Goal: Transaction & Acquisition: Purchase product/service

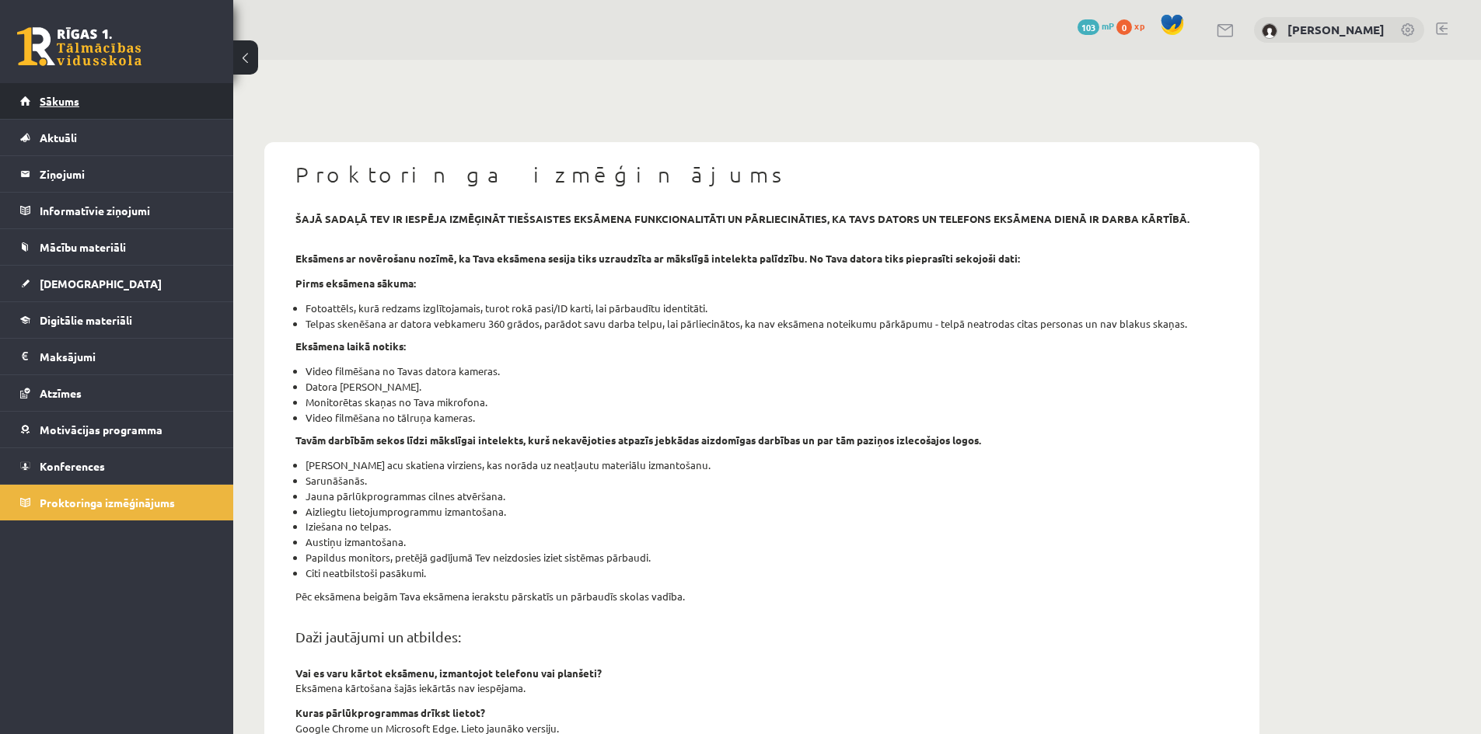
click at [126, 102] on link "Sākums" at bounding box center [117, 101] width 194 height 36
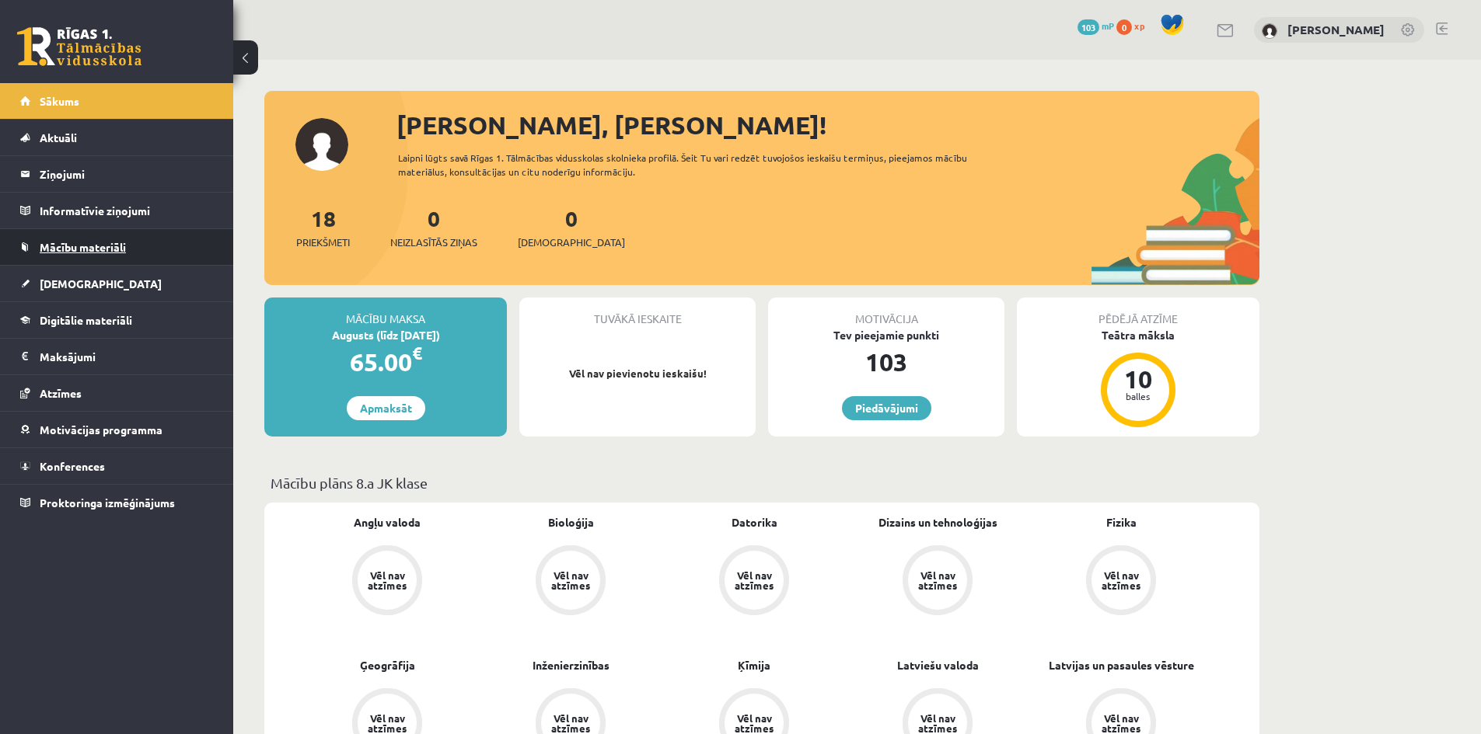
click at [83, 244] on span "Mācību materiāli" at bounding box center [83, 247] width 86 height 14
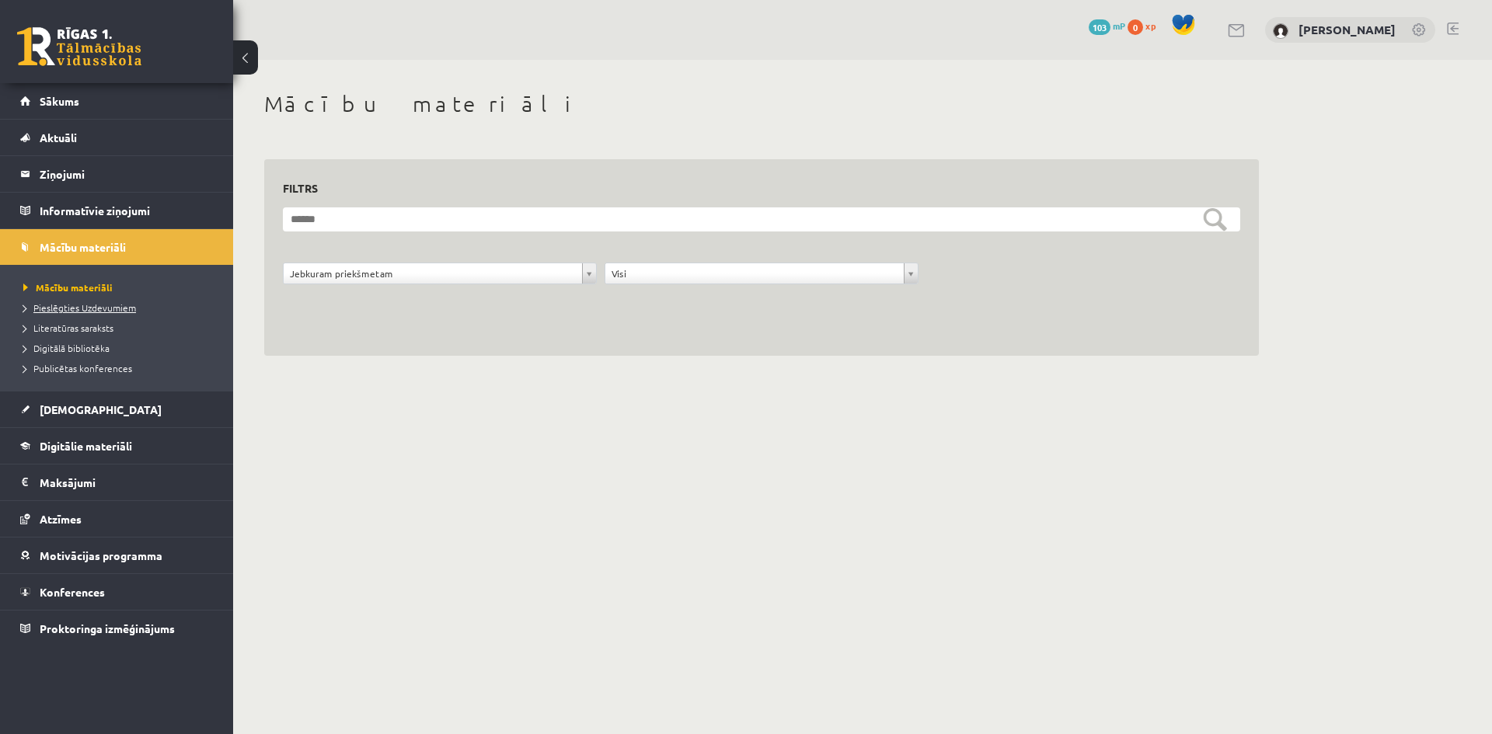
click at [60, 309] on span "Pieslēgties Uzdevumiem" at bounding box center [79, 308] width 113 height 12
click at [99, 312] on span "Pieslēgties Uzdevumiem" at bounding box center [85, 308] width 124 height 12
click at [61, 331] on span "Literatūras saraksts" at bounding box center [68, 328] width 90 height 12
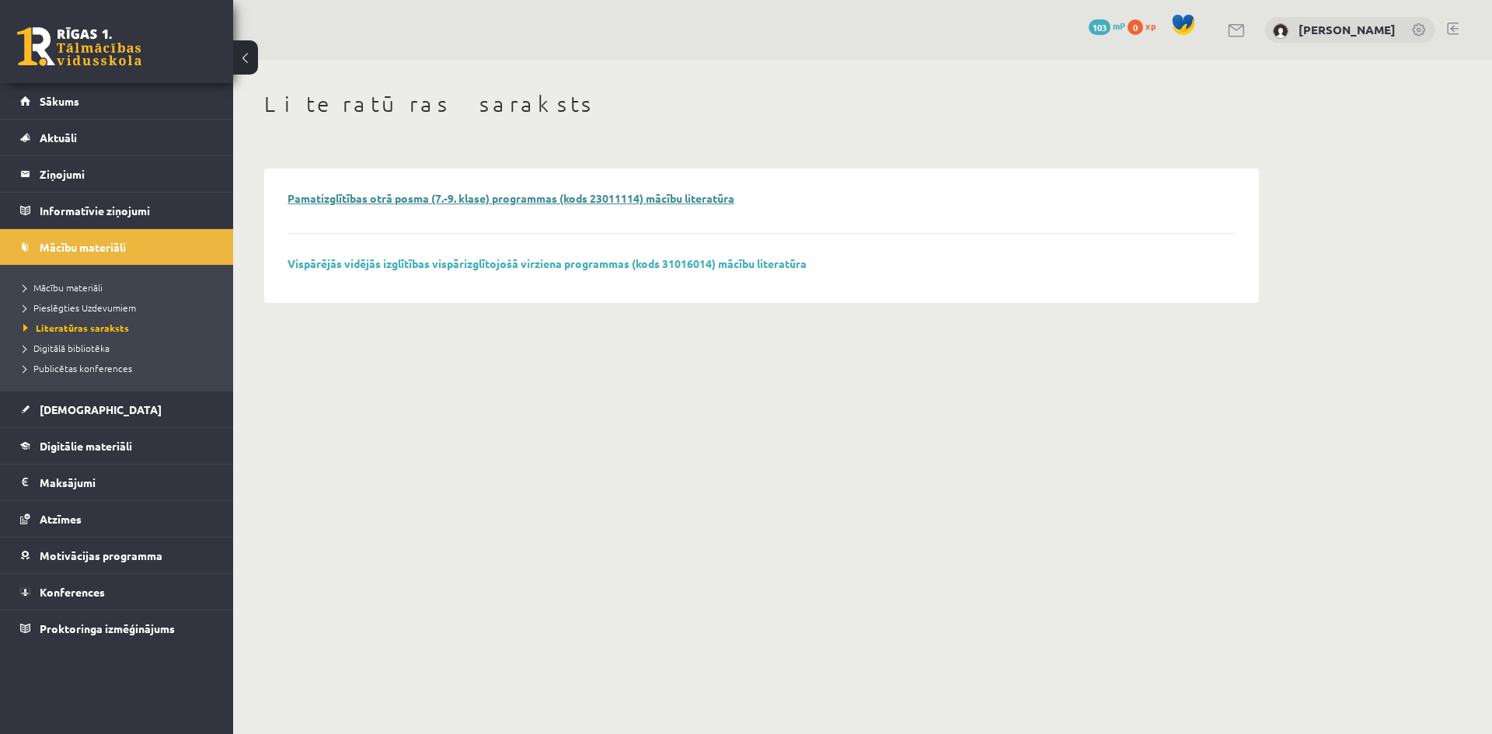
click at [417, 200] on link "Pamatizglītības otrā posma (7.-9. klase) programmas (kods 23011114) mācību lite…" at bounding box center [511, 198] width 447 height 14
click at [70, 406] on span "[DEMOGRAPHIC_DATA]" at bounding box center [101, 410] width 122 height 14
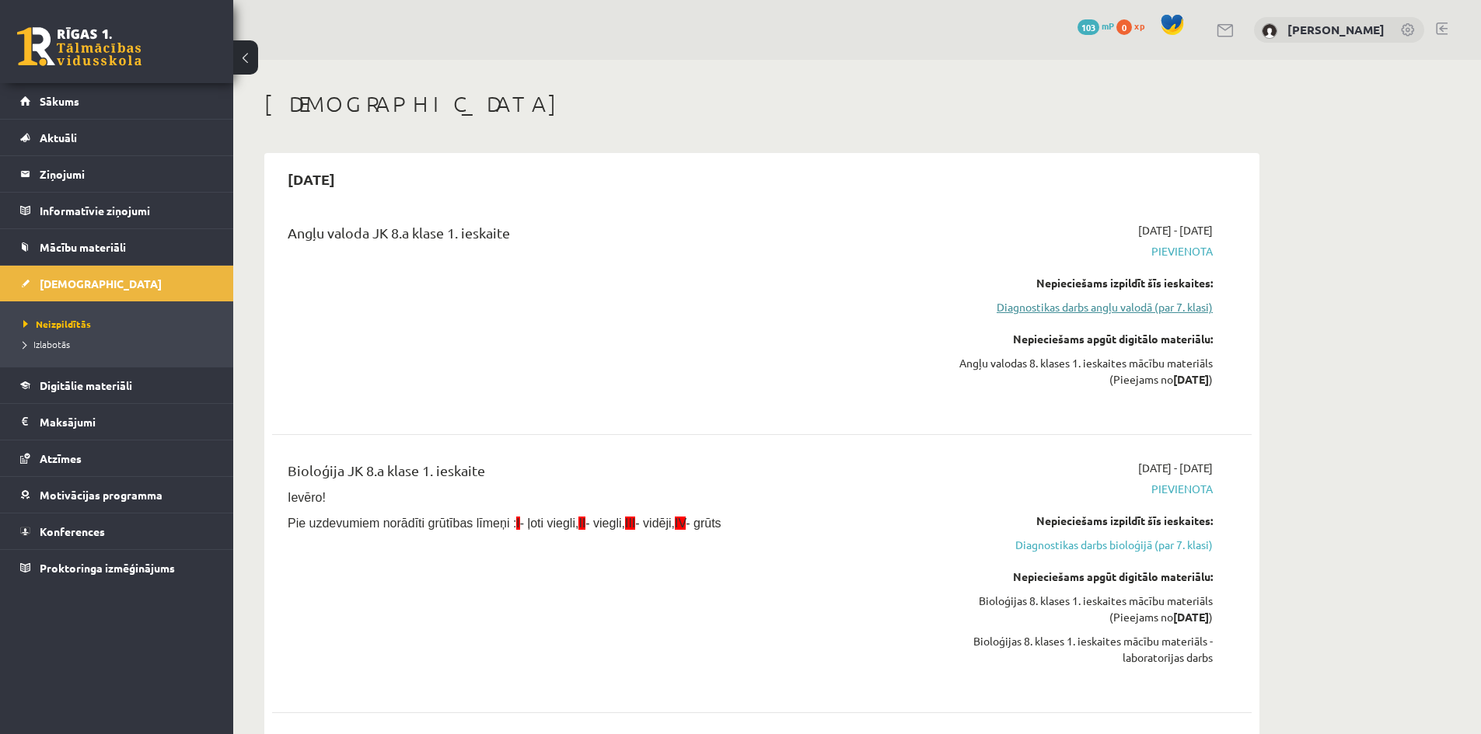
click at [1049, 307] on link "Diagnostikas darbs angļu valodā (par 7. klasi)" at bounding box center [1065, 307] width 293 height 16
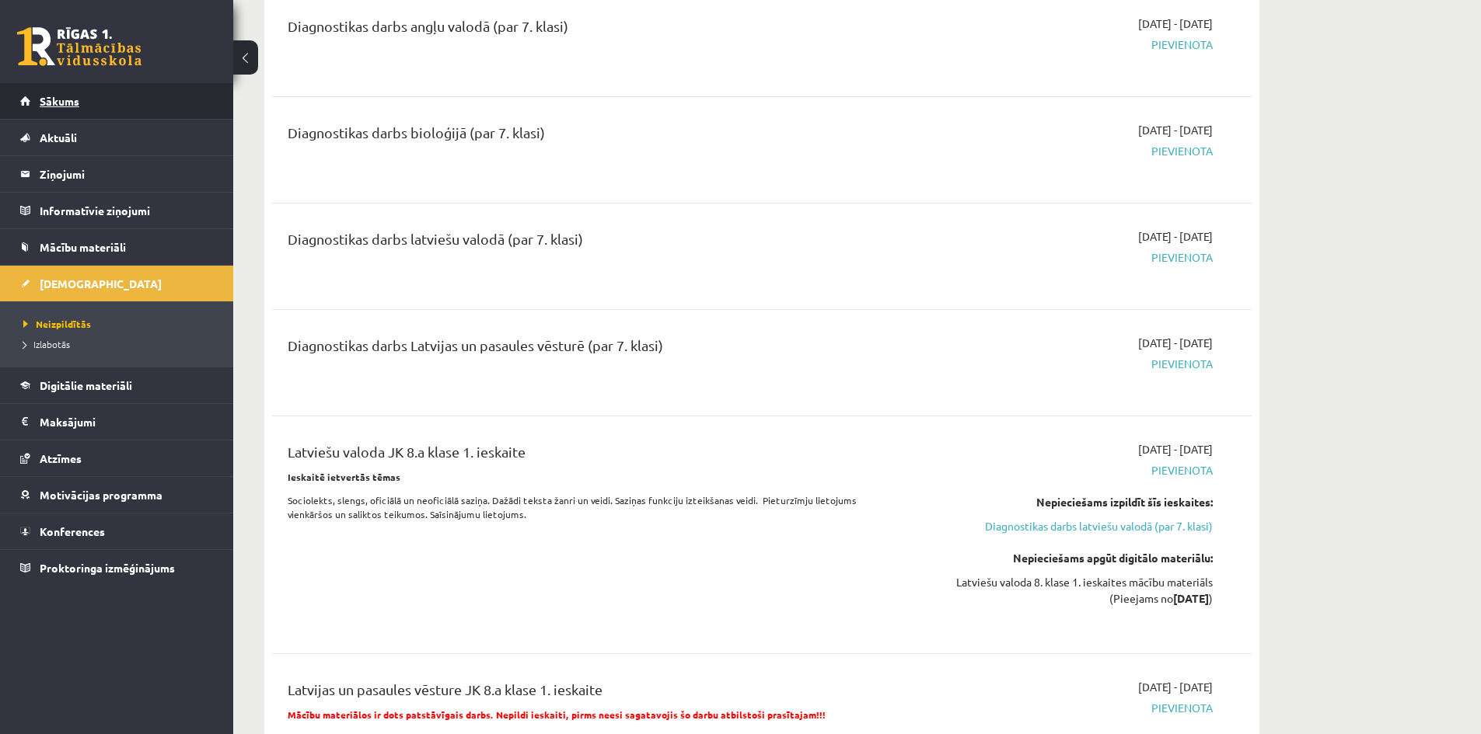
click at [54, 99] on span "Sākums" at bounding box center [60, 101] width 40 height 14
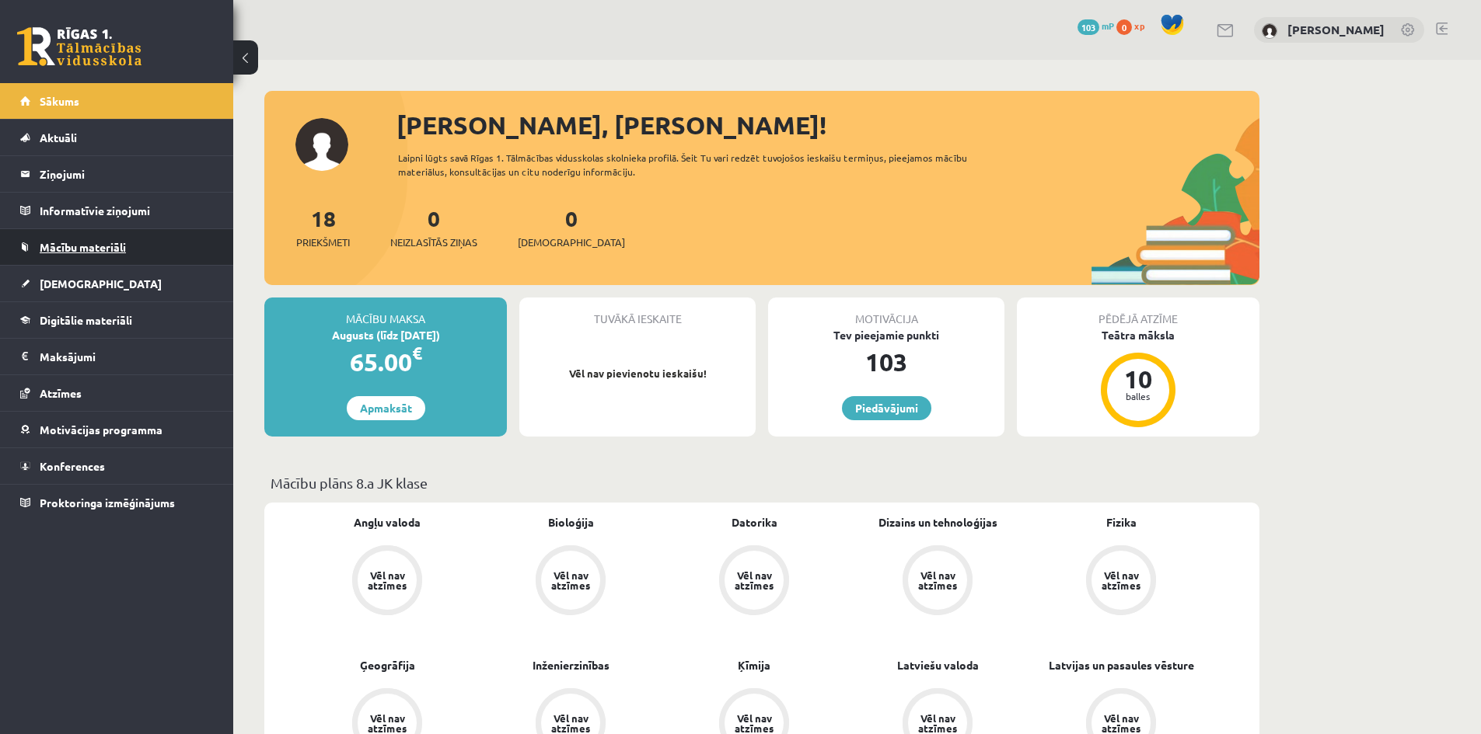
click at [116, 243] on span "Mācību materiāli" at bounding box center [83, 247] width 86 height 14
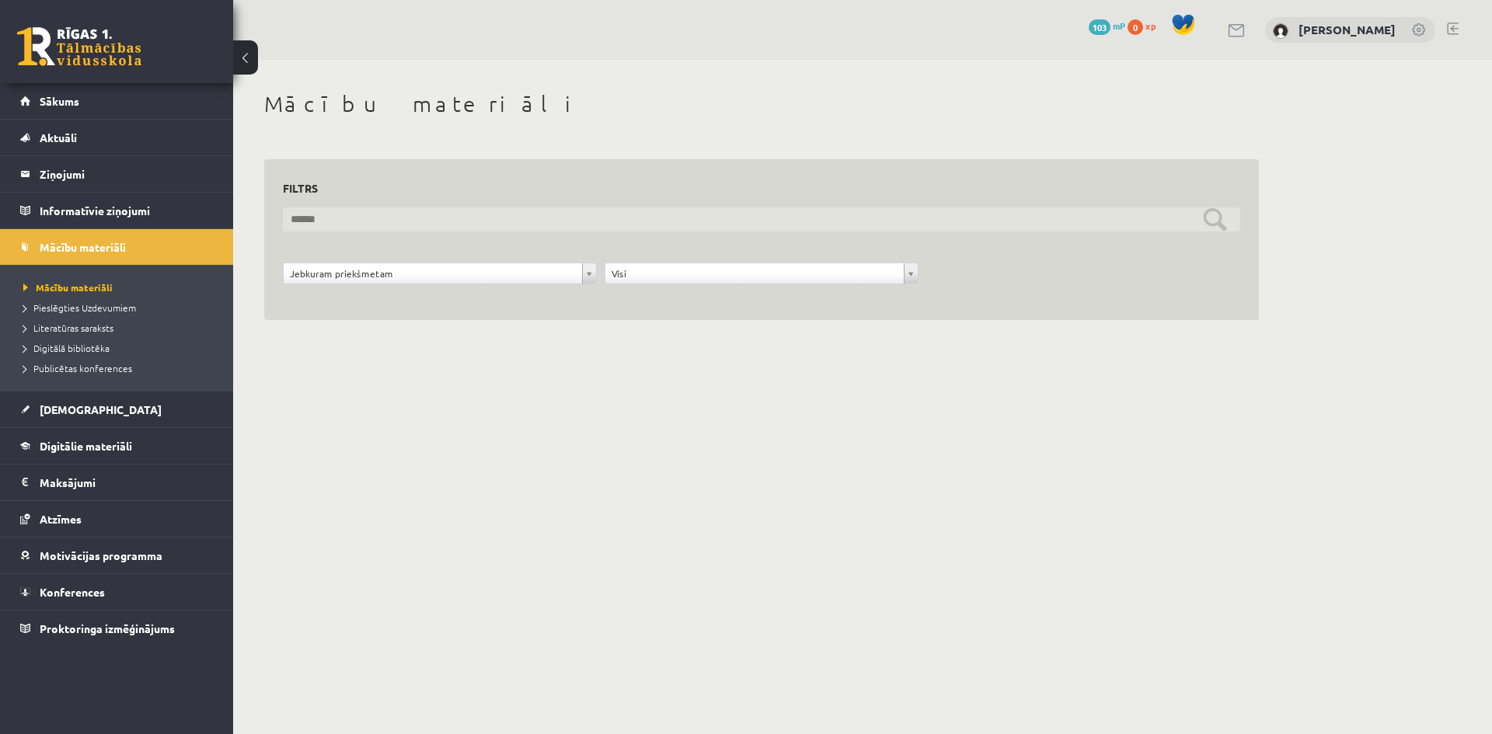
click at [360, 216] on input "text" at bounding box center [761, 220] width 957 height 24
type input "**********"
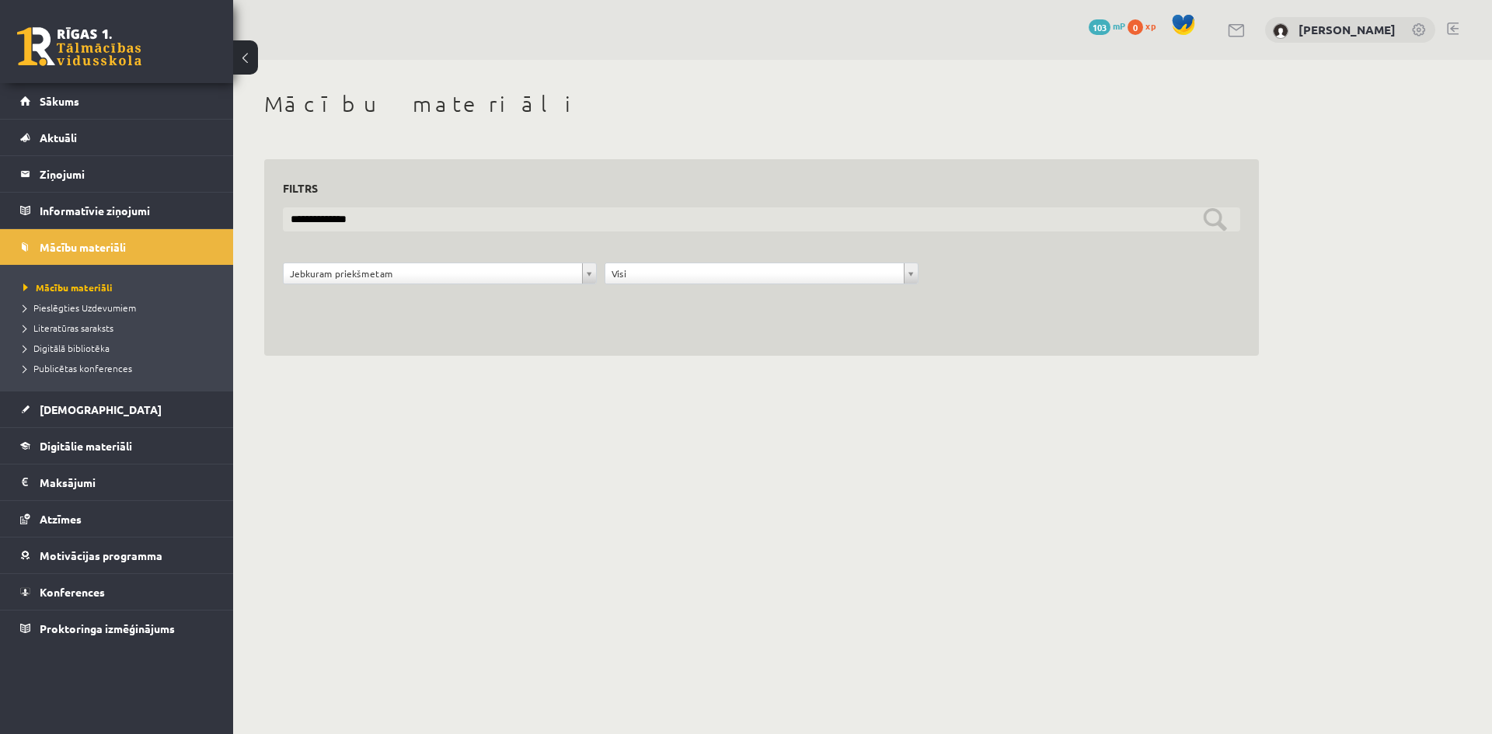
drag, startPoint x: 384, startPoint y: 213, endPoint x: 283, endPoint y: 220, distance: 101.3
click at [283, 220] on input "**********" at bounding box center [761, 220] width 957 height 24
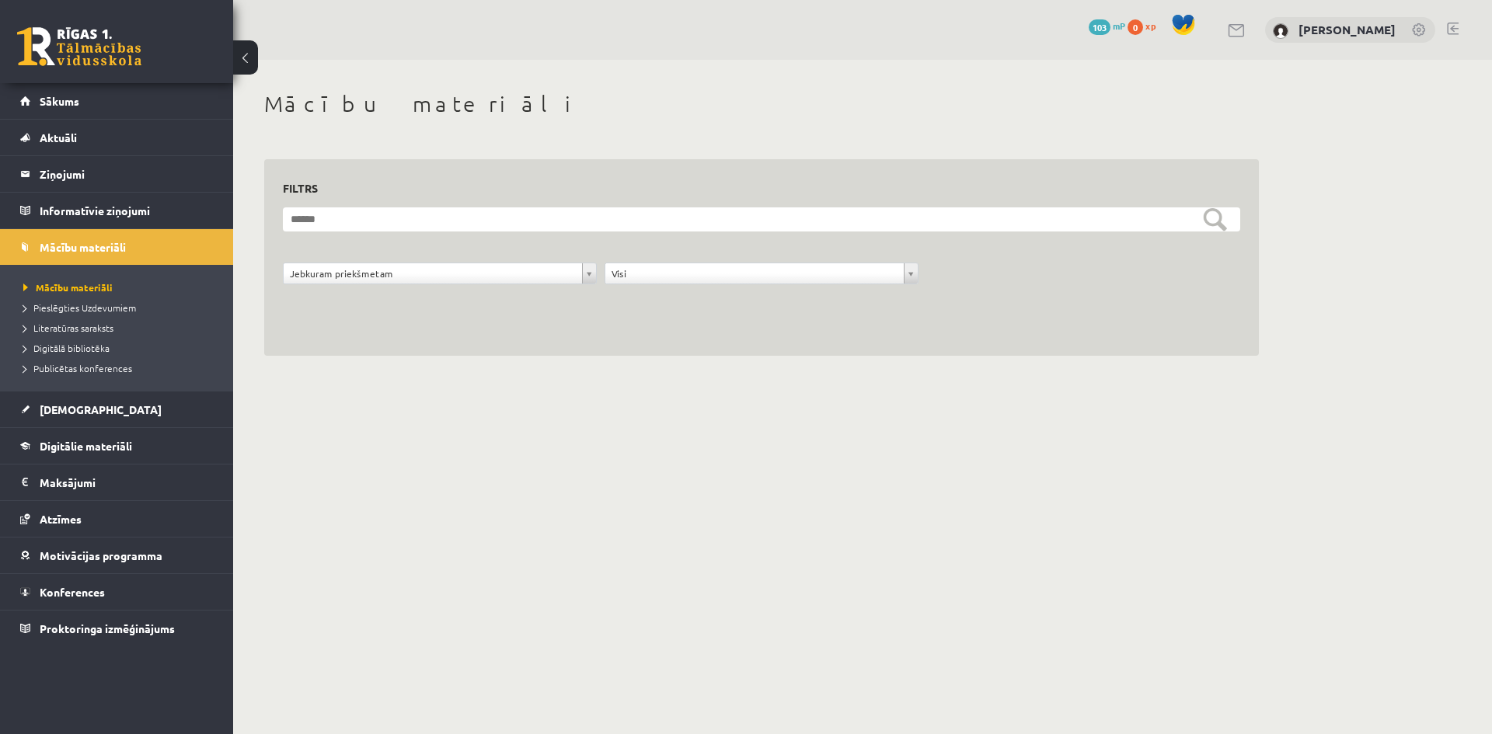
click at [564, 115] on h1 "Mācību materiāli" at bounding box center [761, 104] width 995 height 26
click at [108, 114] on link "Sākums" at bounding box center [117, 101] width 194 height 36
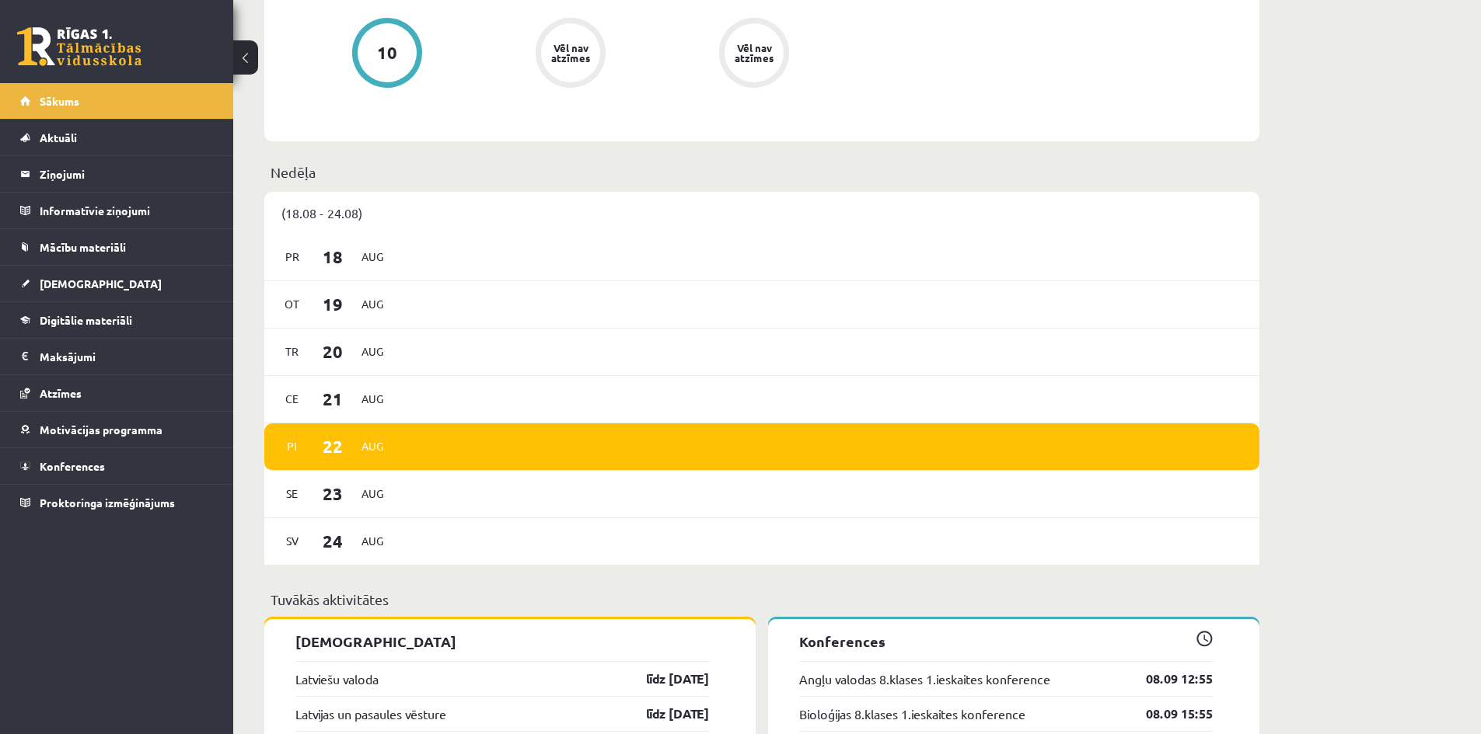
scroll to position [1010, 0]
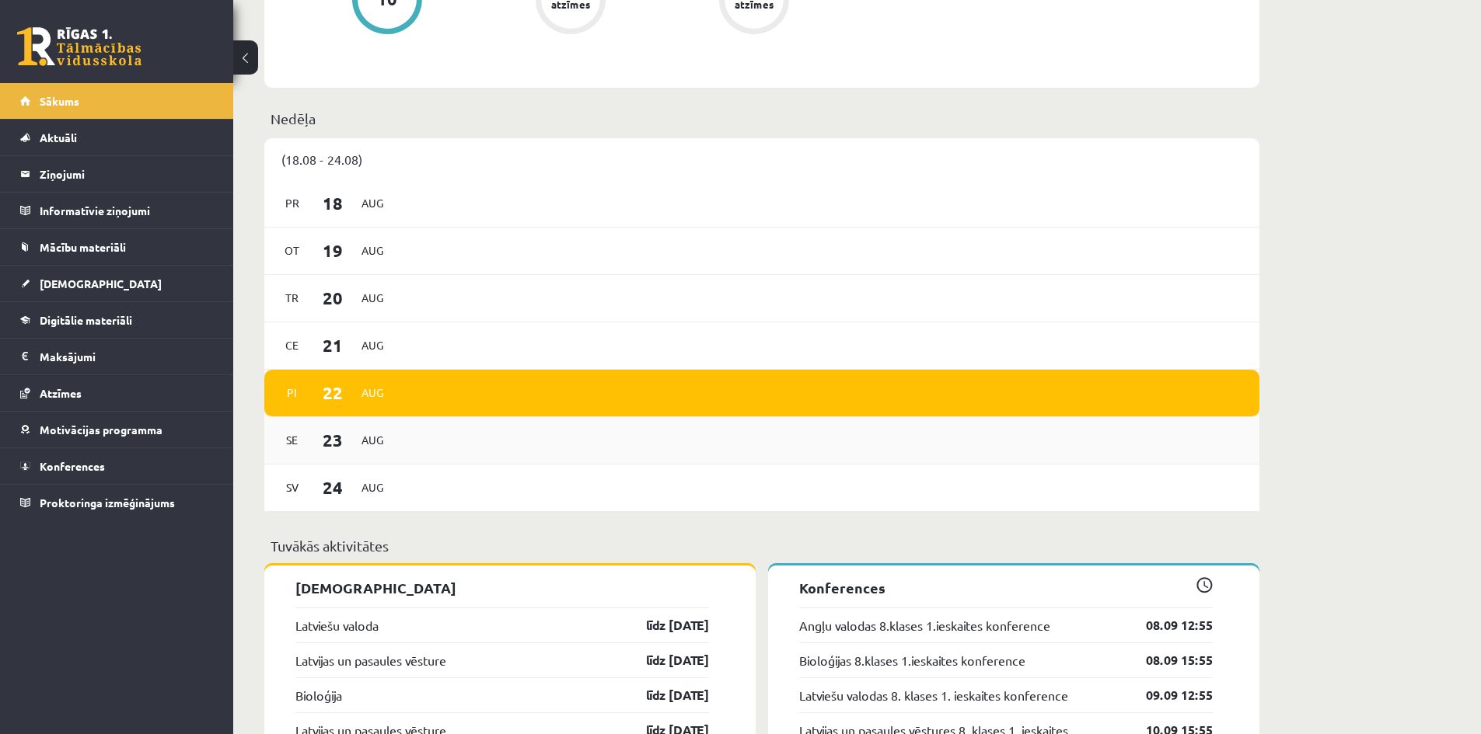
click at [420, 445] on div "Se 23 Aug" at bounding box center [761, 440] width 995 height 47
click at [394, 480] on div "Sv 24 Aug" at bounding box center [761, 488] width 995 height 47
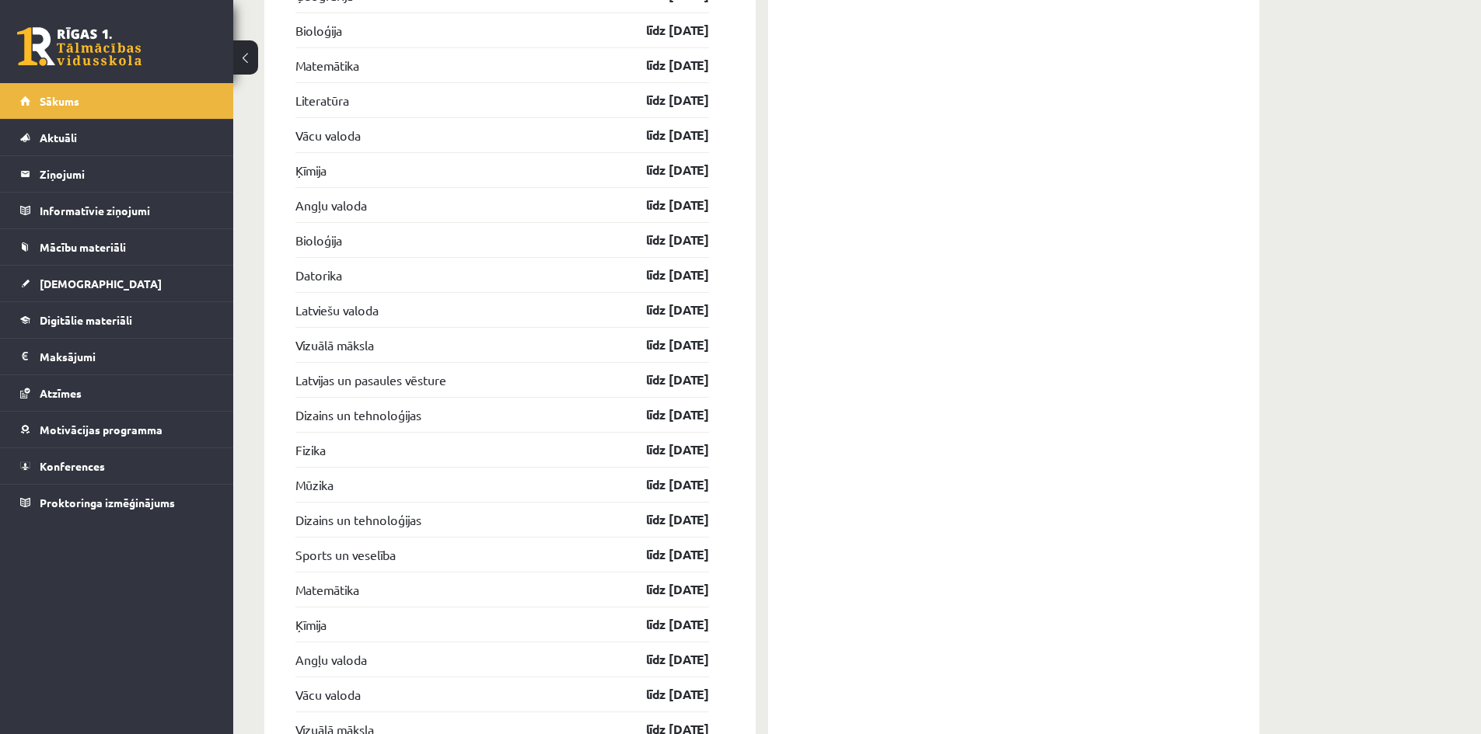
scroll to position [3887, 0]
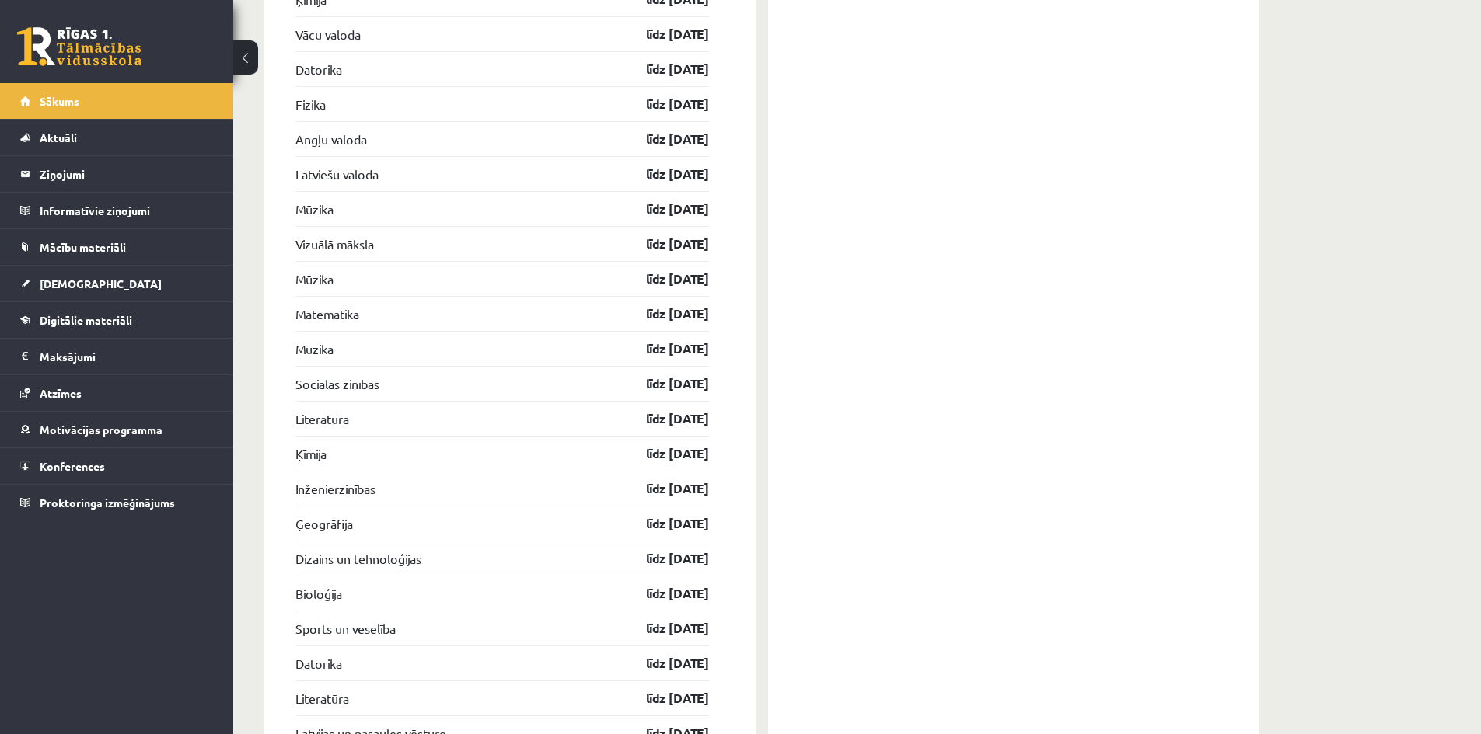
click at [472, 396] on div "Ieskaites Latviešu valoda līdz 15.09.25 Latvijas un pasaules vēsture līdz 15.09…" at bounding box center [509, 360] width 491 height 3011
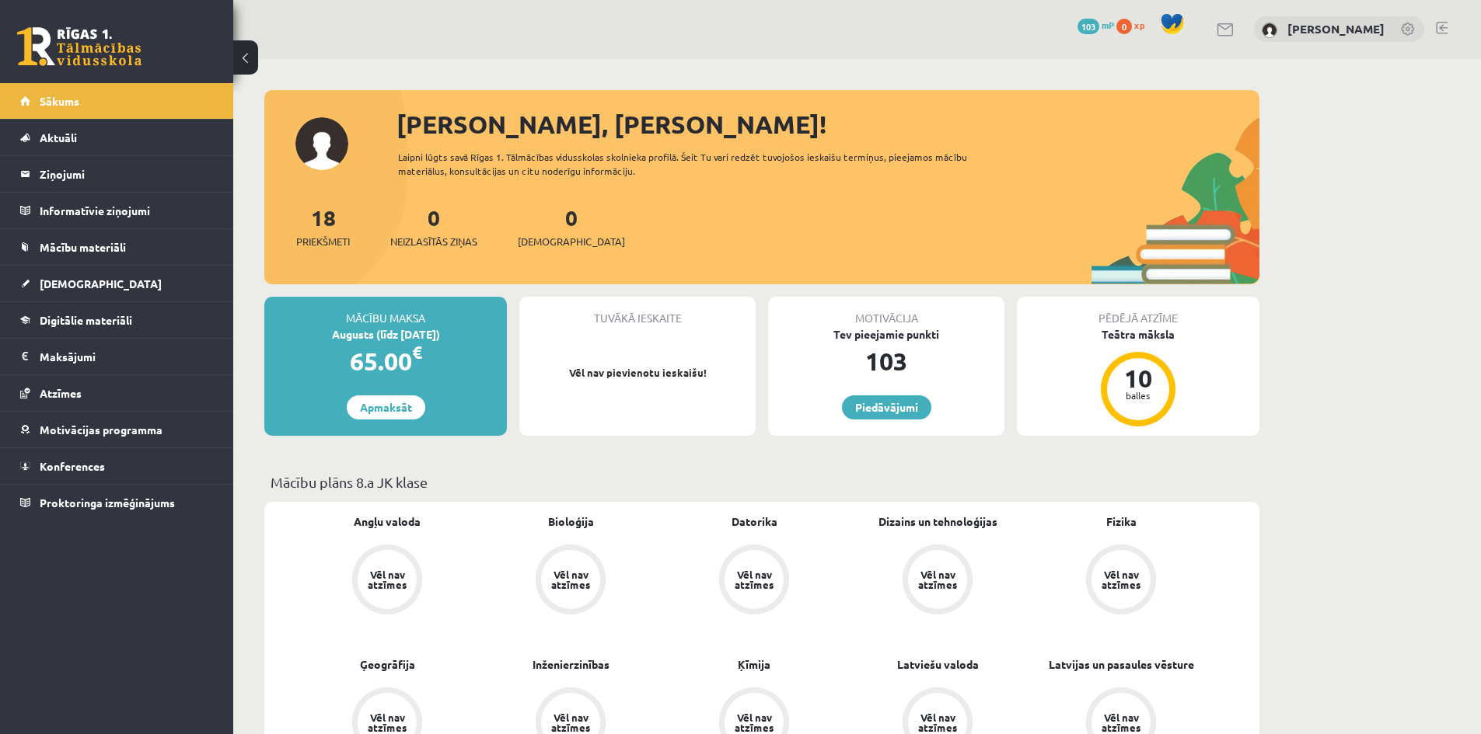
scroll to position [0, 0]
click at [1235, 22] on div at bounding box center [1225, 30] width 19 height 16
click at [1235, 27] on link at bounding box center [1225, 30] width 19 height 13
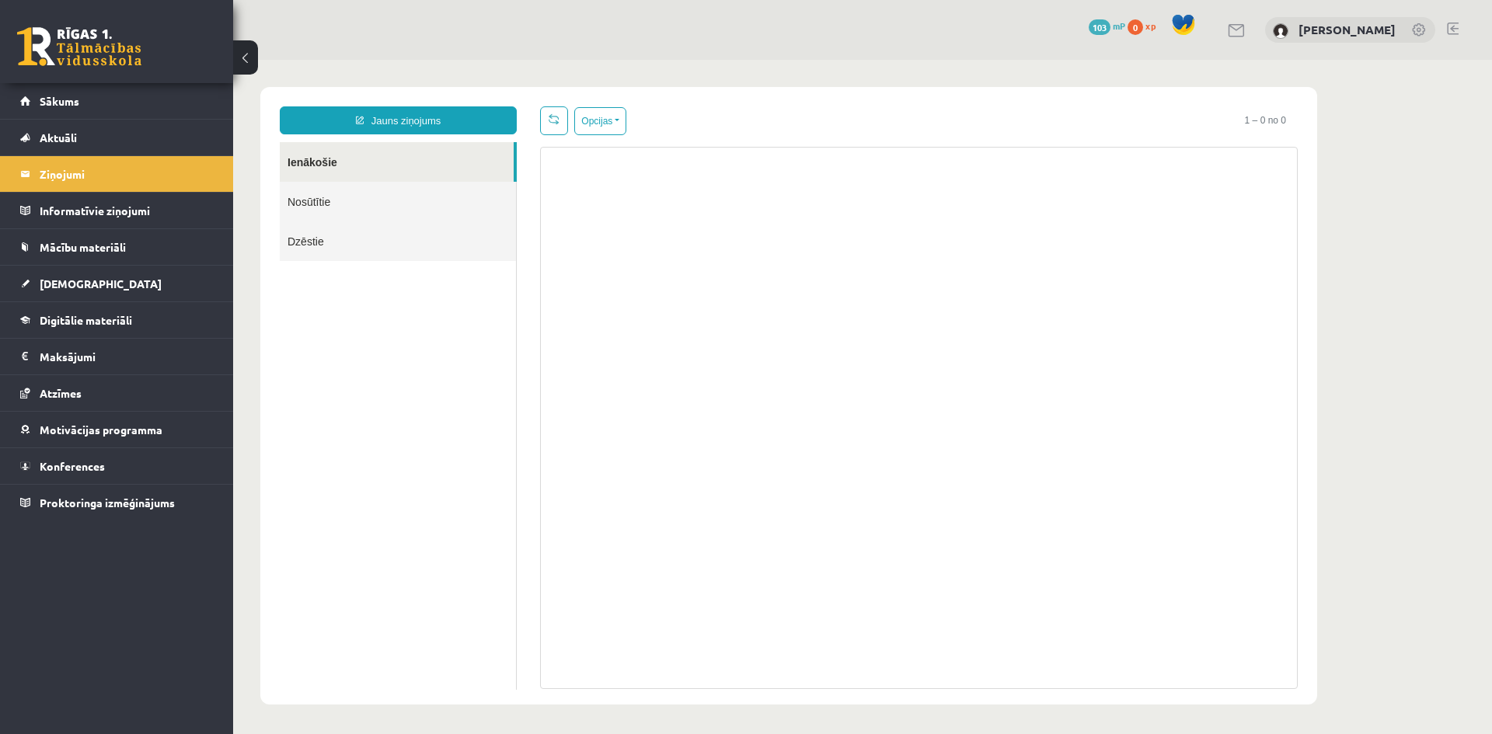
click at [319, 204] on link "Nosūtītie" at bounding box center [398, 202] width 236 height 40
click at [312, 243] on link "Dzēstie" at bounding box center [398, 241] width 236 height 40
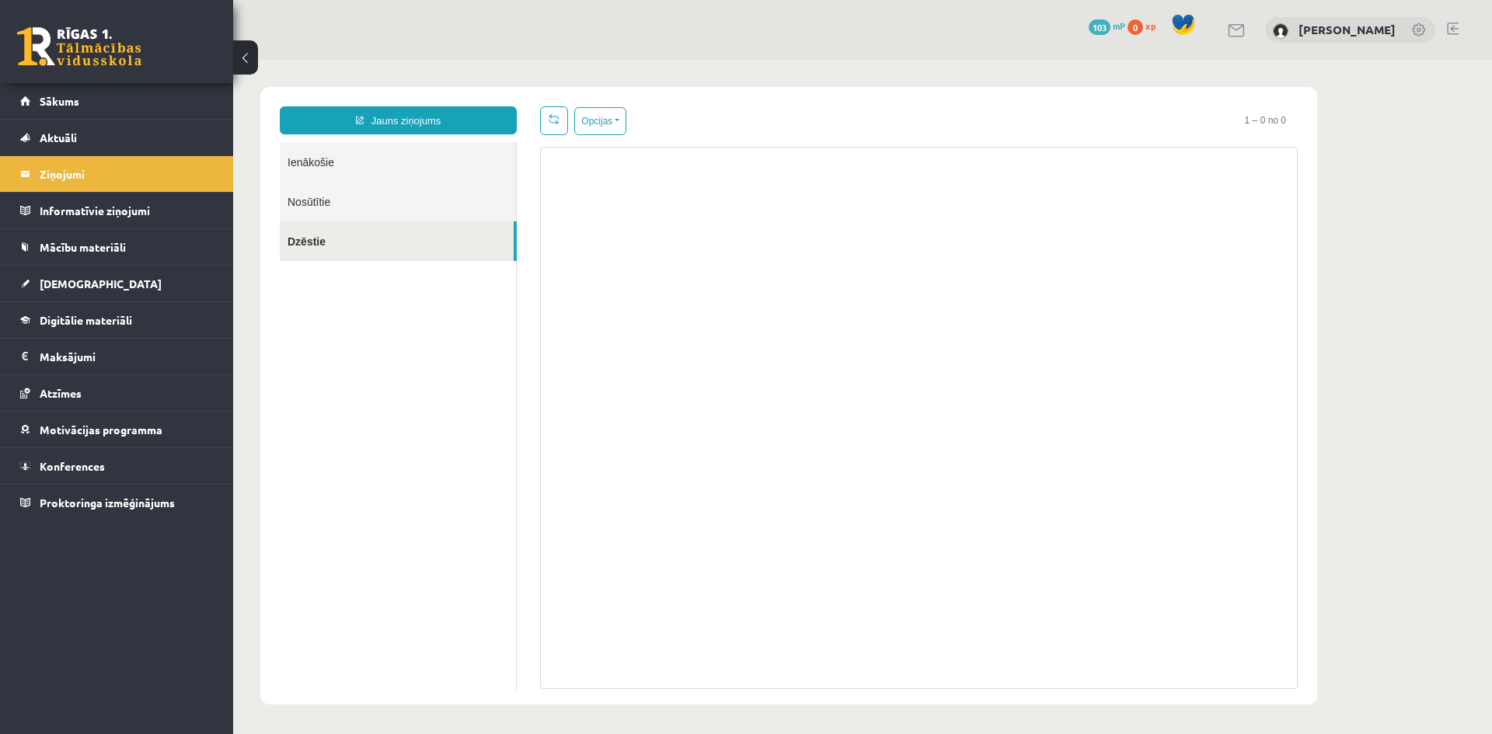
click at [1330, 36] on div "[PERSON_NAME]" at bounding box center [1350, 30] width 170 height 26
click at [1321, 28] on link "[PERSON_NAME]" at bounding box center [1347, 30] width 97 height 16
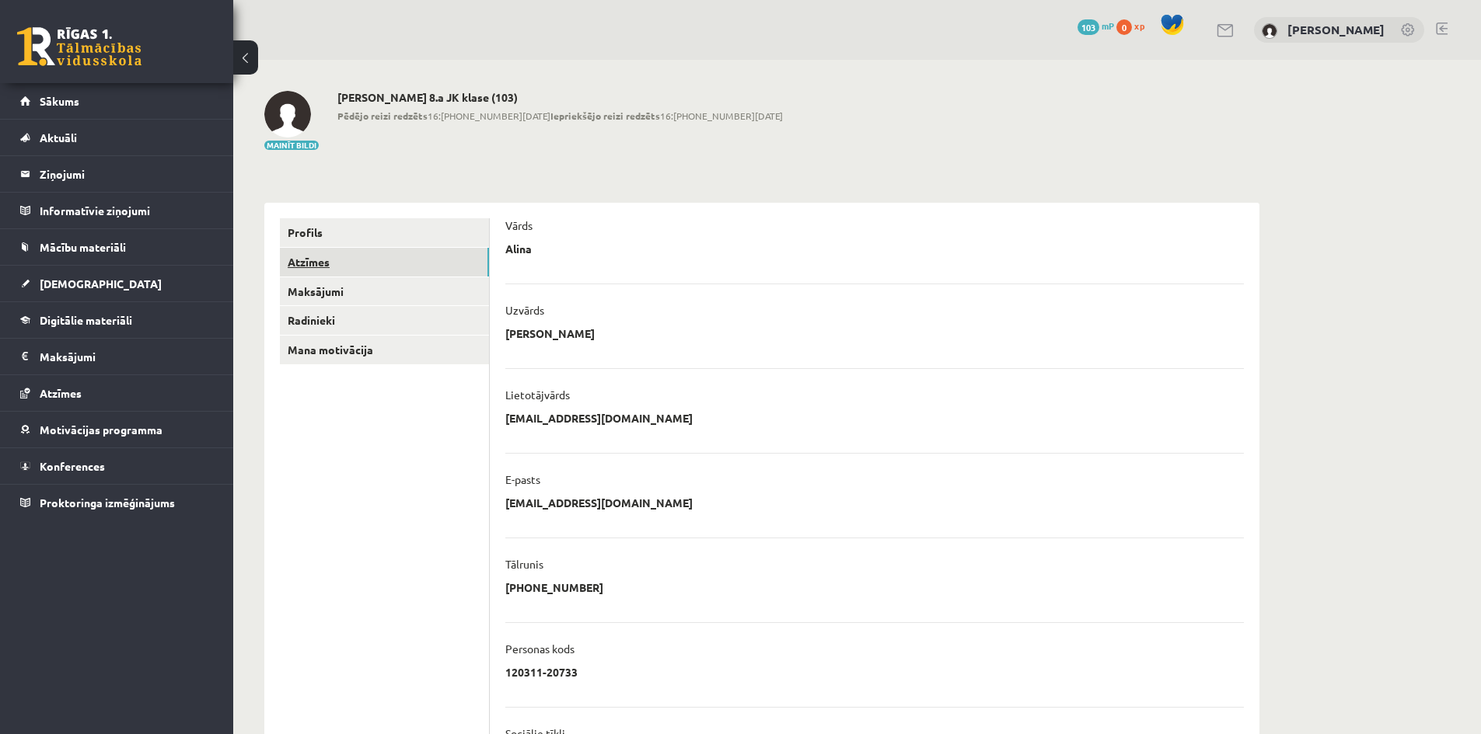
click at [402, 256] on link "Atzīmes" at bounding box center [384, 262] width 209 height 29
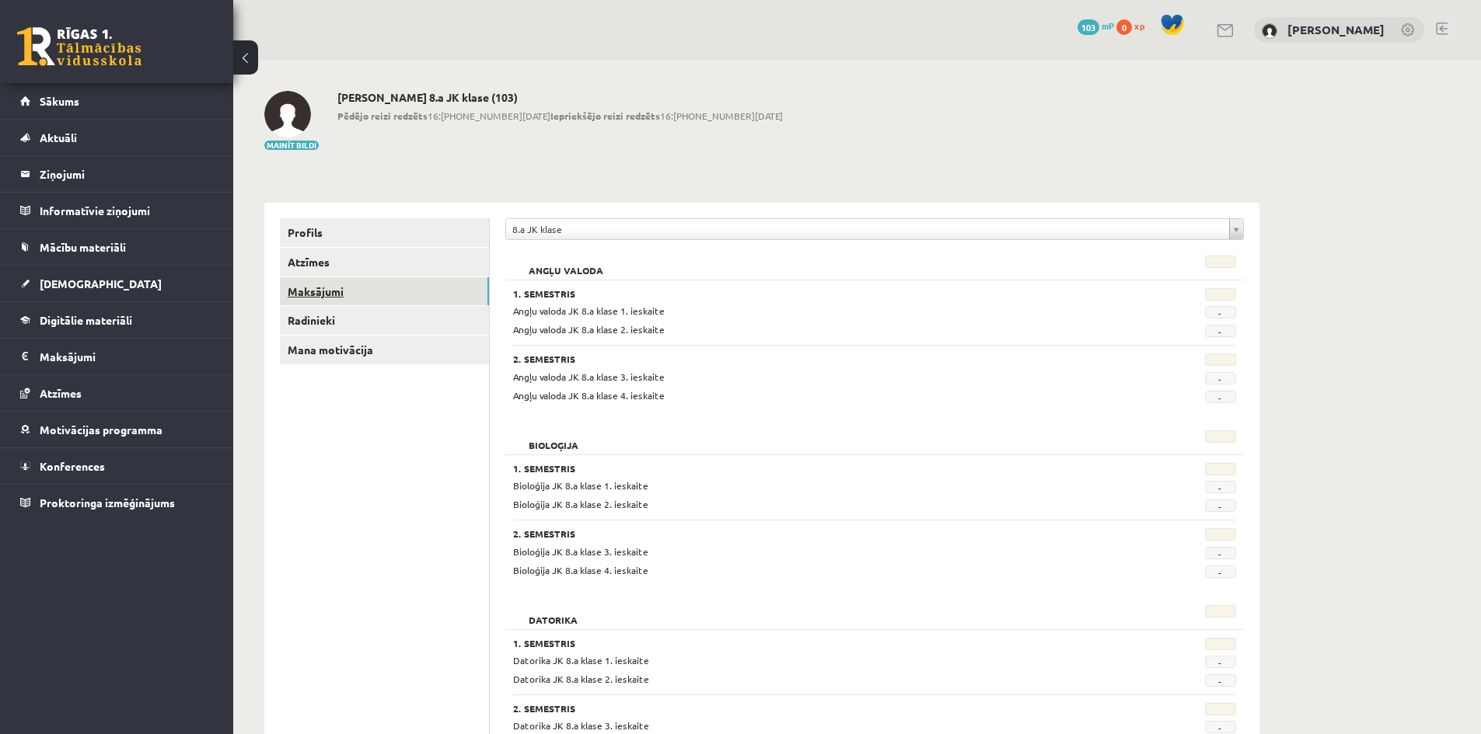
click at [344, 292] on link "Maksājumi" at bounding box center [384, 291] width 209 height 29
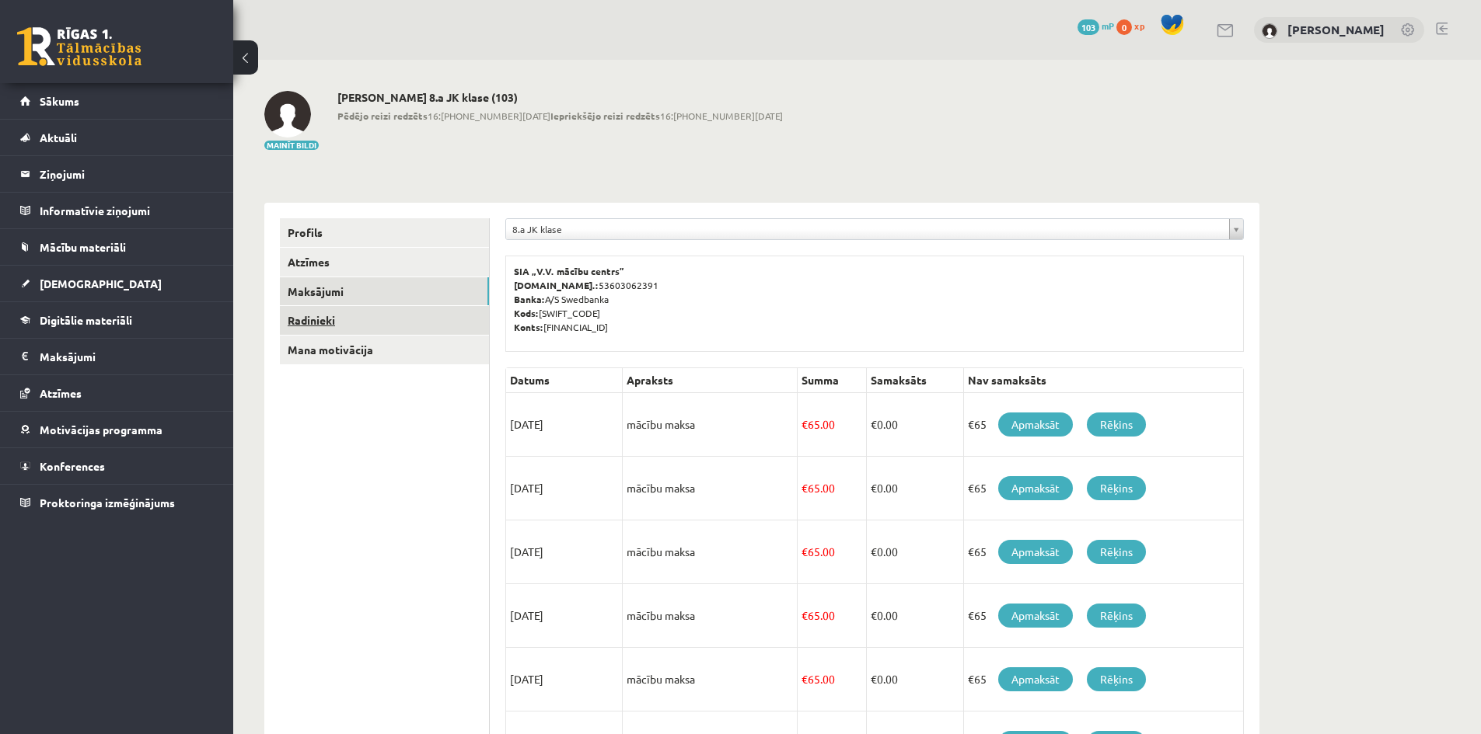
click at [319, 321] on link "Radinieki" at bounding box center [384, 320] width 209 height 29
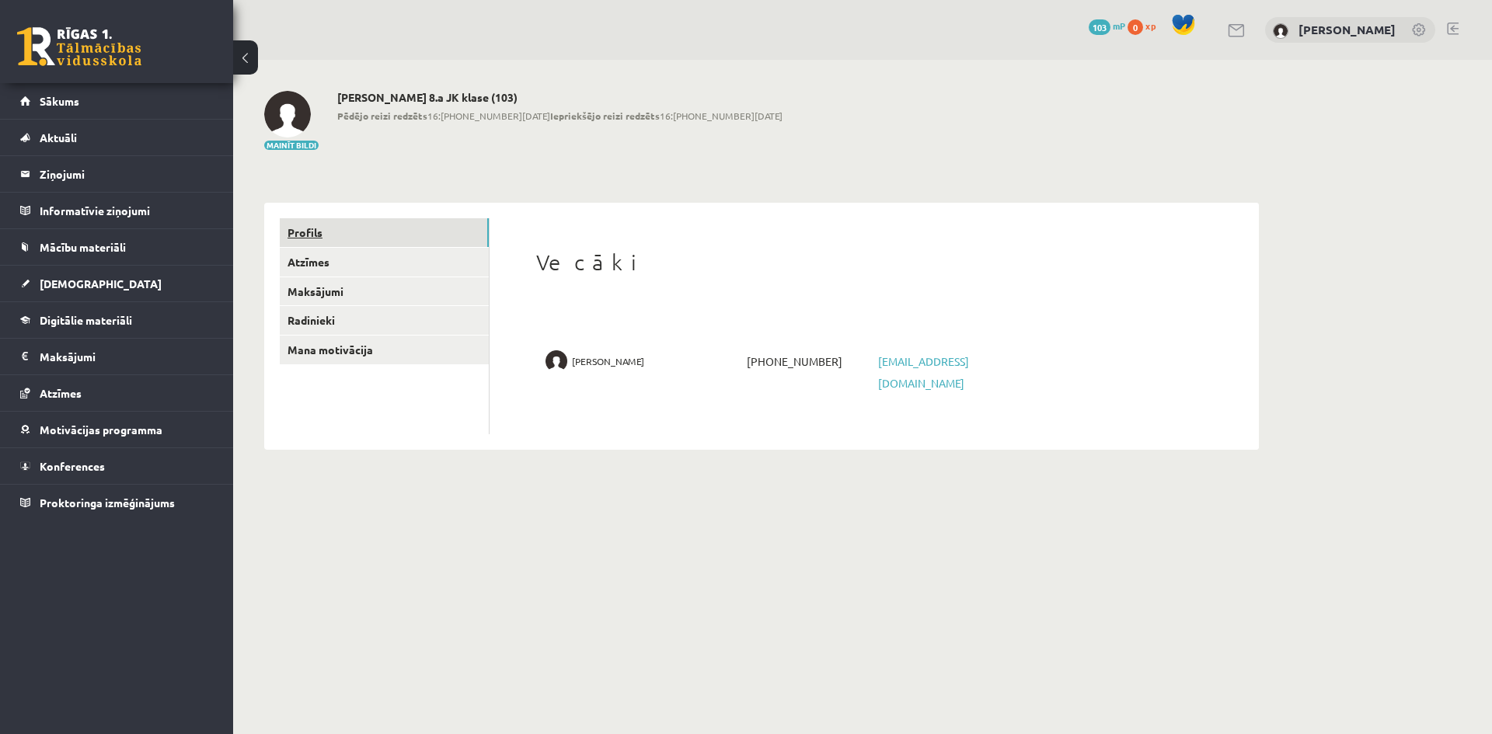
click at [309, 222] on link "Profils" at bounding box center [384, 232] width 209 height 29
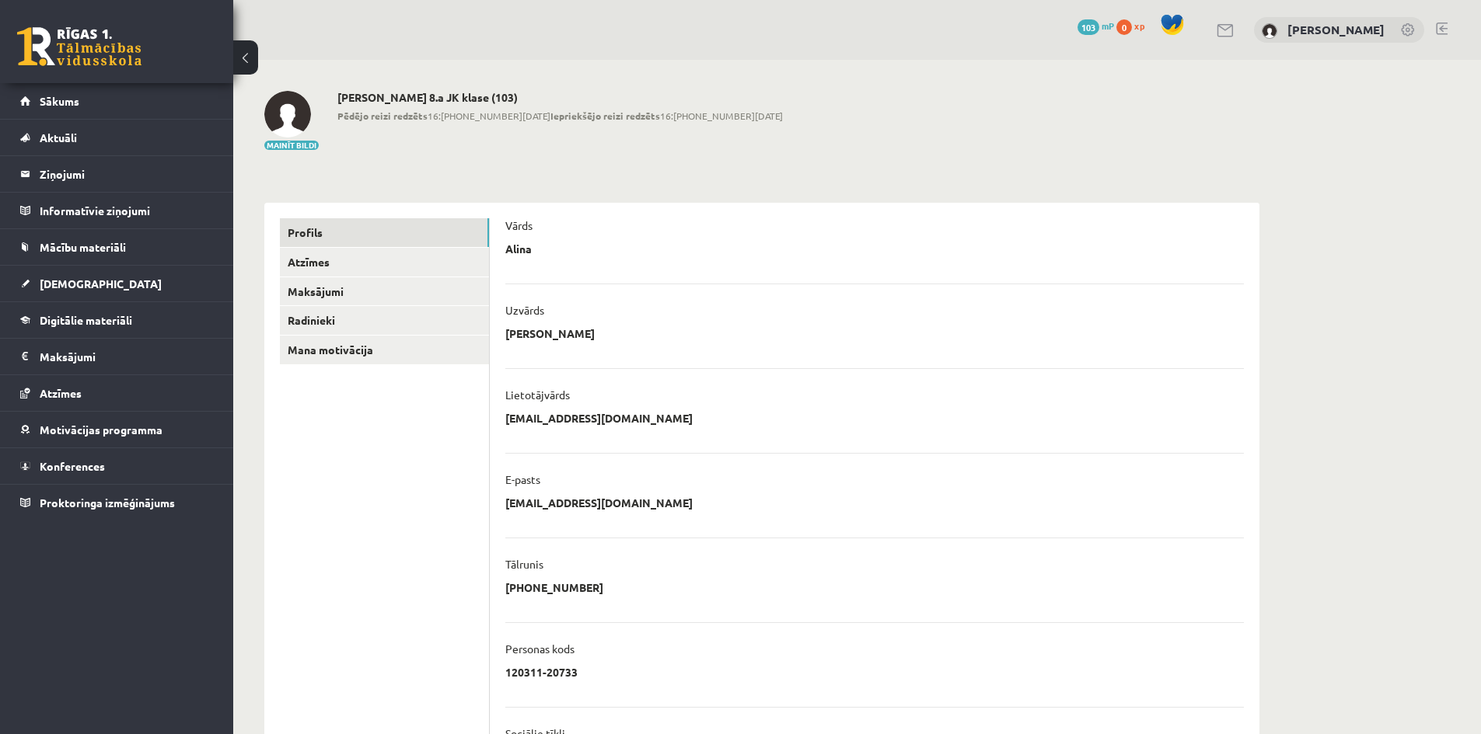
click at [297, 117] on img at bounding box center [287, 114] width 47 height 47
drag, startPoint x: 510, startPoint y: 94, endPoint x: 340, endPoint y: 96, distance: 169.4
click at [340, 96] on h2 "[PERSON_NAME] 8.a JK klase (103)" at bounding box center [559, 97] width 445 height 13
copy h2 "[PERSON_NAME] 8.a JK klase (103)"
click at [82, 510] on link "Proktoringa izmēģinājums" at bounding box center [117, 503] width 194 height 36
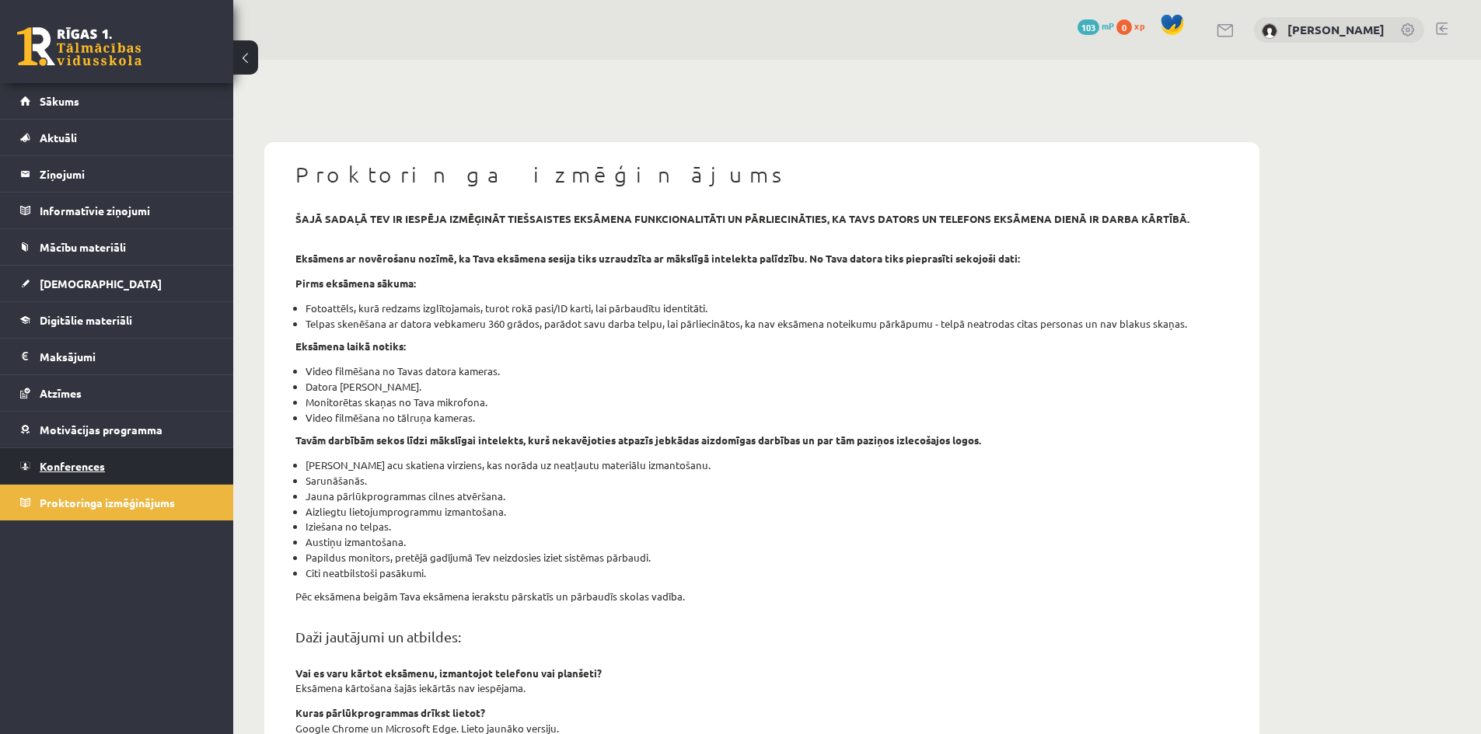
click at [103, 467] on span "Konferences" at bounding box center [72, 466] width 65 height 14
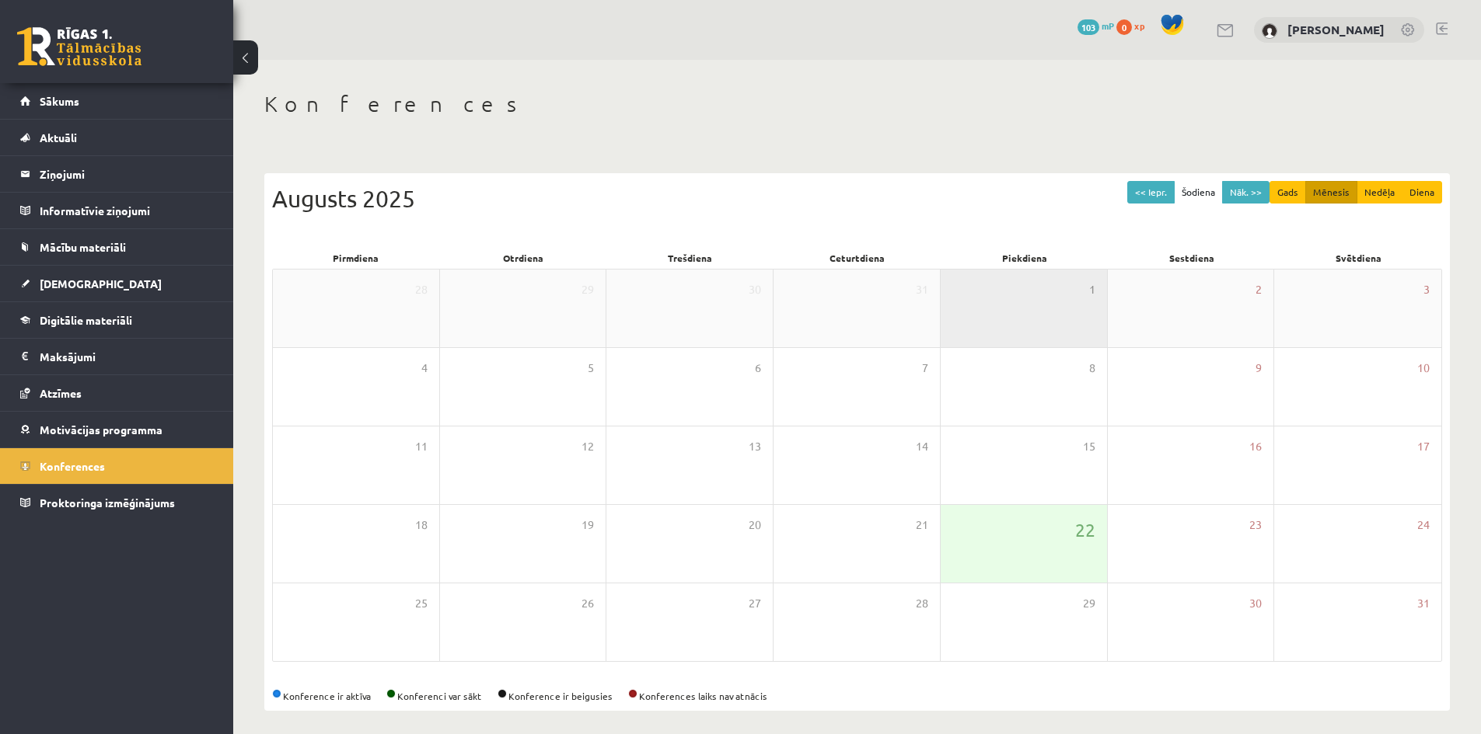
scroll to position [9, 0]
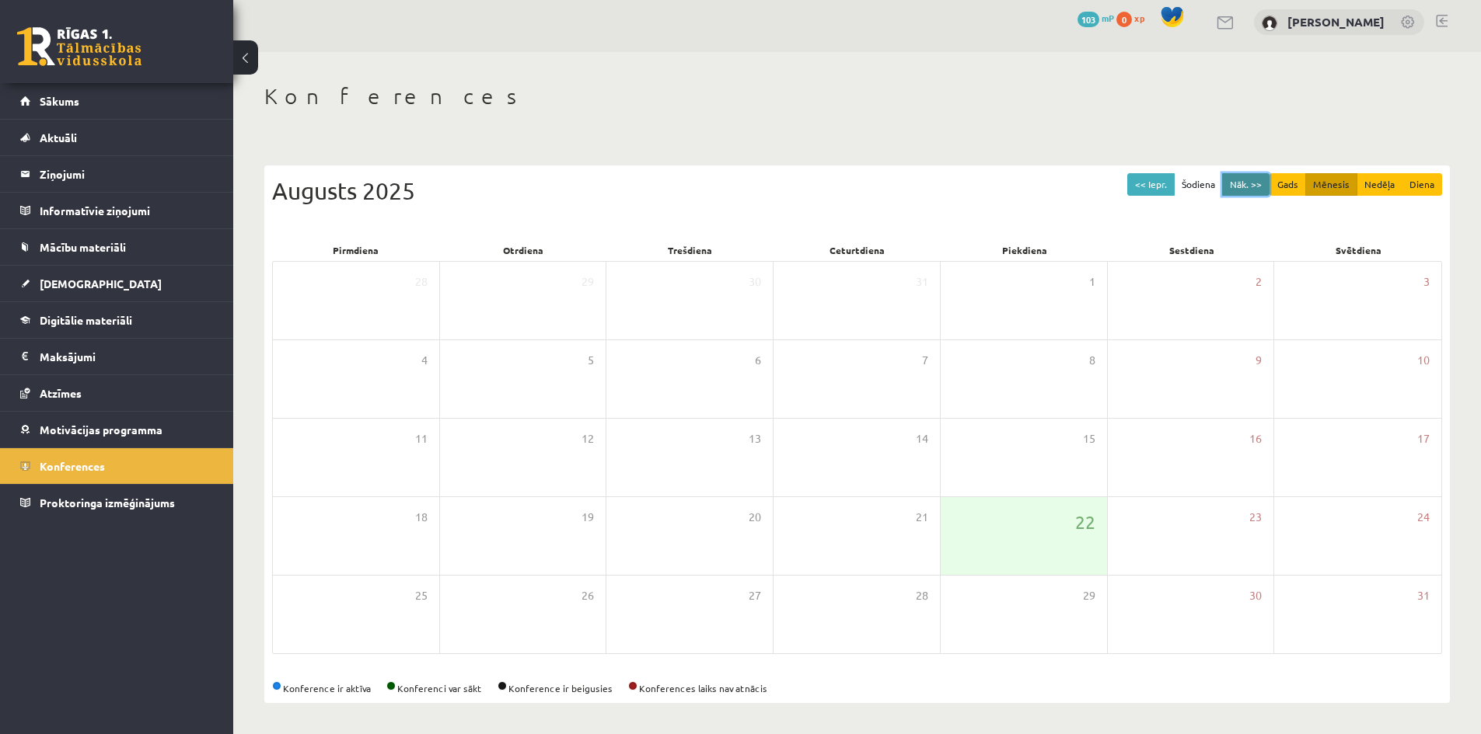
click at [1248, 182] on button "Nāk. >>" at bounding box center [1245, 184] width 47 height 23
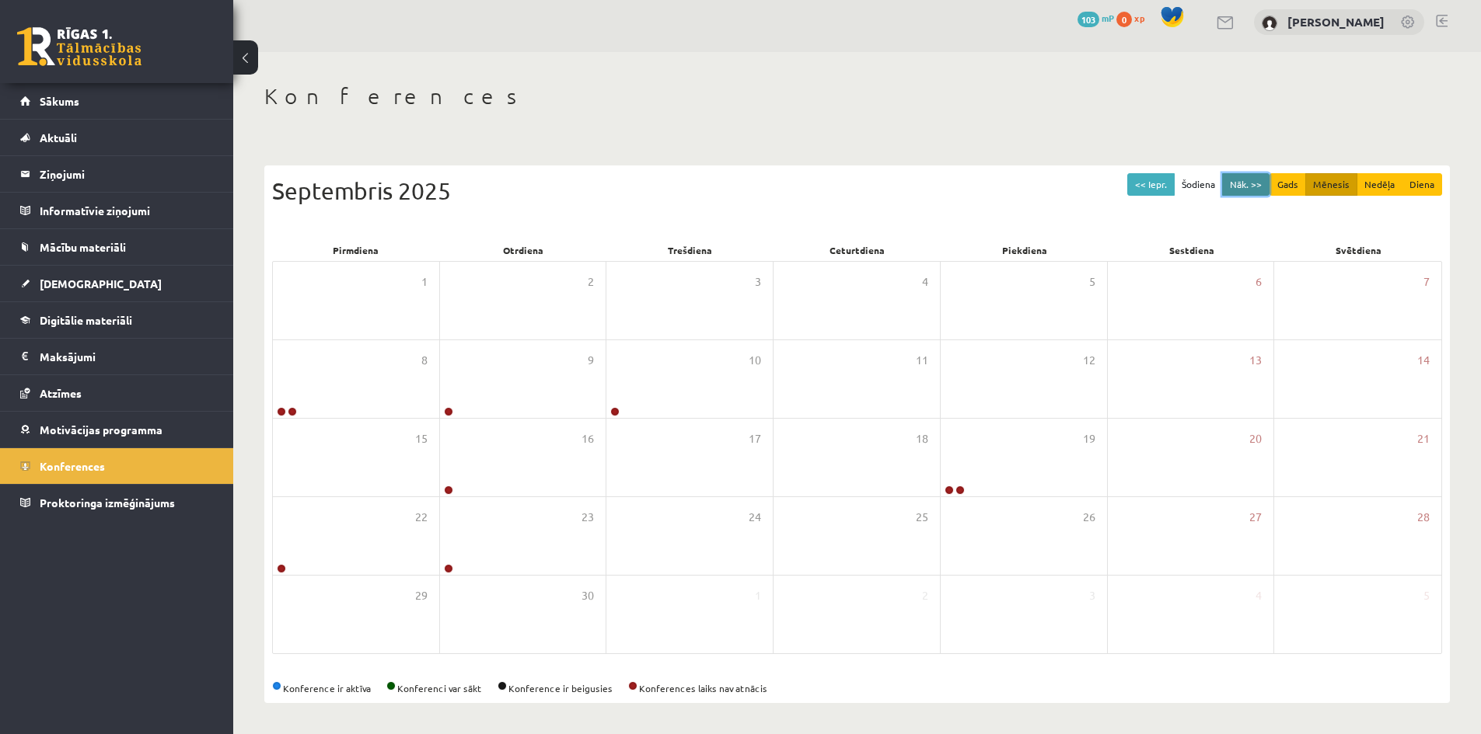
click at [1246, 183] on button "Nāk. >>" at bounding box center [1245, 184] width 47 height 23
click at [1153, 185] on button "<< Iepr." at bounding box center [1150, 184] width 47 height 23
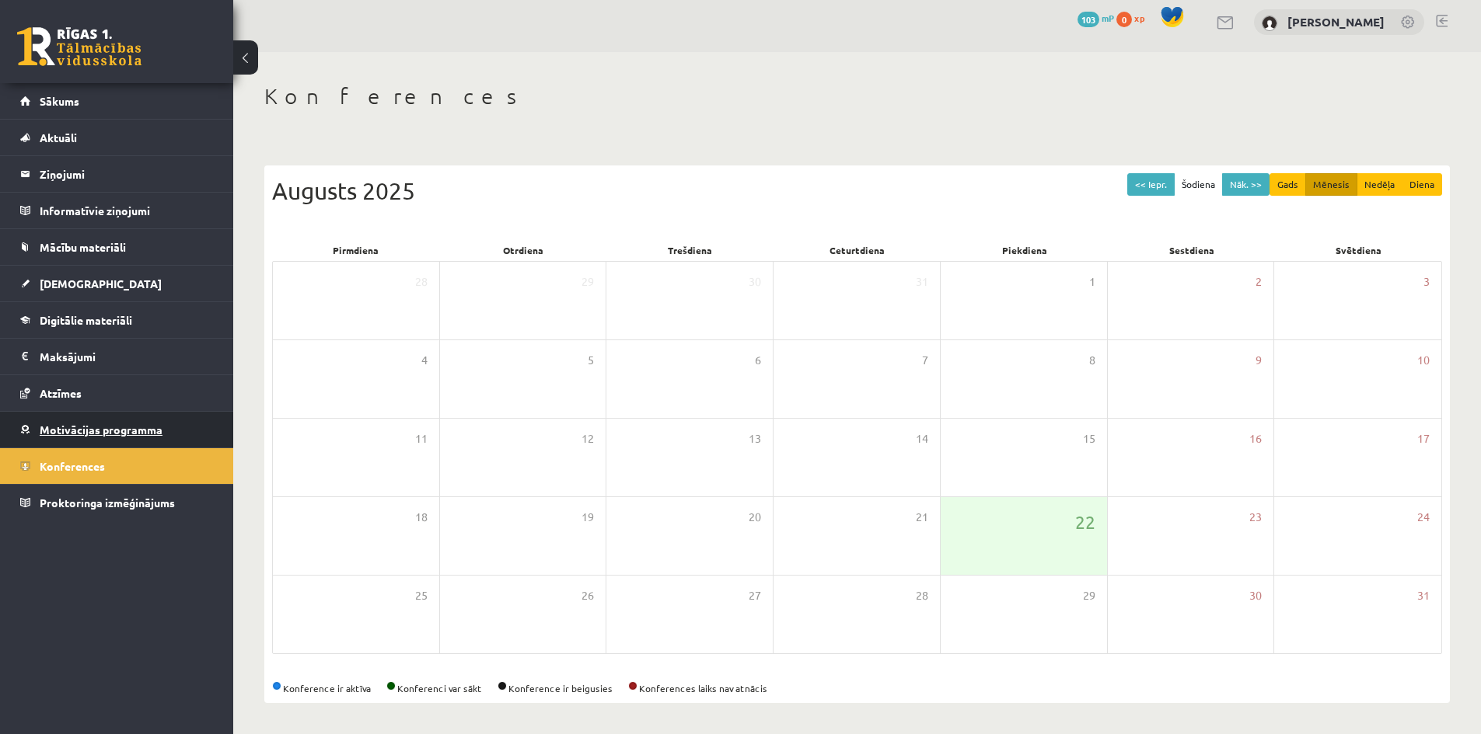
click at [113, 434] on span "Motivācijas programma" at bounding box center [101, 430] width 123 height 14
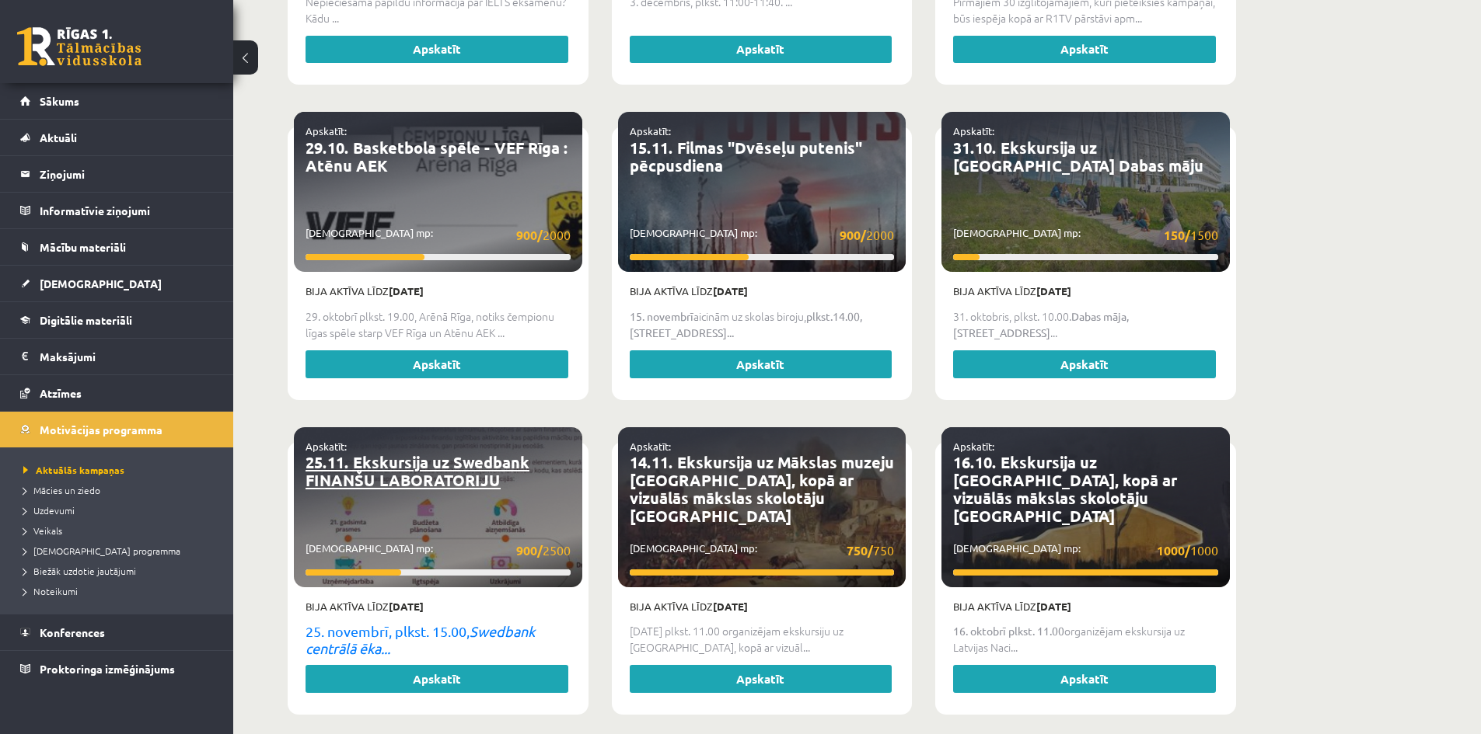
scroll to position [1563, 0]
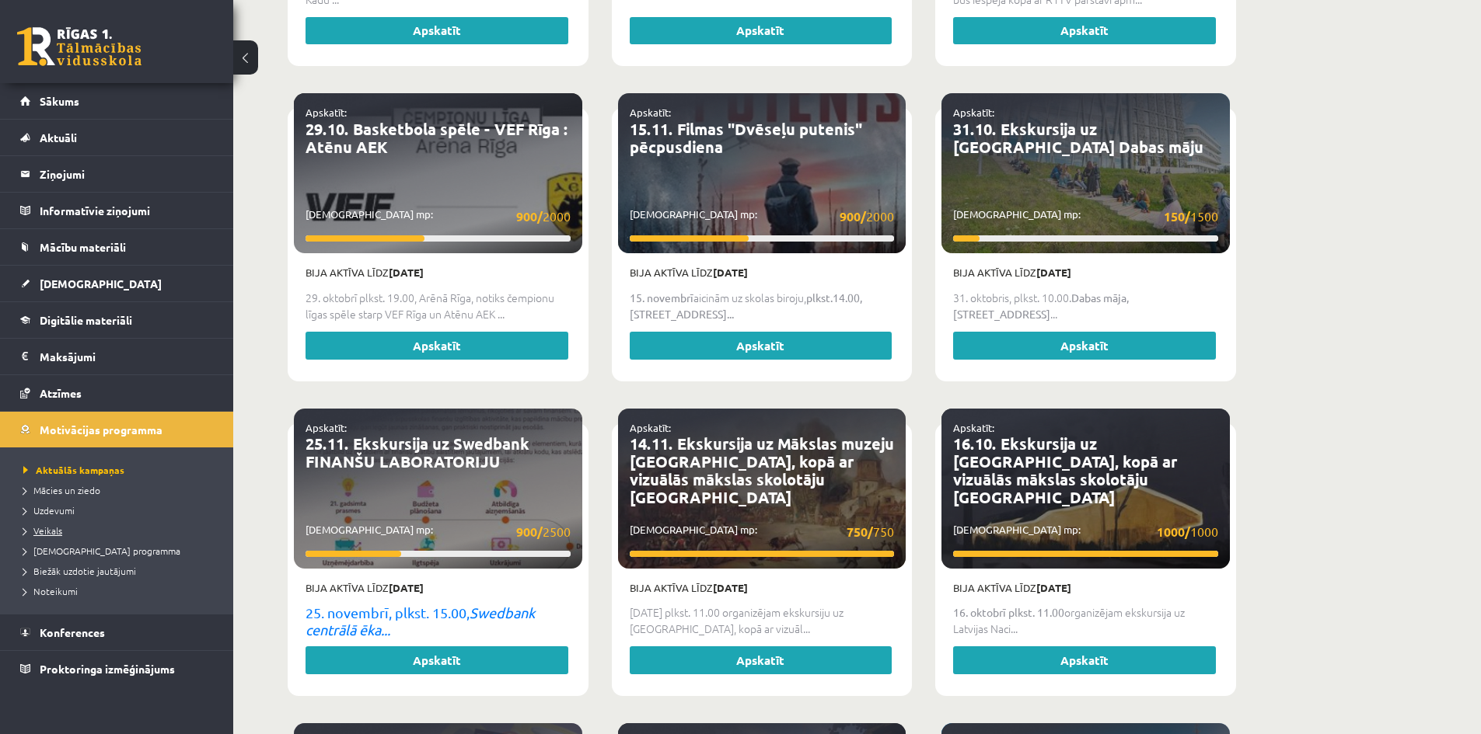
click at [52, 532] on span "Veikals" at bounding box center [42, 531] width 39 height 12
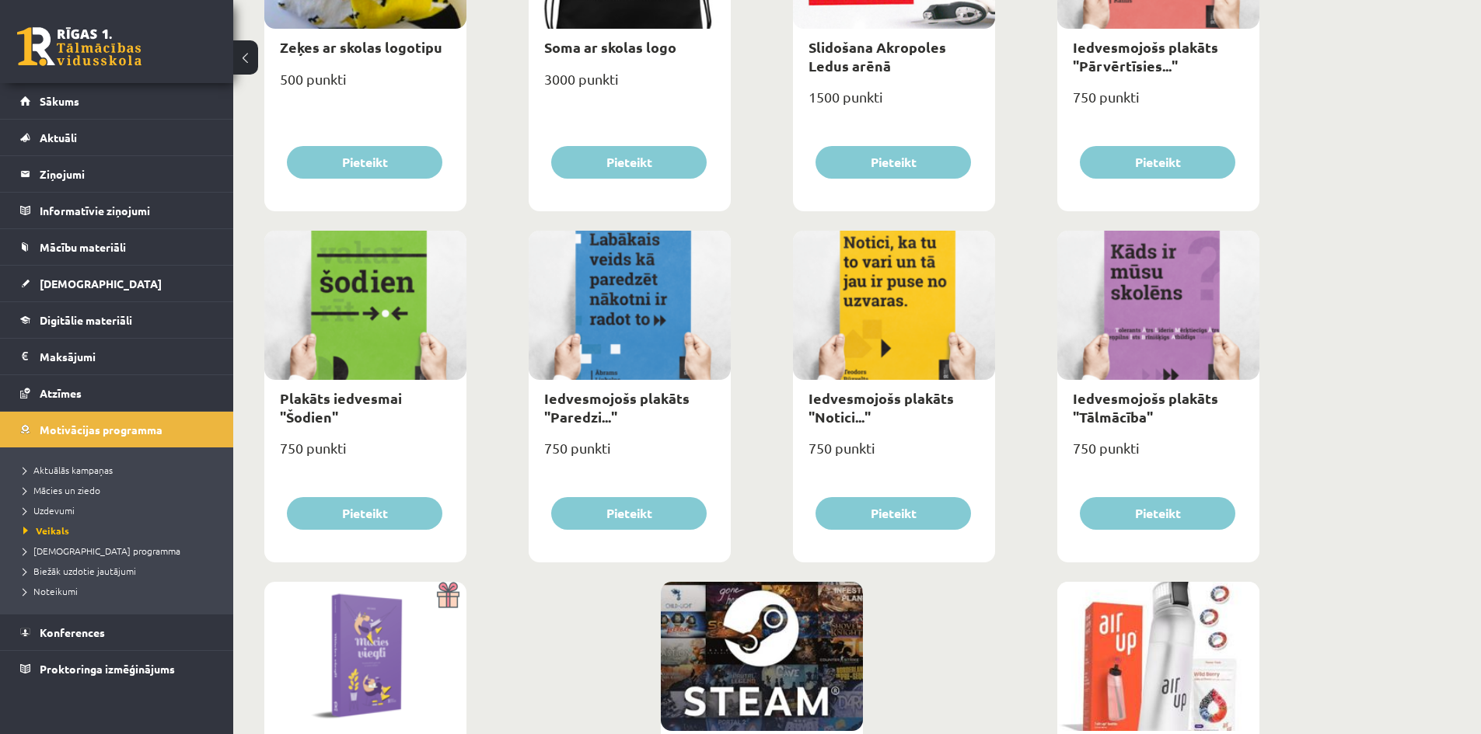
scroll to position [1653, 0]
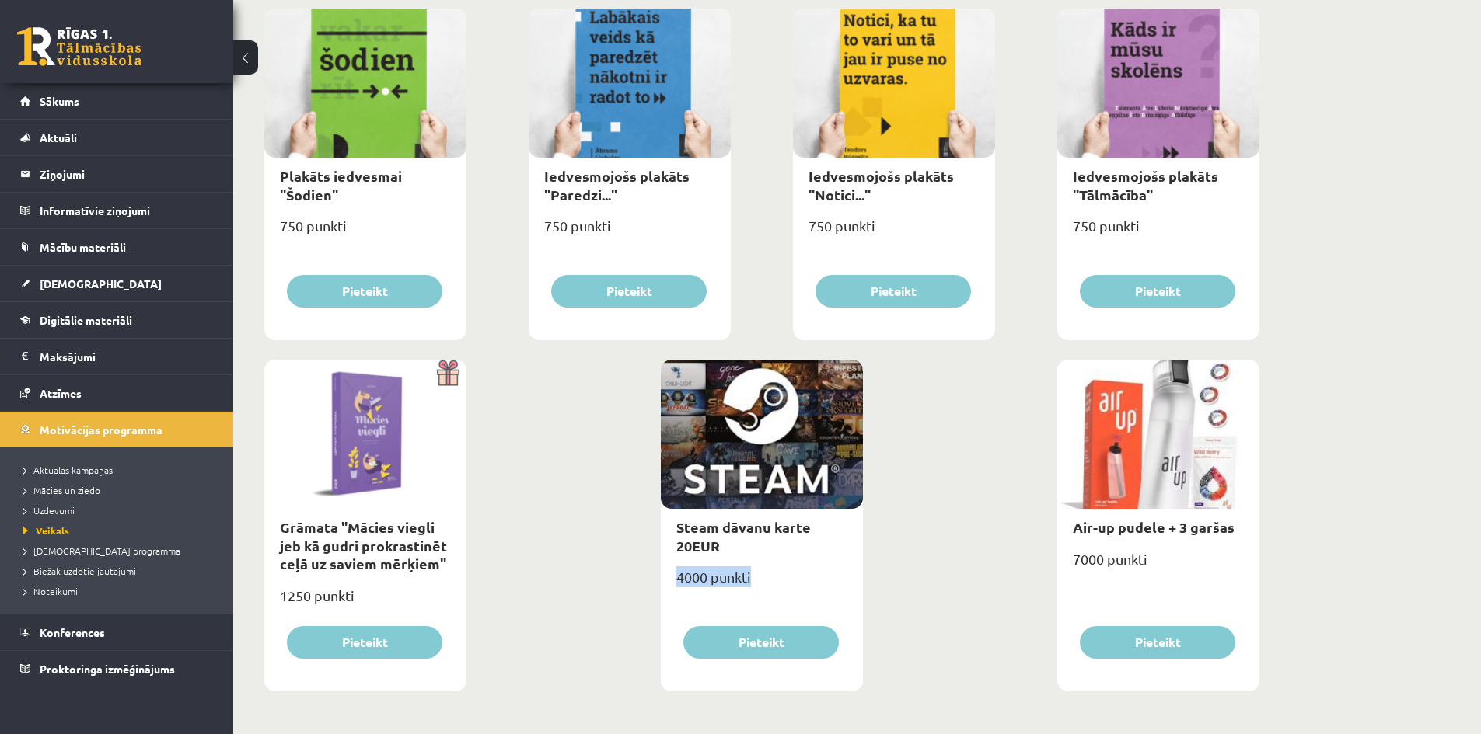
drag, startPoint x: 676, startPoint y: 579, endPoint x: 785, endPoint y: 585, distance: 109.0
click at [785, 585] on div "4000 punkti" at bounding box center [762, 583] width 202 height 39
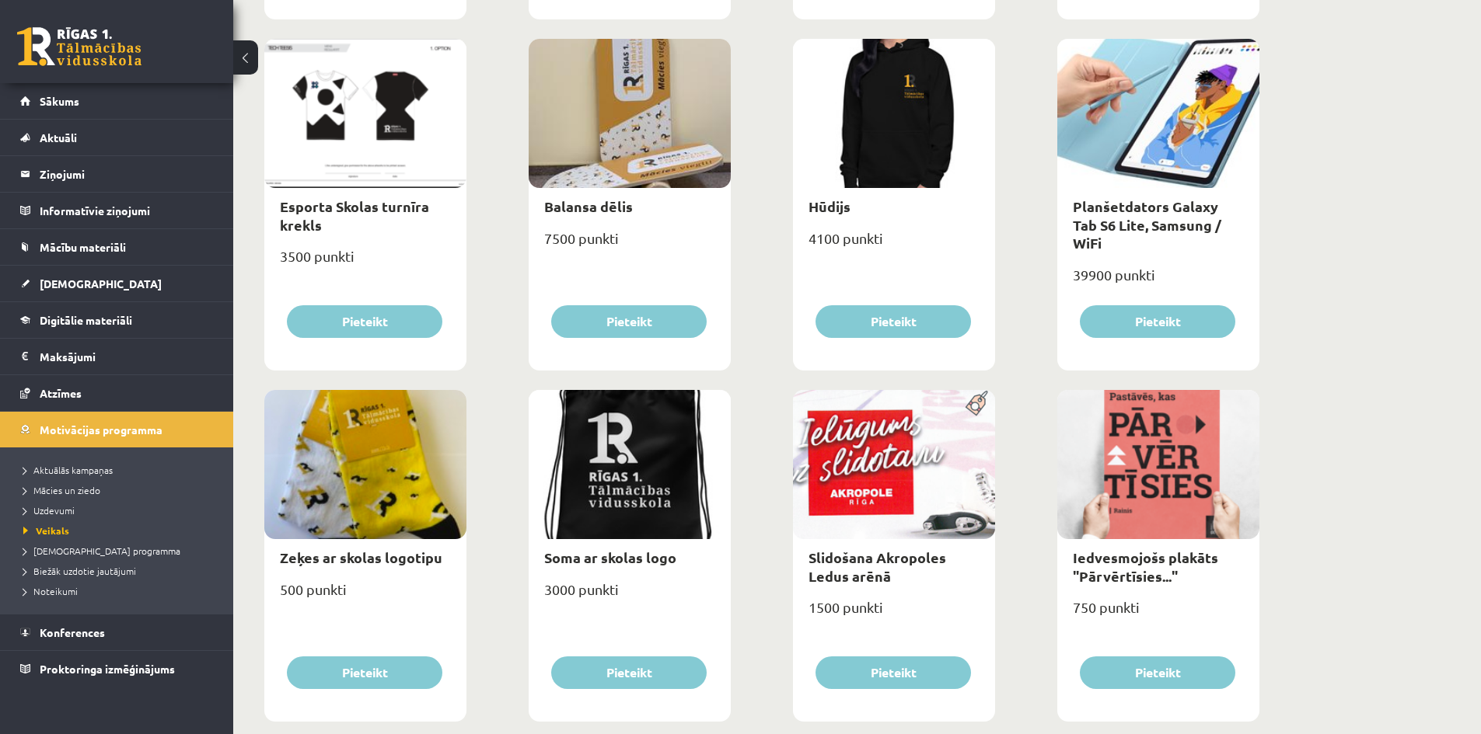
scroll to position [876, 0]
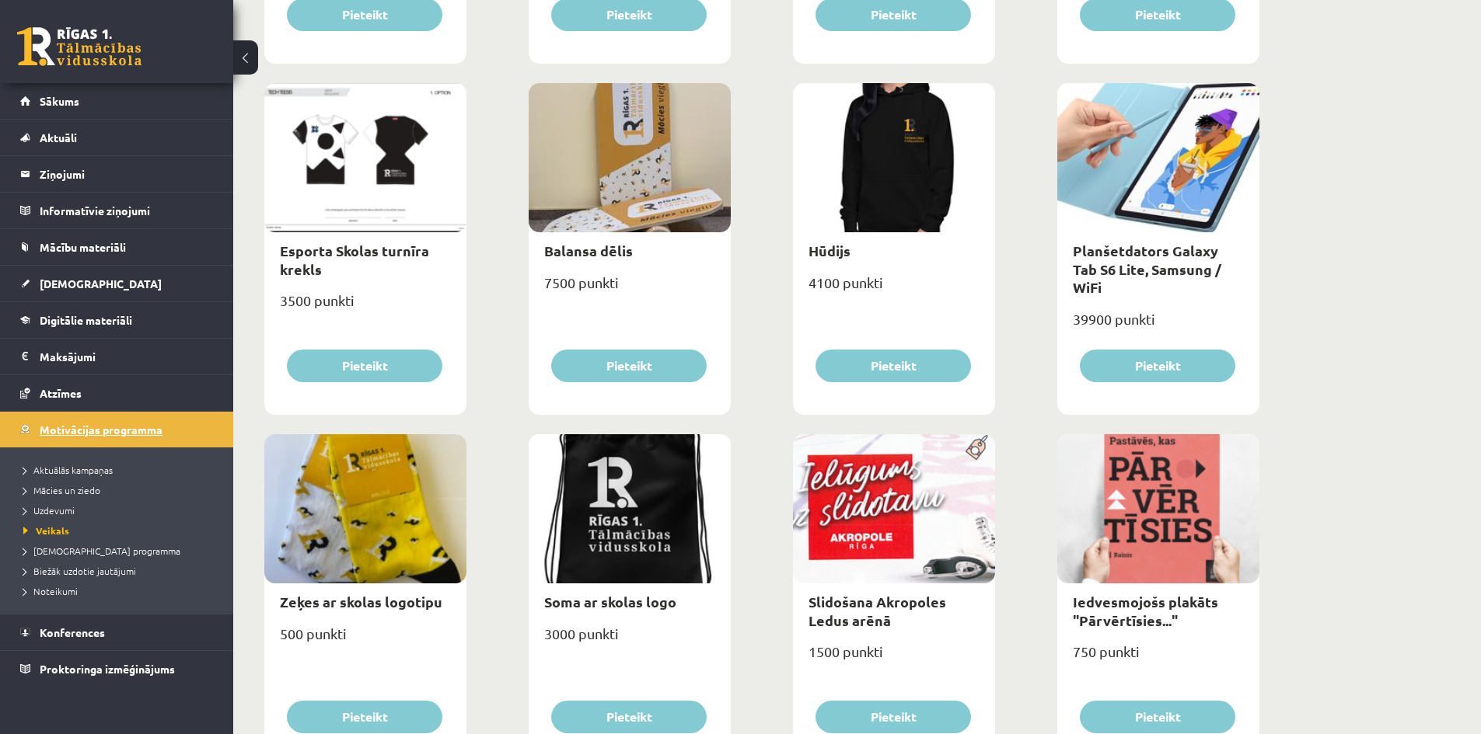
click at [72, 439] on link "Motivācijas programma" at bounding box center [117, 430] width 194 height 36
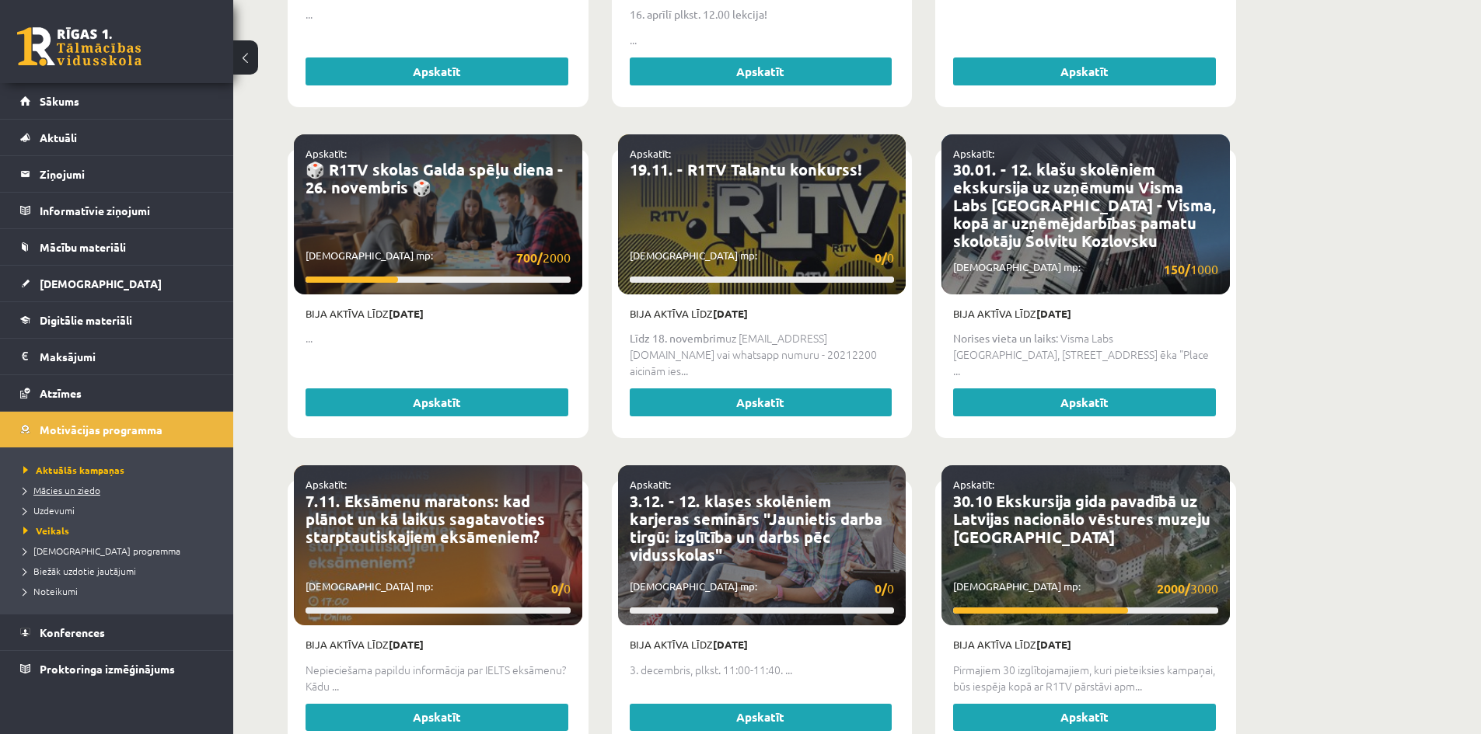
click at [68, 491] on span "Mācies un ziedo" at bounding box center [61, 490] width 77 height 12
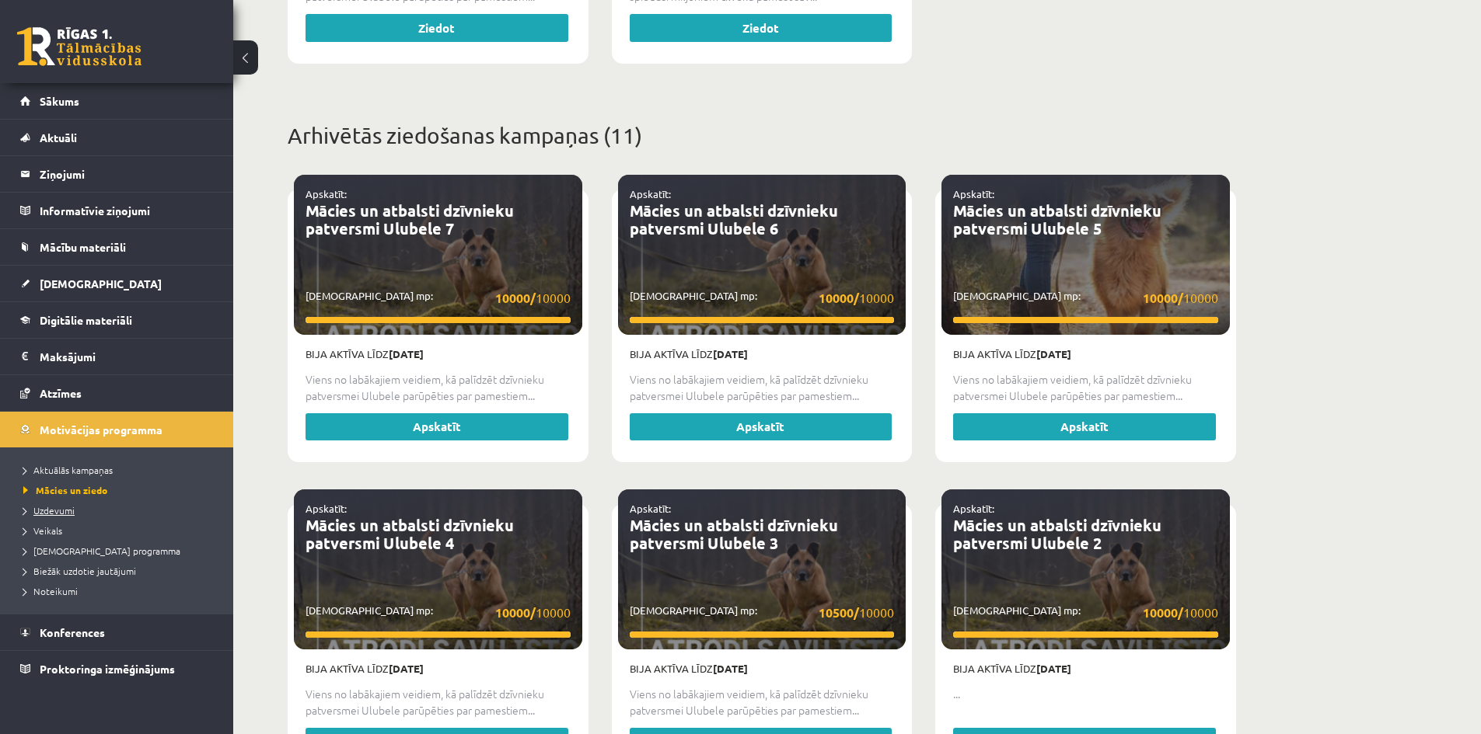
click at [58, 511] on span "Uzdevumi" at bounding box center [48, 510] width 51 height 12
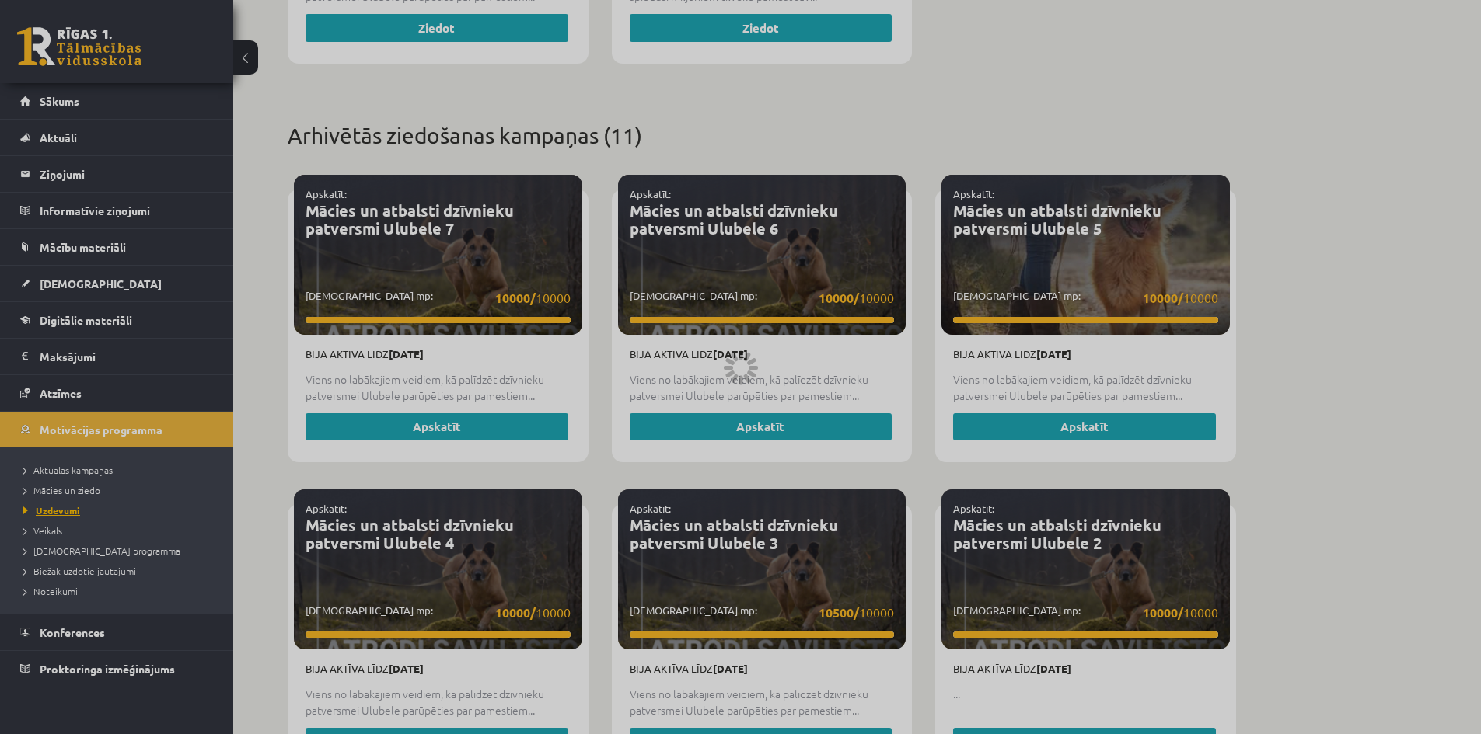
scroll to position [138, 0]
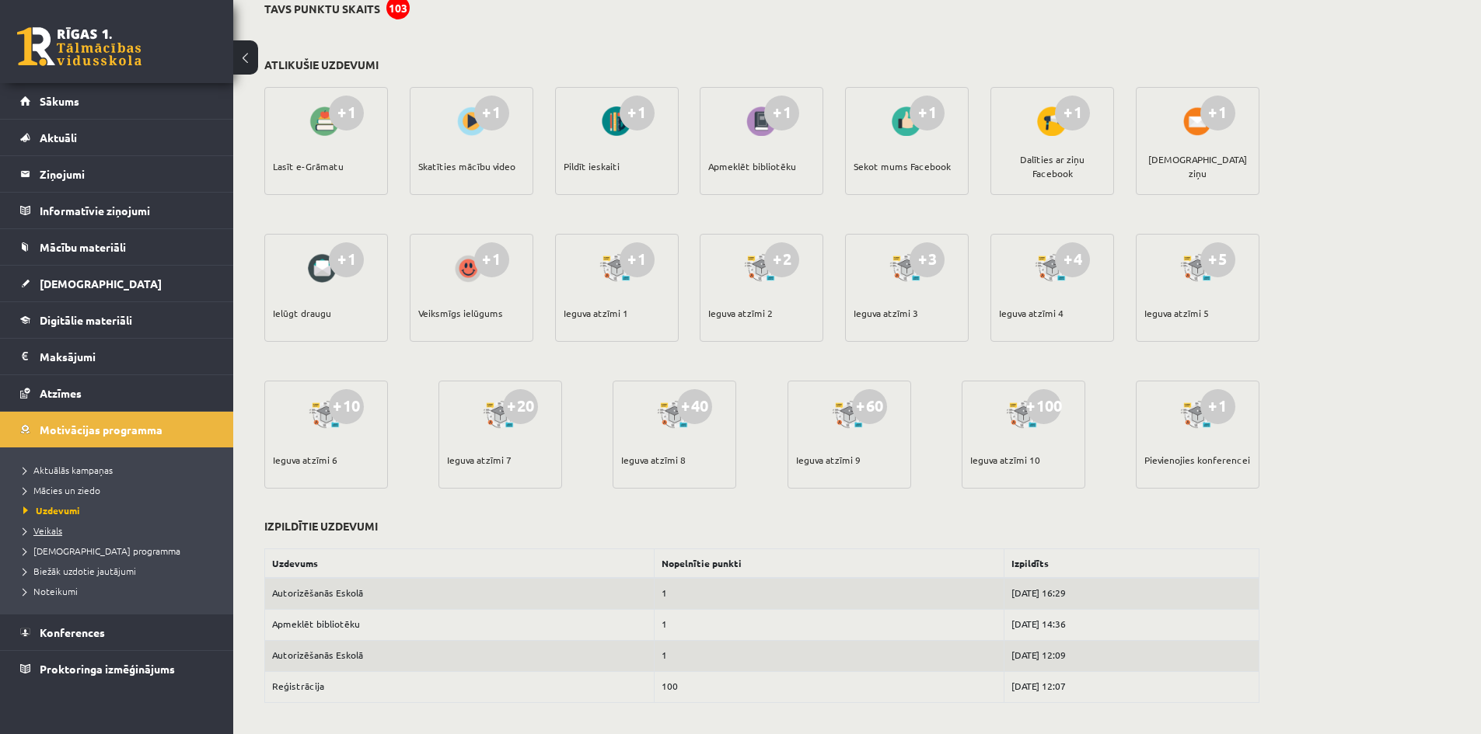
click at [41, 532] on span "Veikals" at bounding box center [42, 531] width 39 height 12
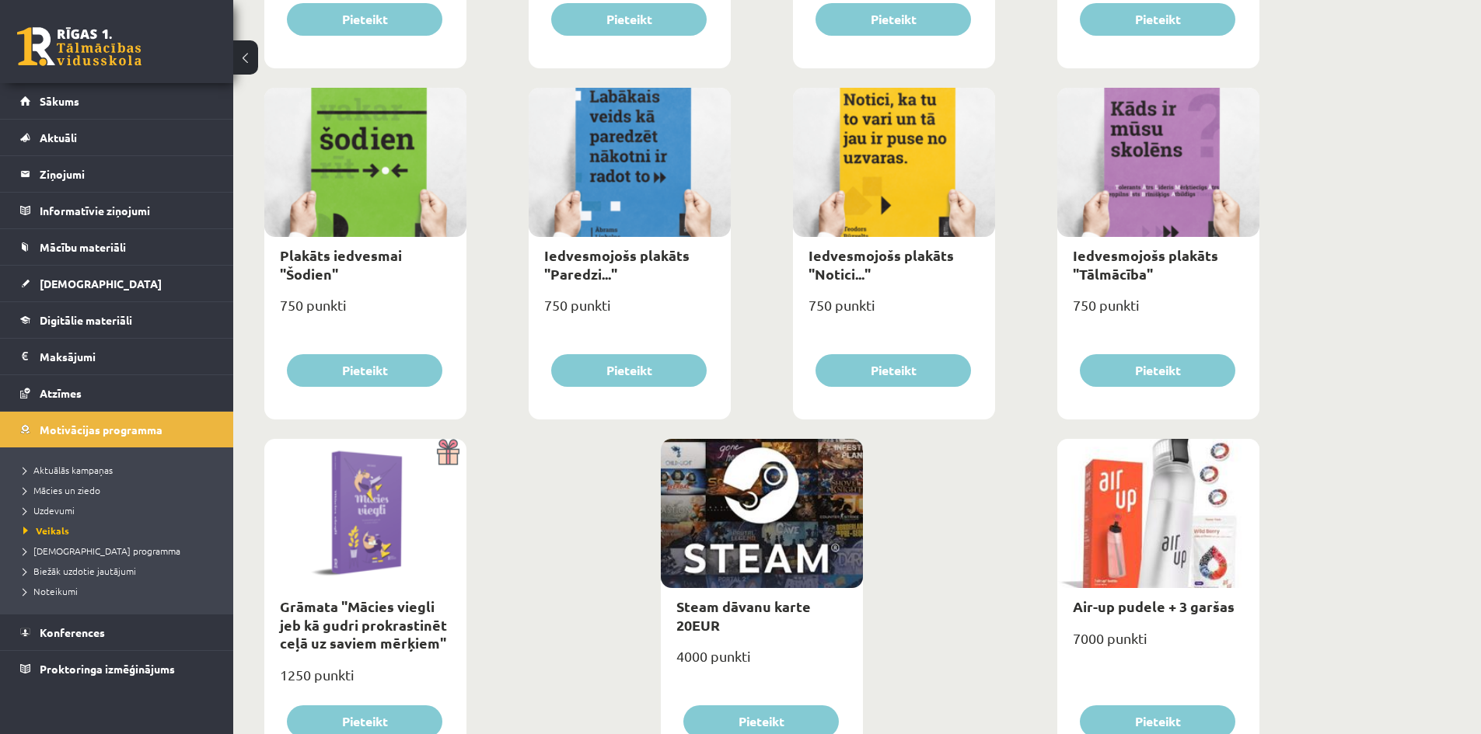
scroll to position [1653, 0]
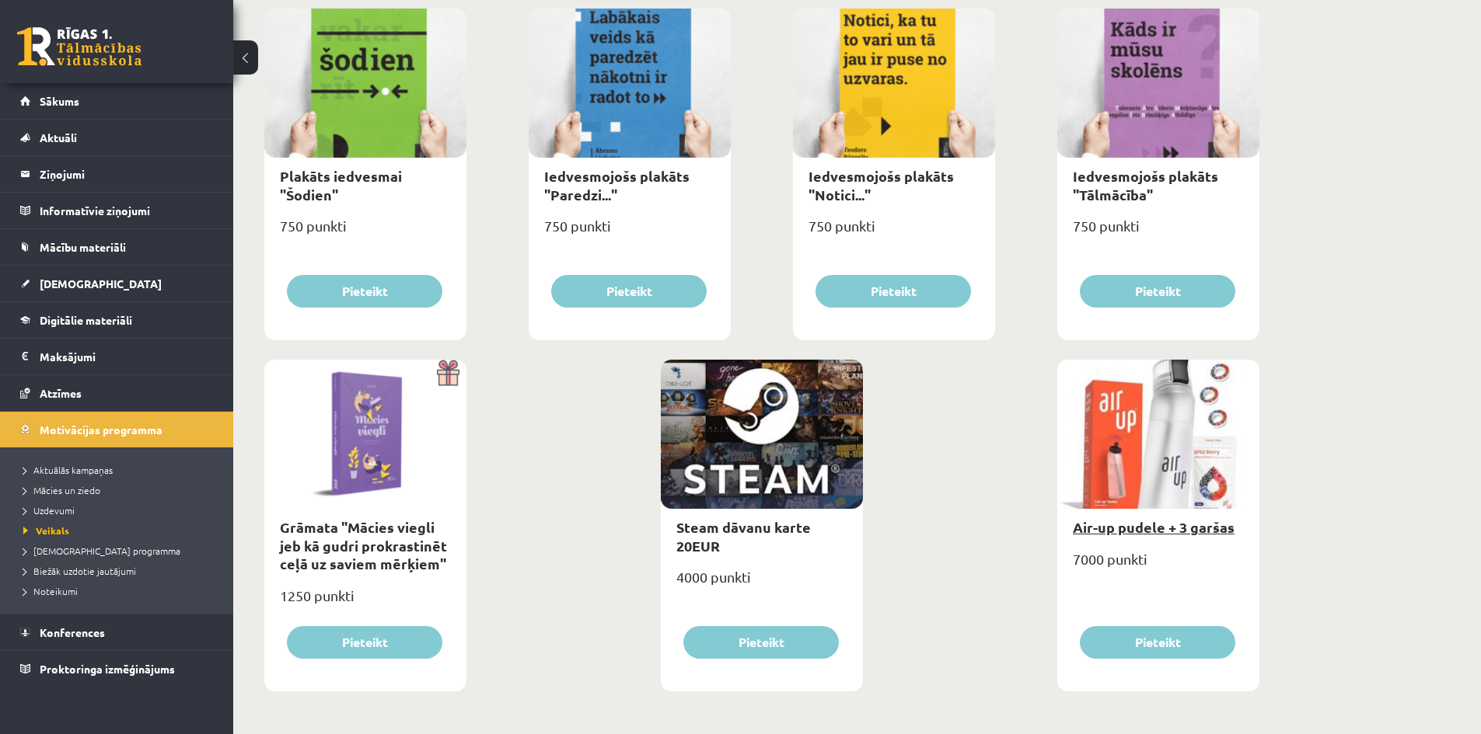
click at [1113, 525] on link "Air-up pudele + 3 garšas" at bounding box center [1154, 527] width 162 height 18
type input "*"
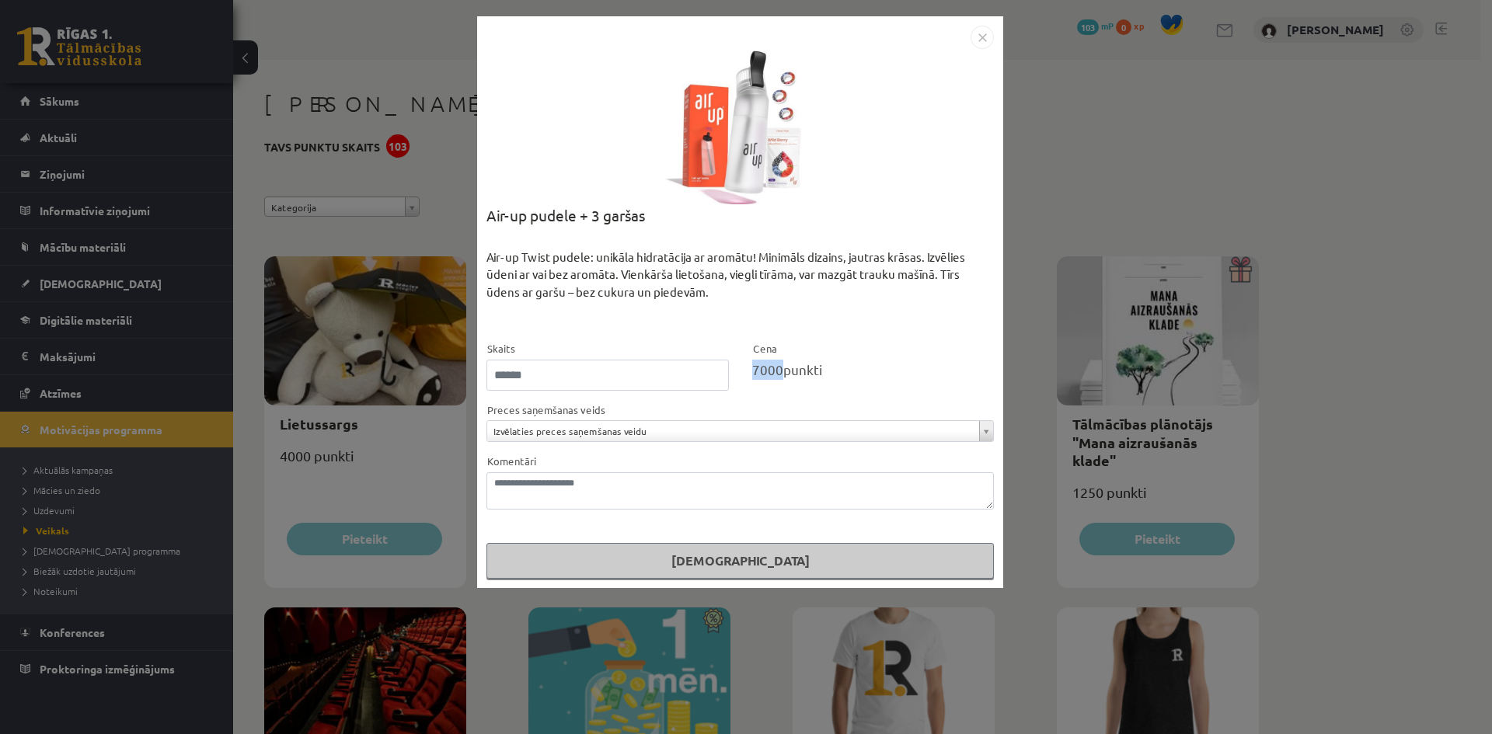
drag, startPoint x: 752, startPoint y: 370, endPoint x: 781, endPoint y: 383, distance: 32.4
click at [781, 383] on div "Cena 7000 punkti" at bounding box center [874, 365] width 266 height 51
click at [1121, 178] on div "**********" at bounding box center [746, 367] width 1492 height 734
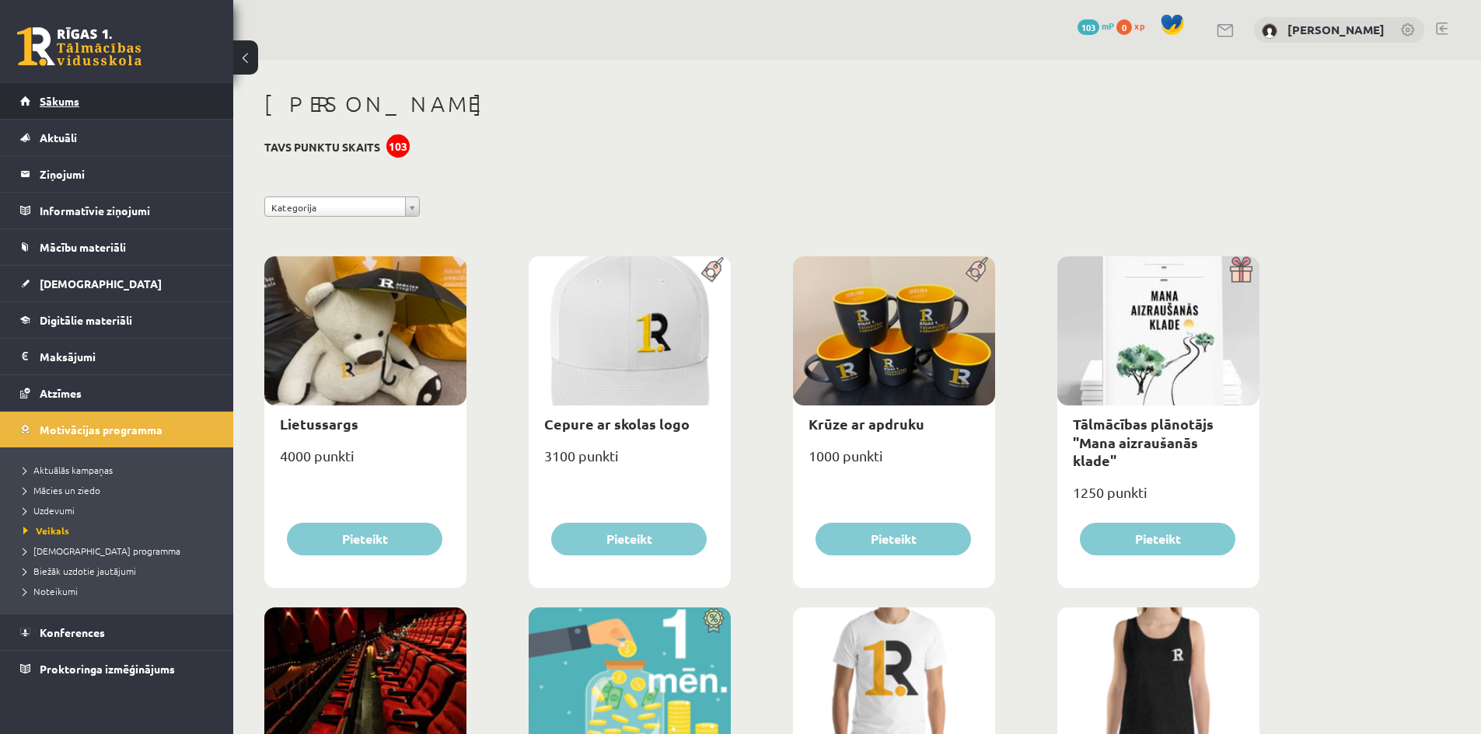
click at [72, 101] on span "Sākums" at bounding box center [60, 101] width 40 height 14
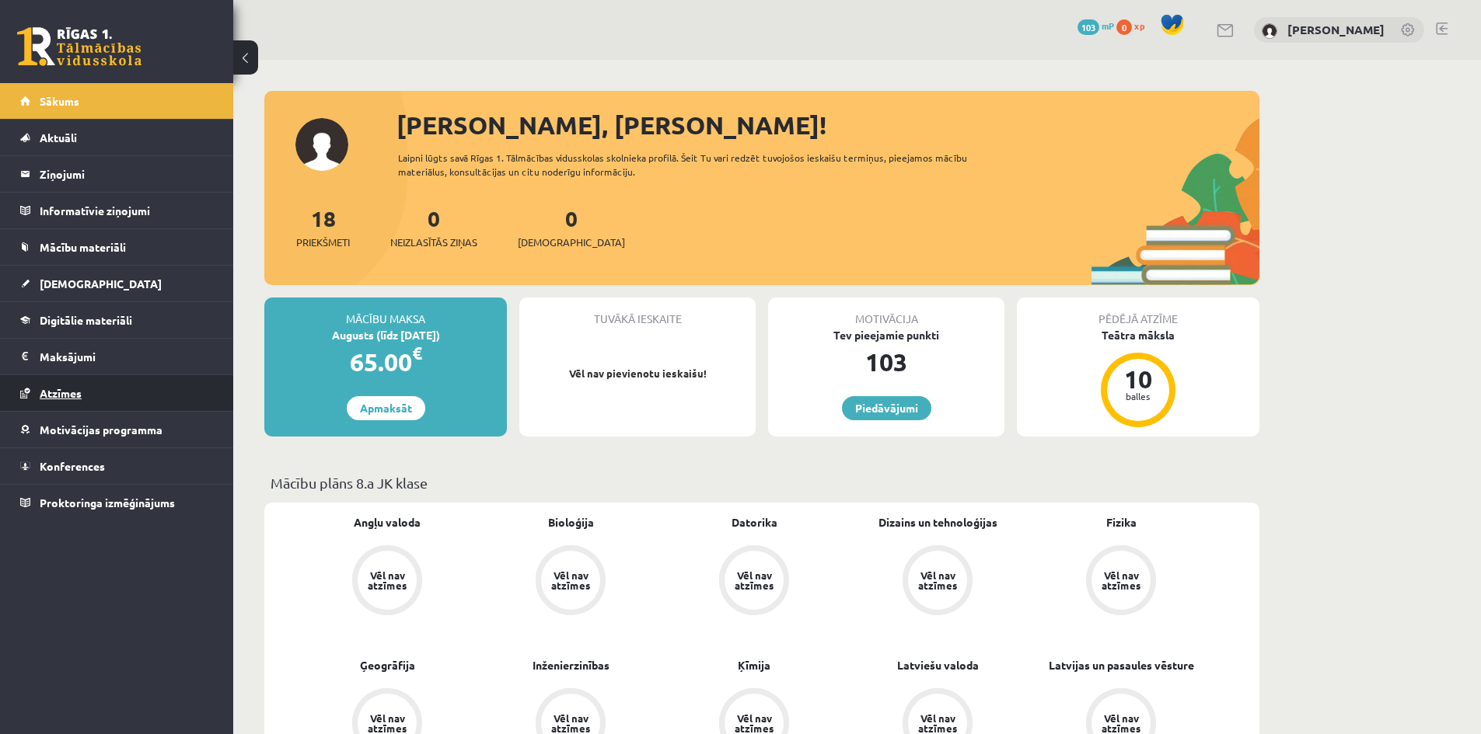
click at [54, 396] on span "Atzīmes" at bounding box center [61, 393] width 42 height 14
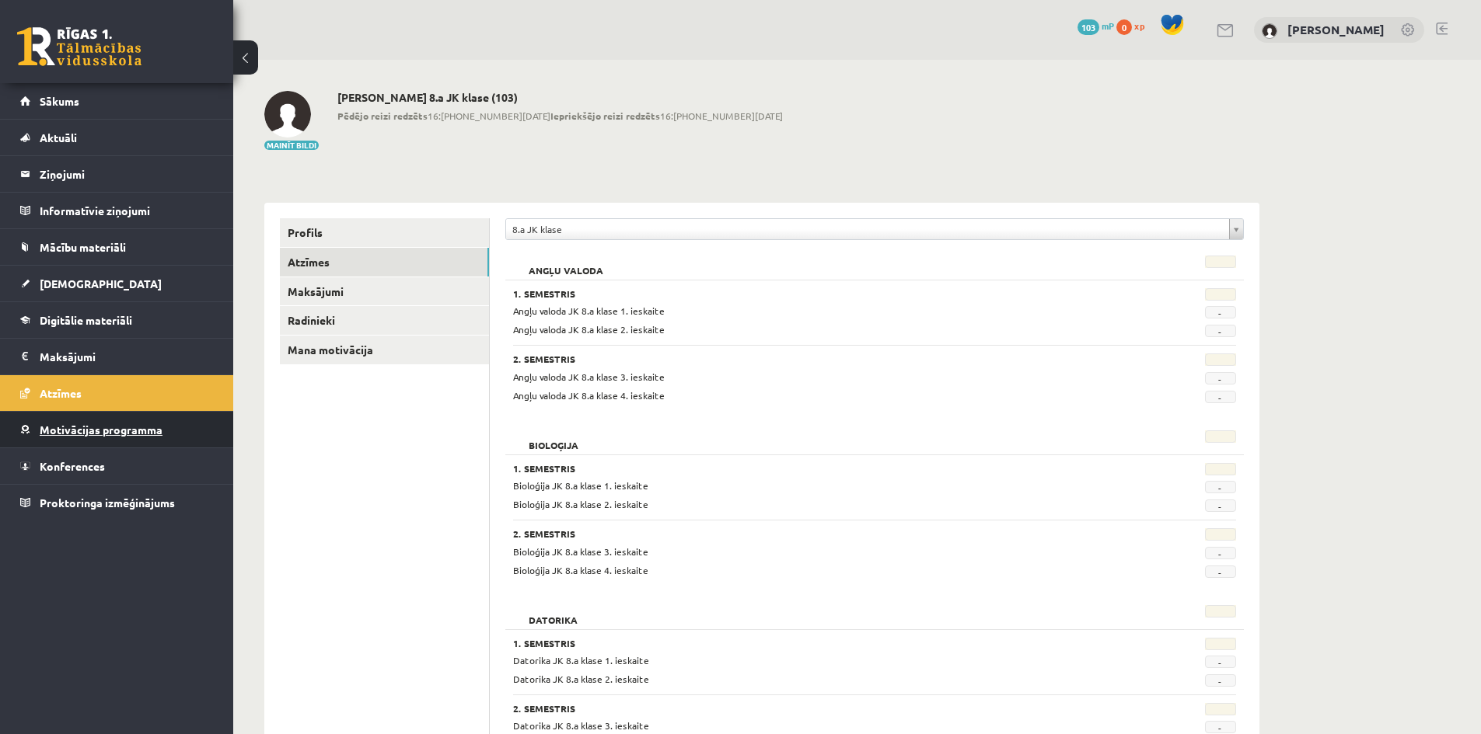
click at [68, 436] on link "Motivācijas programma" at bounding box center [117, 430] width 194 height 36
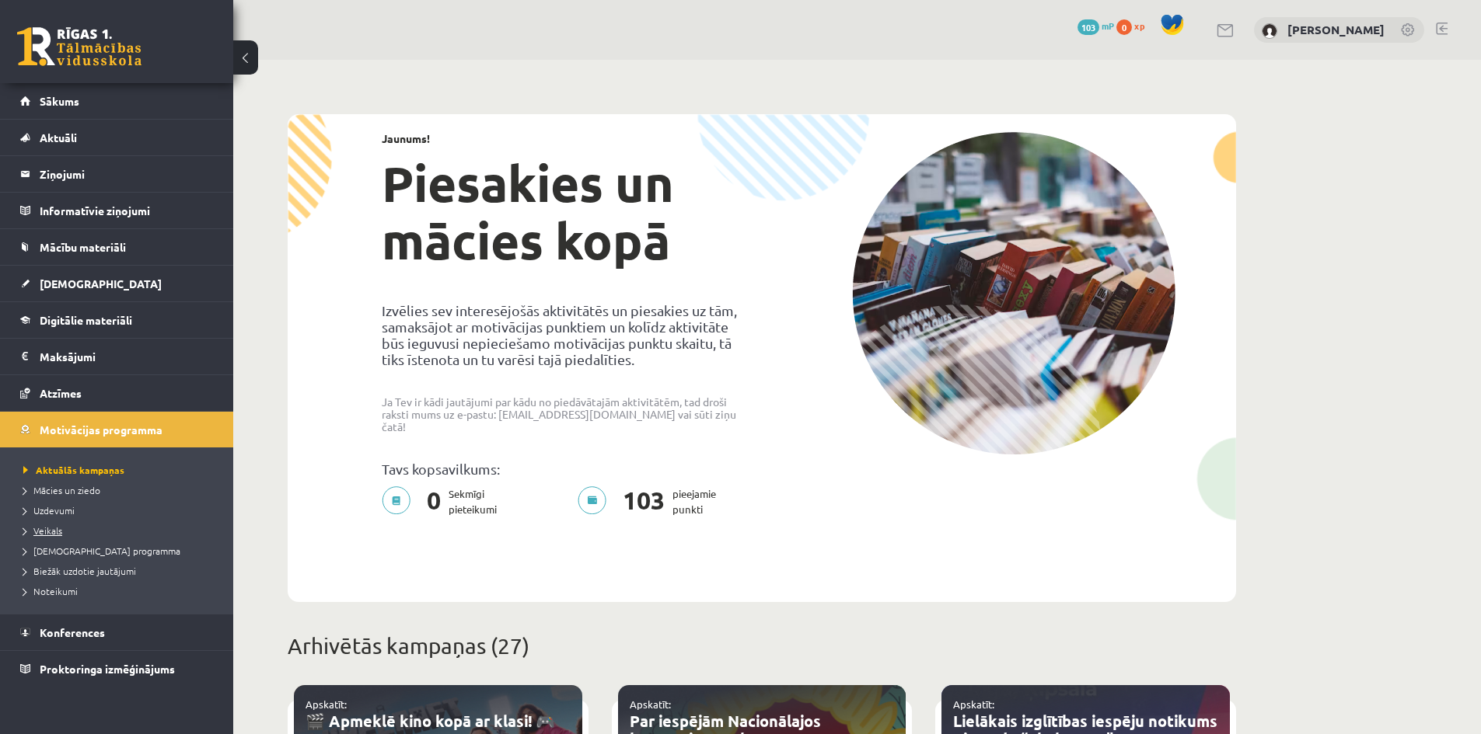
click at [50, 525] on span "Veikals" at bounding box center [42, 531] width 39 height 12
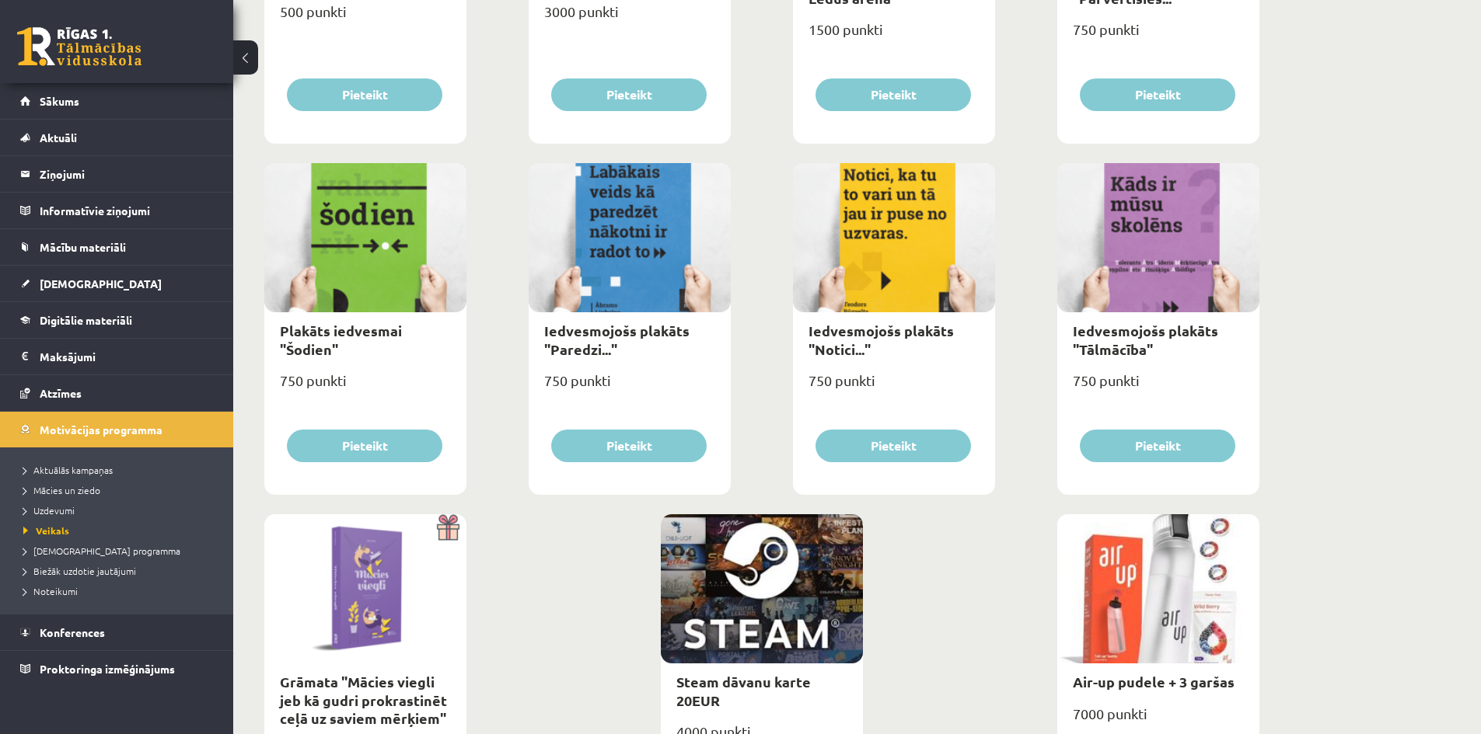
scroll to position [1653, 0]
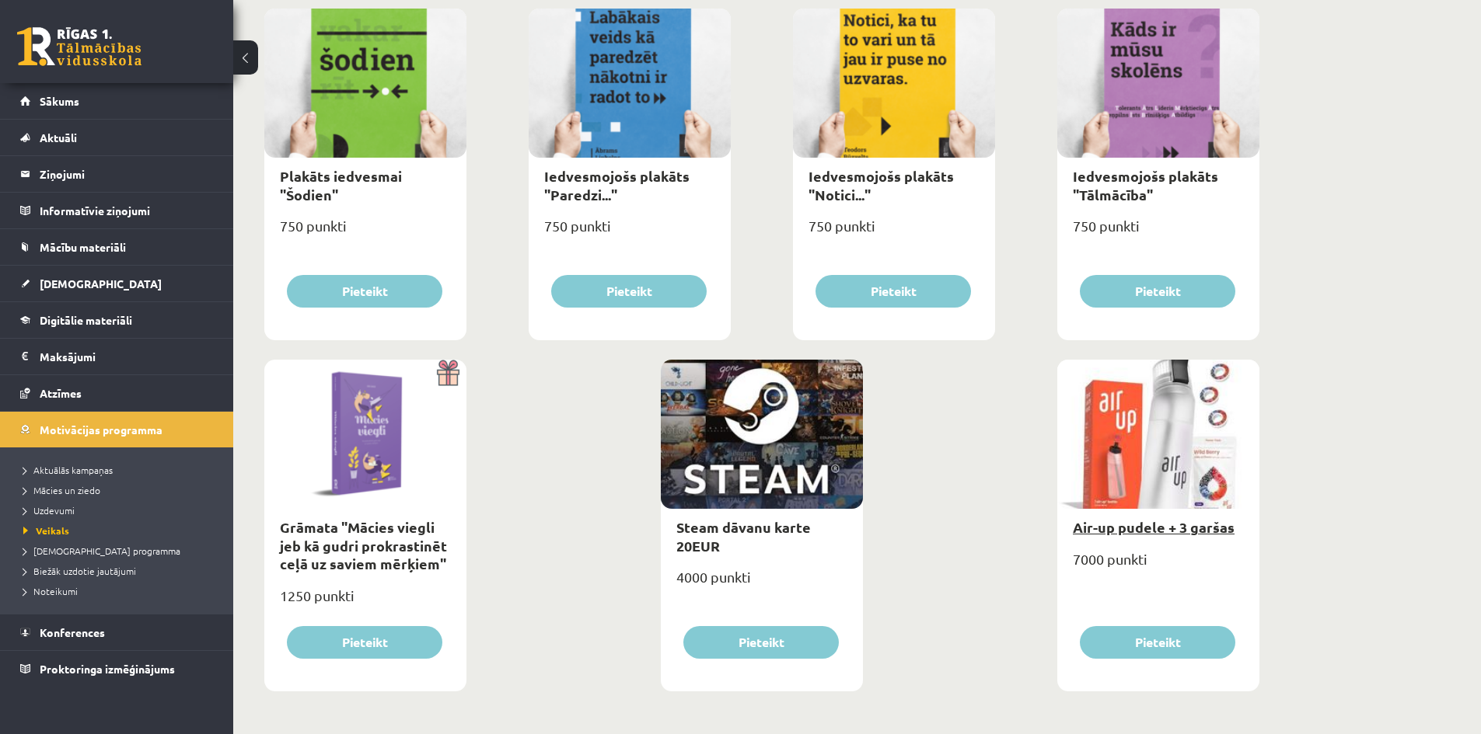
click at [1160, 531] on link "Air-up pudele + 3 garšas" at bounding box center [1154, 527] width 162 height 18
type input "*"
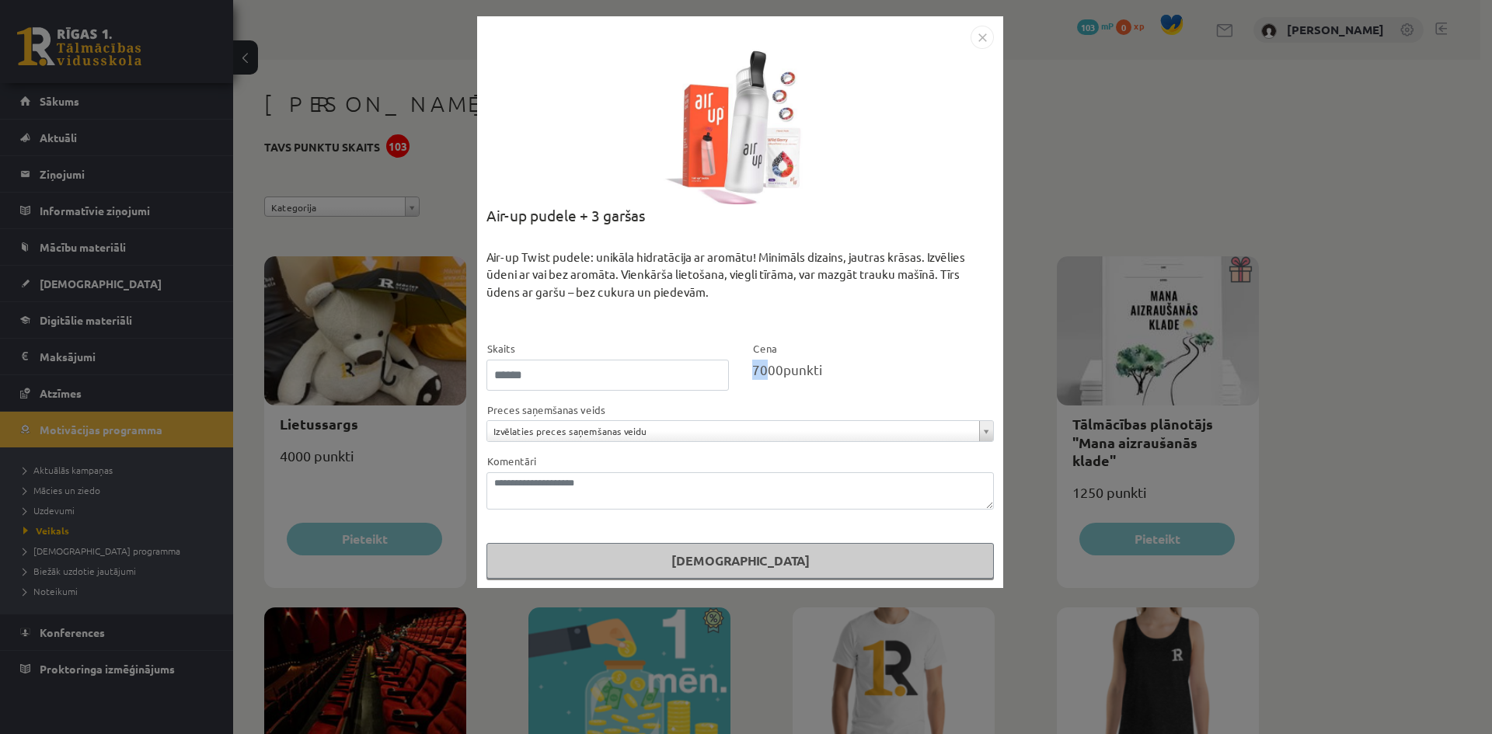
drag, startPoint x: 766, startPoint y: 371, endPoint x: 741, endPoint y: 377, distance: 25.6
click at [741, 377] on div "Cena 7000 punkti" at bounding box center [874, 365] width 266 height 51
click at [1177, 156] on div "**********" at bounding box center [746, 367] width 1492 height 734
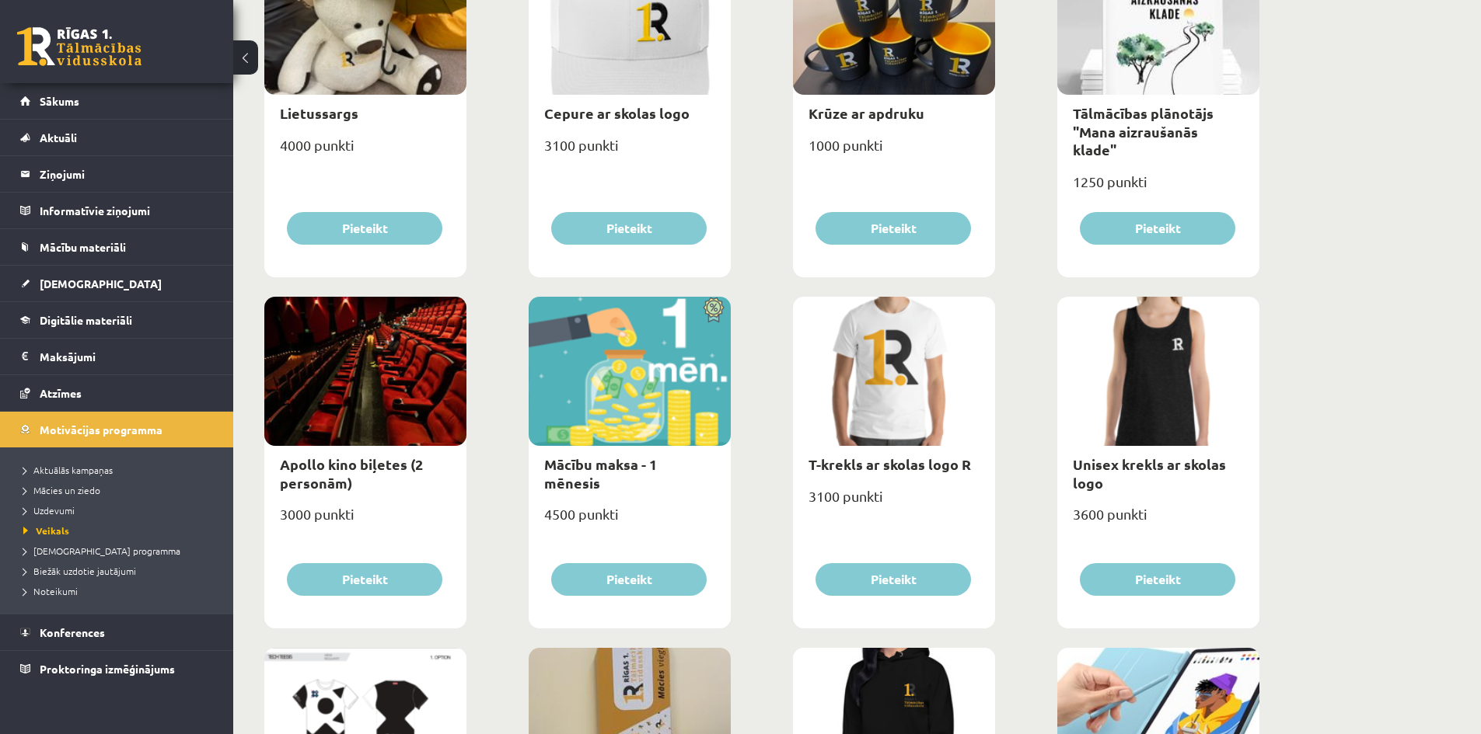
scroll to position [233, 0]
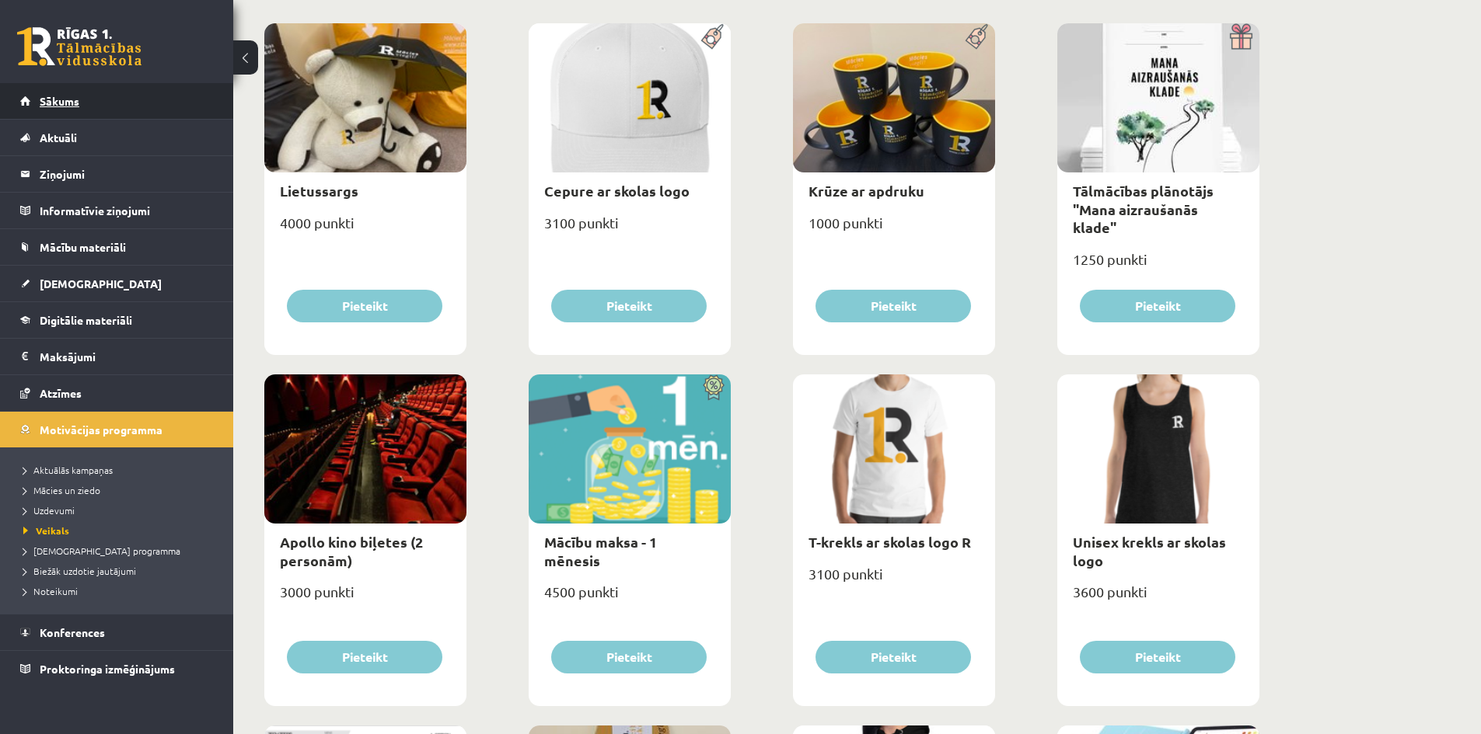
click at [64, 103] on span "Sākums" at bounding box center [60, 101] width 40 height 14
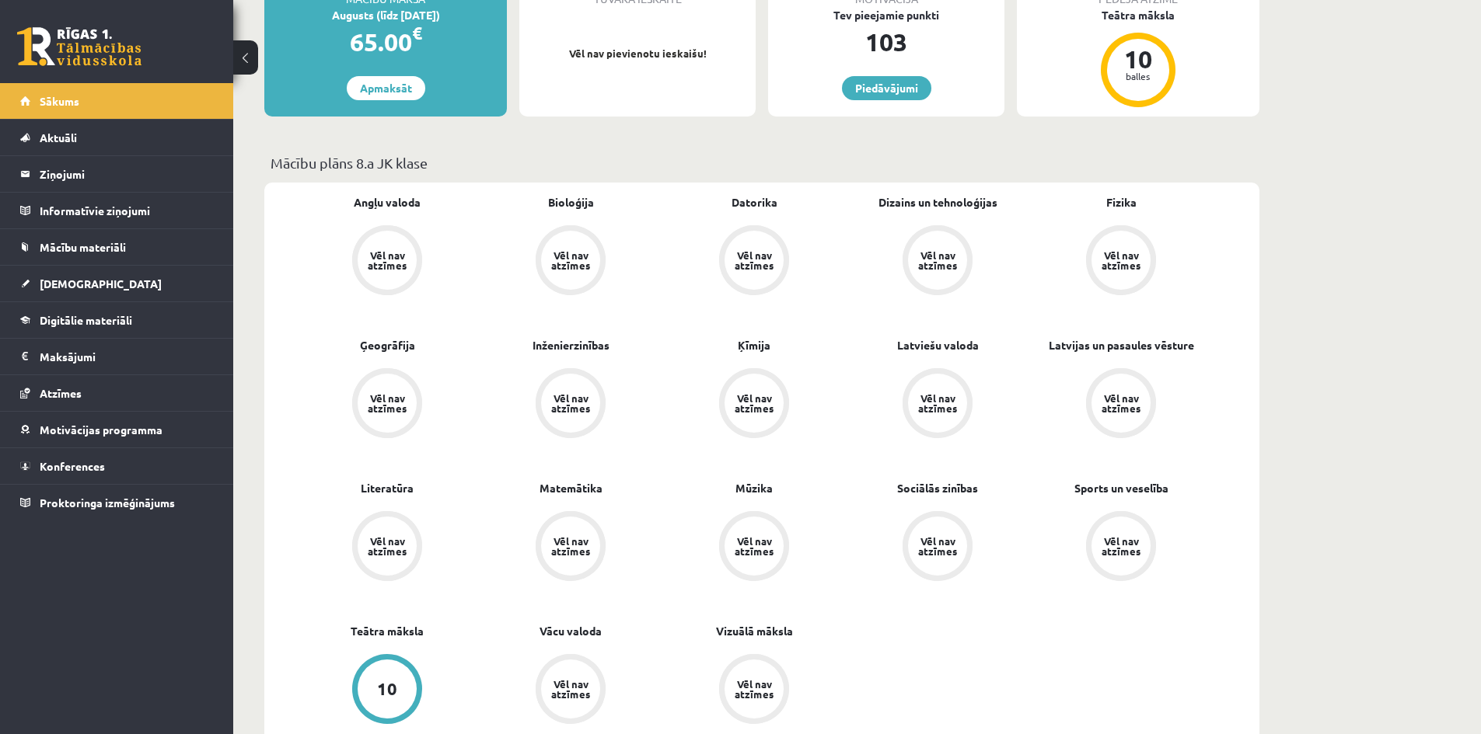
scroll to position [311, 0]
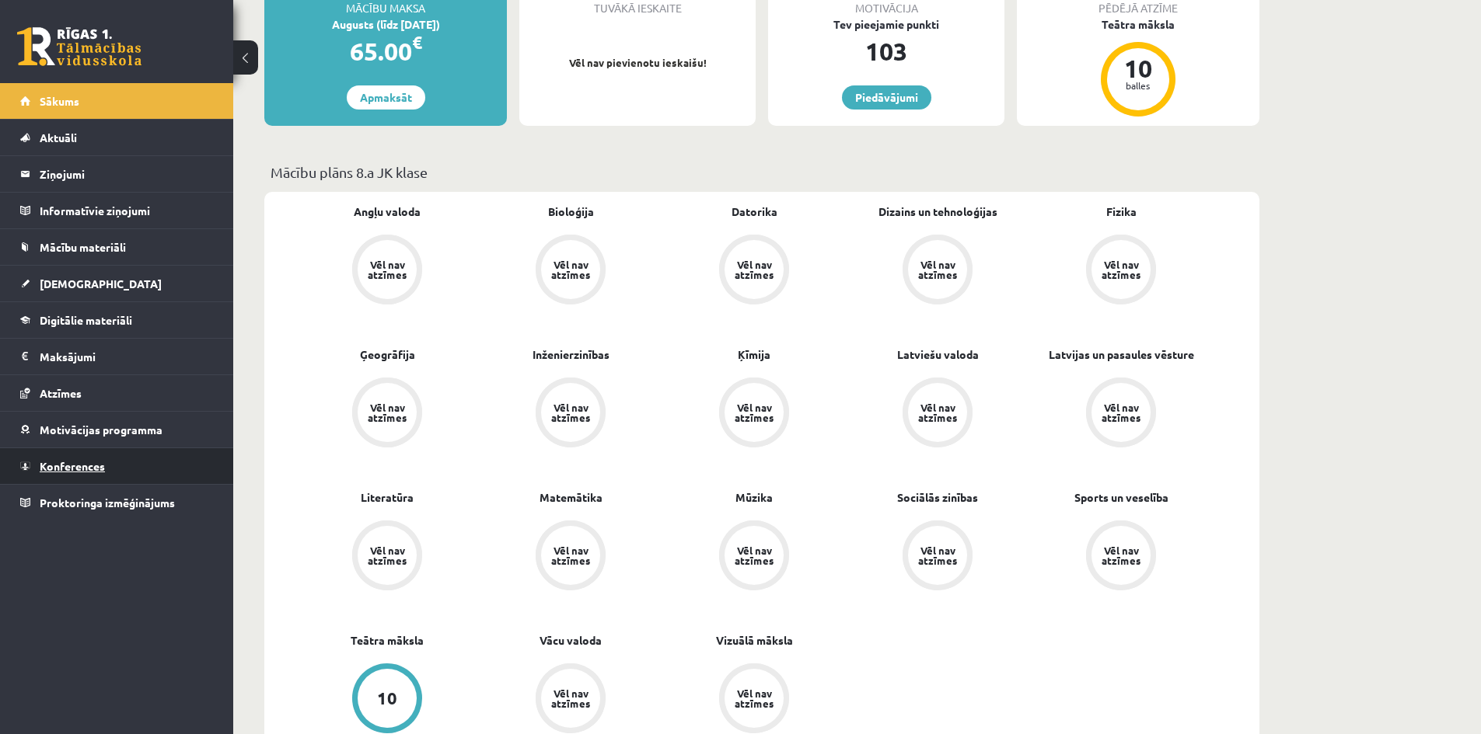
click at [82, 467] on span "Konferences" at bounding box center [72, 466] width 65 height 14
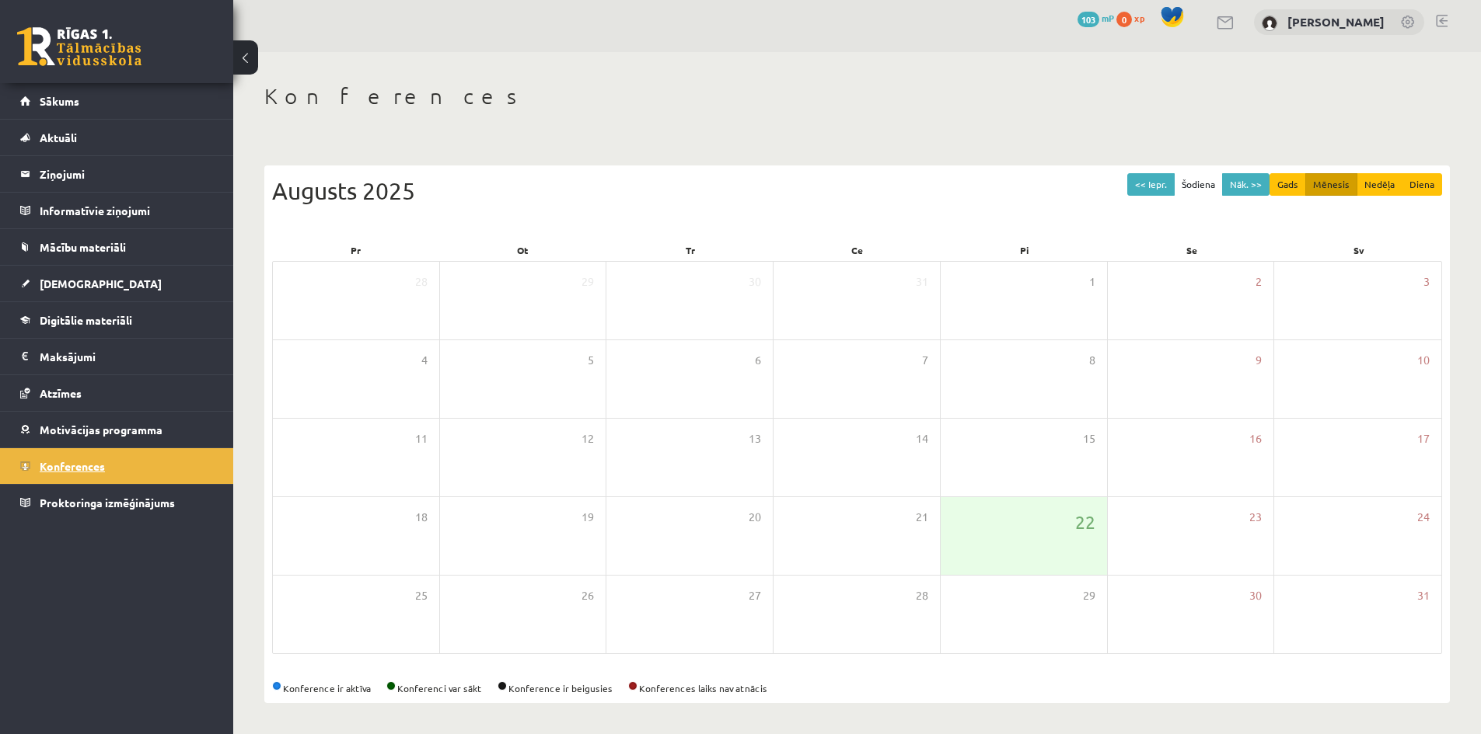
scroll to position [9, 0]
click at [106, 321] on span "Digitālie materiāli" at bounding box center [86, 320] width 92 height 14
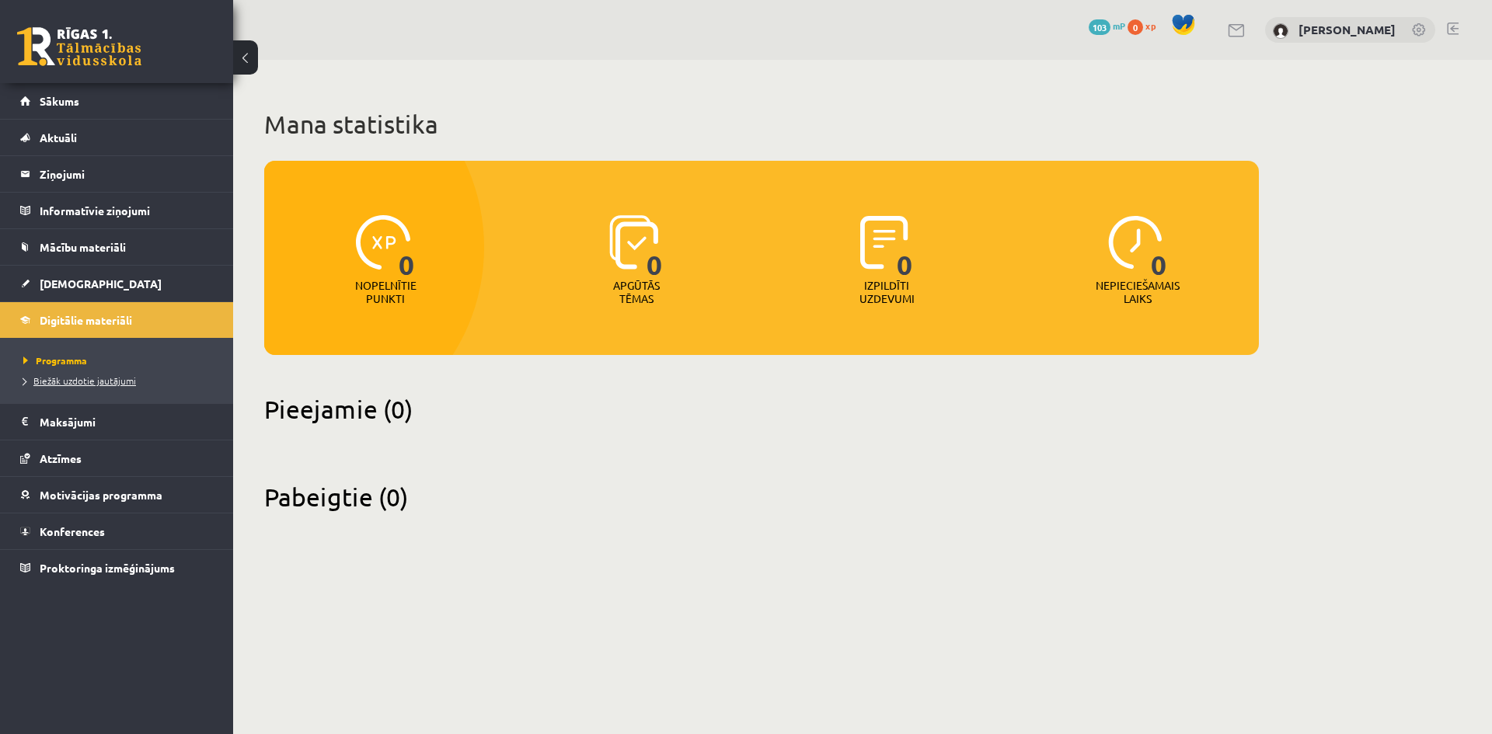
click at [89, 380] on span "Biežāk uzdotie jautājumi" at bounding box center [79, 381] width 113 height 12
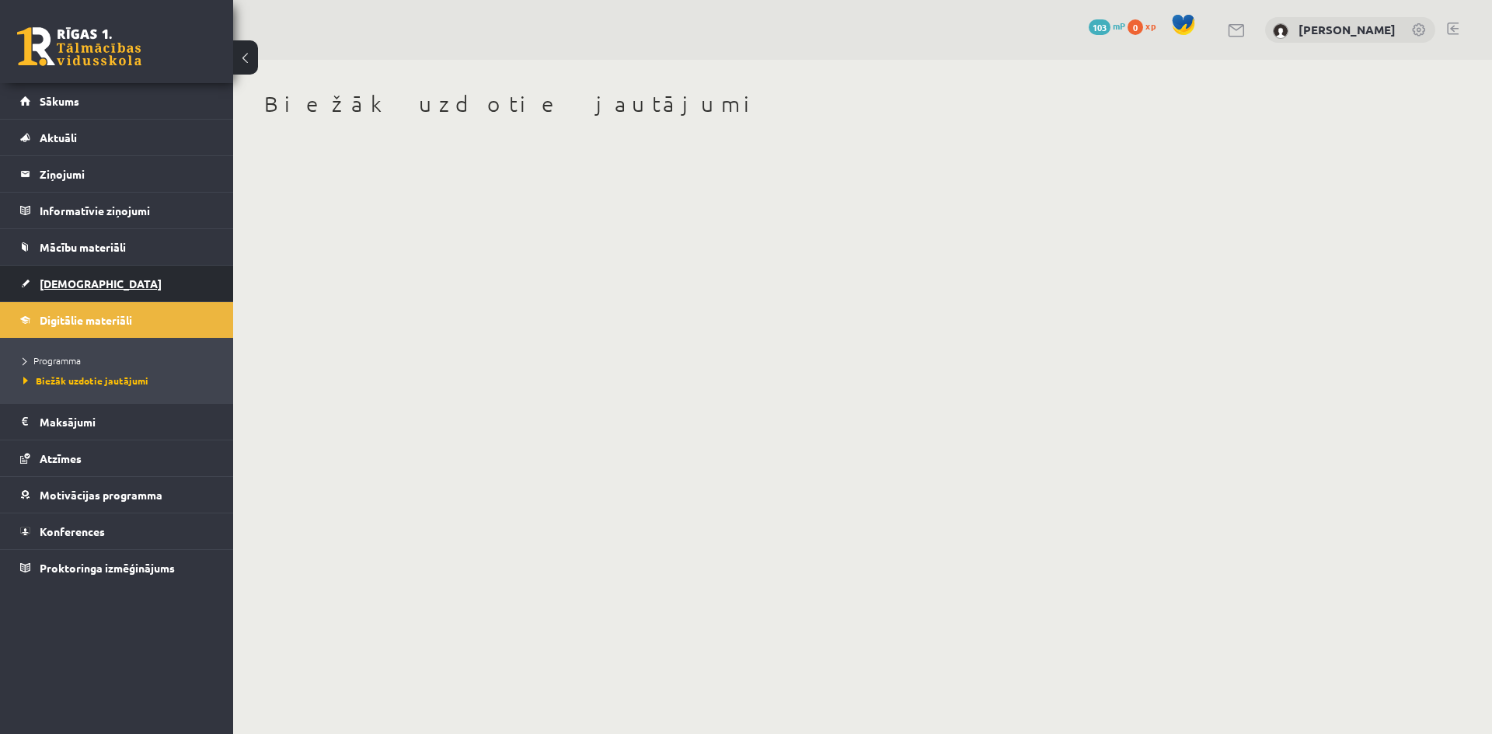
click at [57, 283] on span "[DEMOGRAPHIC_DATA]" at bounding box center [101, 284] width 122 height 14
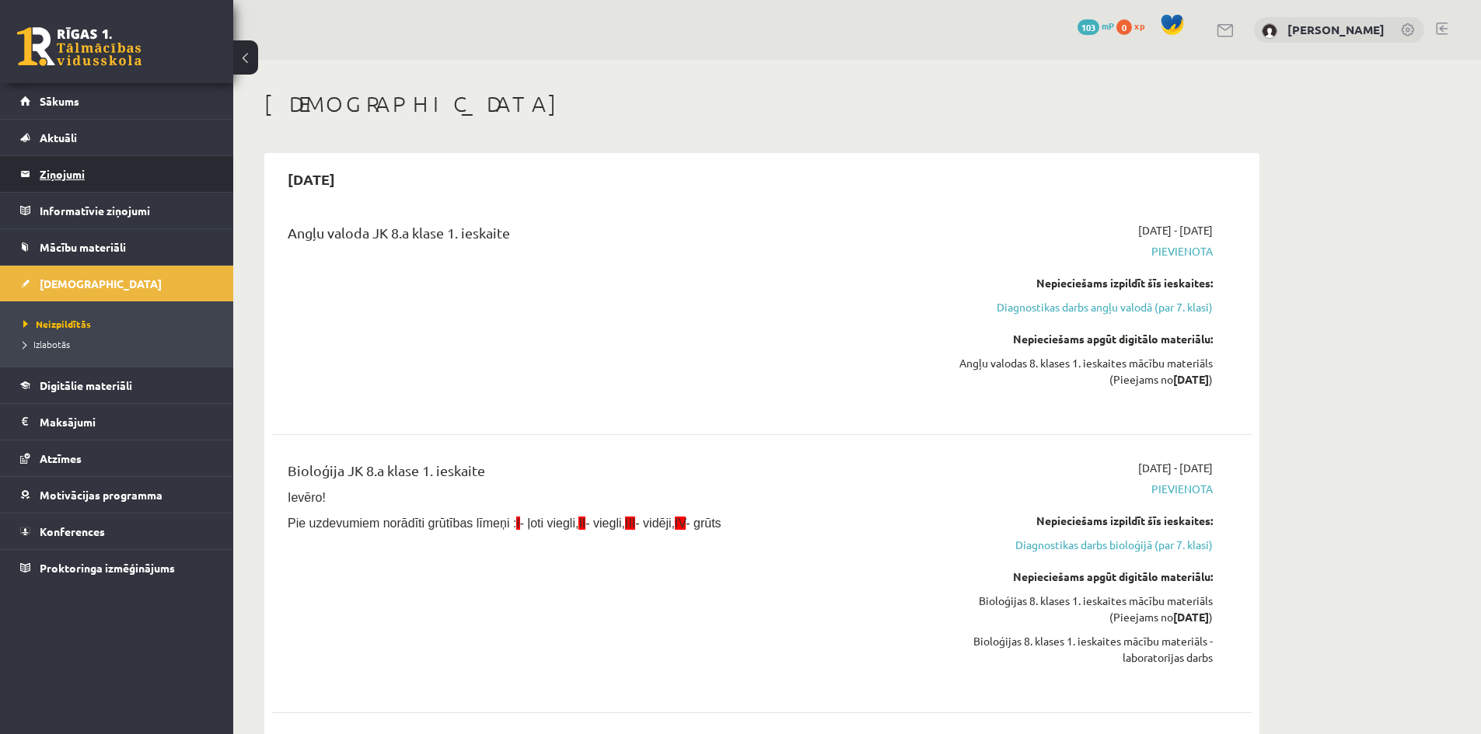
click at [40, 172] on legend "Ziņojumi 0" at bounding box center [127, 174] width 174 height 36
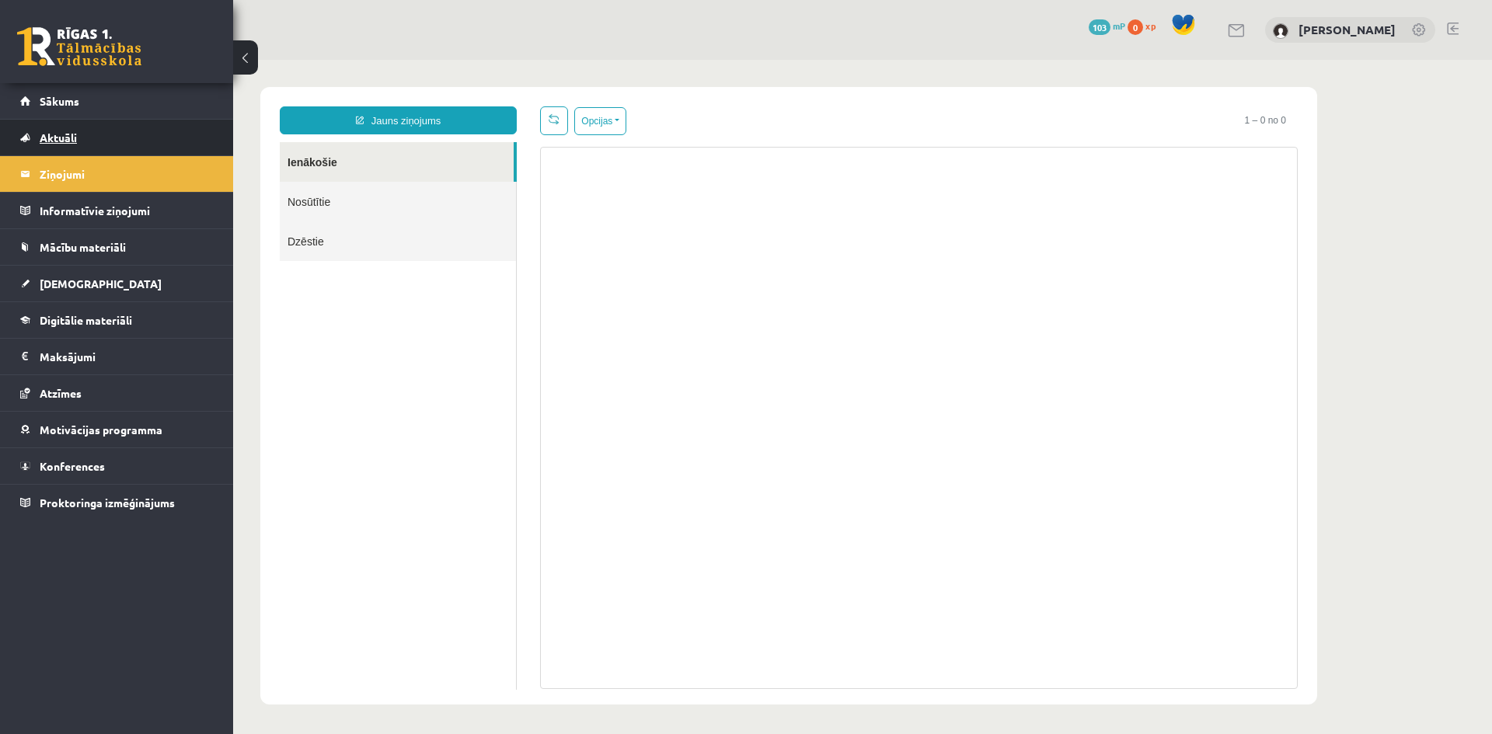
click at [68, 134] on span "Aktuāli" at bounding box center [58, 138] width 37 height 14
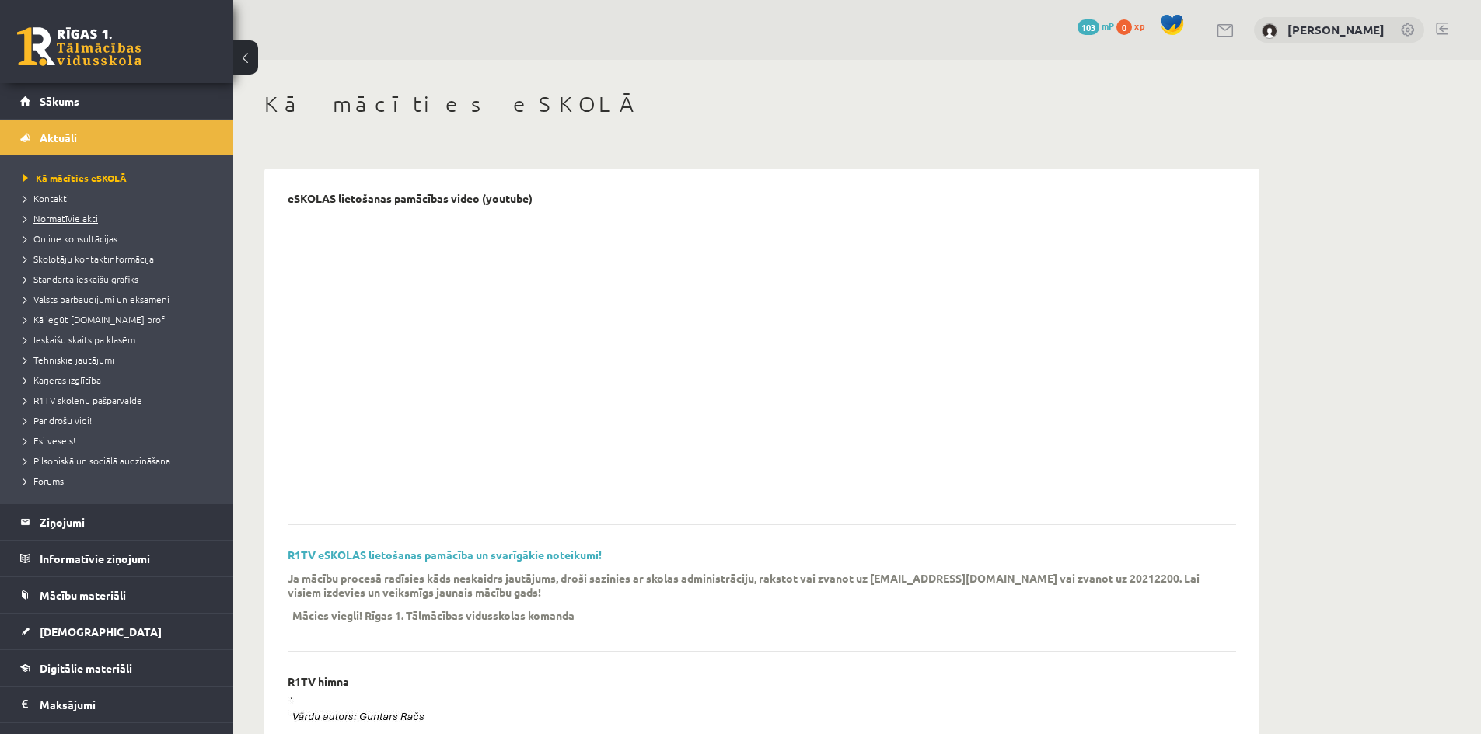
click at [52, 221] on span "Normatīvie akti" at bounding box center [60, 218] width 75 height 12
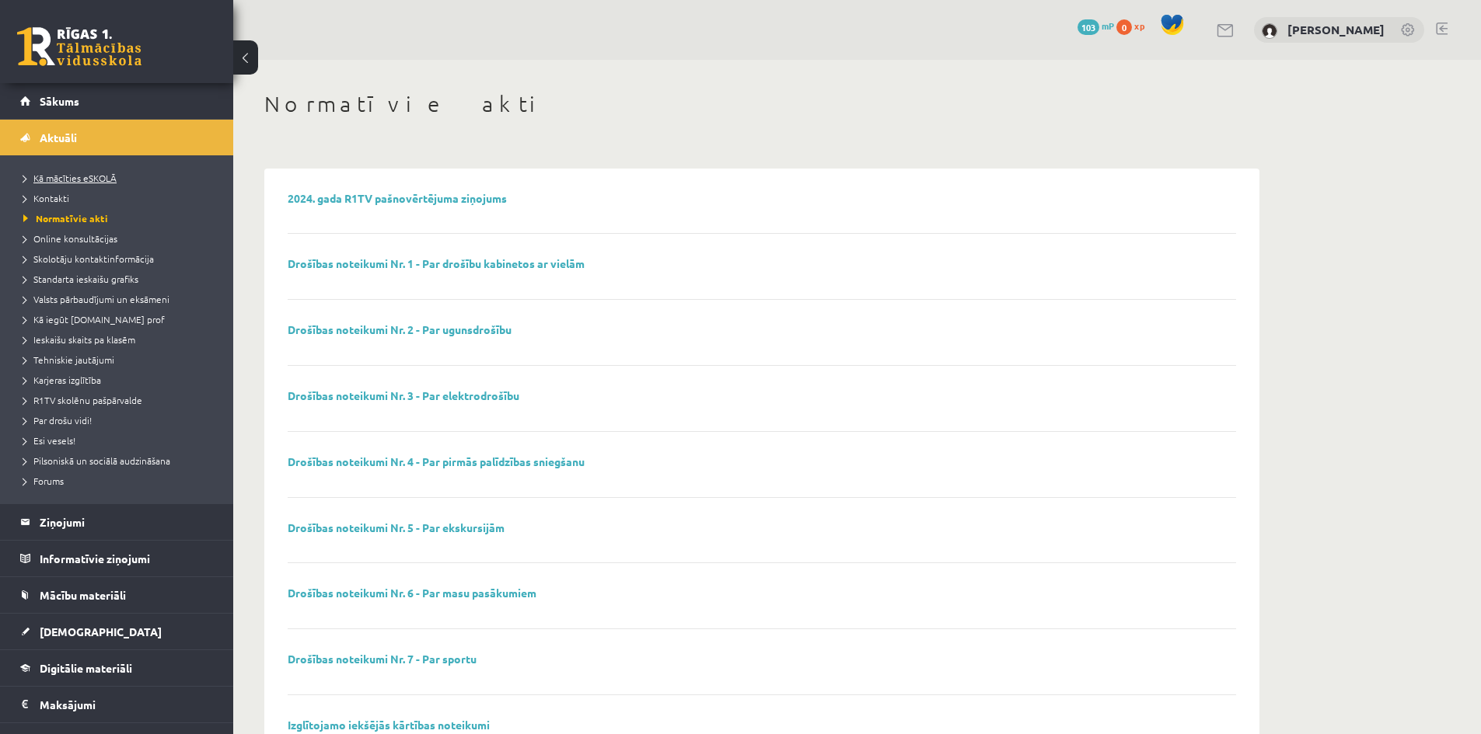
click at [47, 180] on span "Kā mācīties eSKOLĀ" at bounding box center [69, 178] width 93 height 12
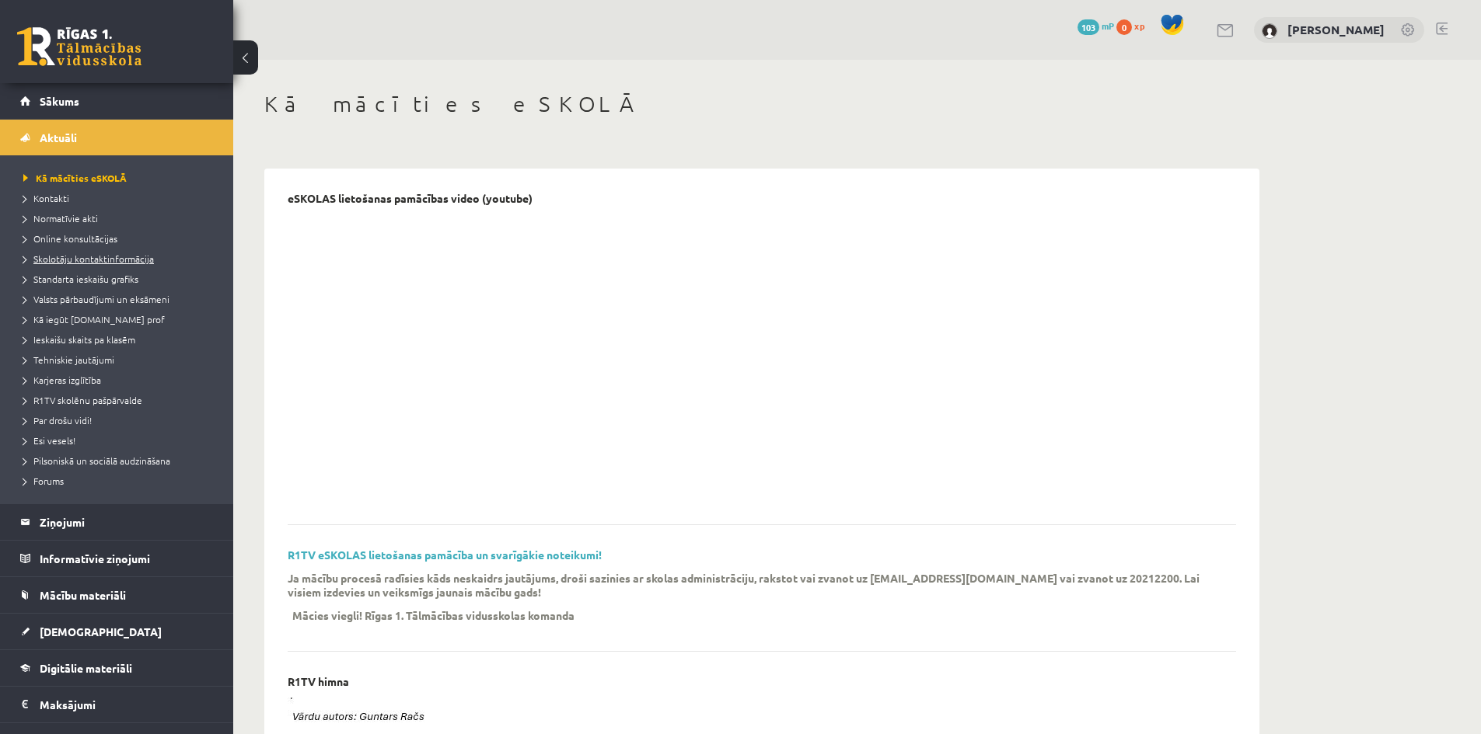
click at [58, 261] on span "Skolotāju kontaktinformācija" at bounding box center [88, 259] width 131 height 12
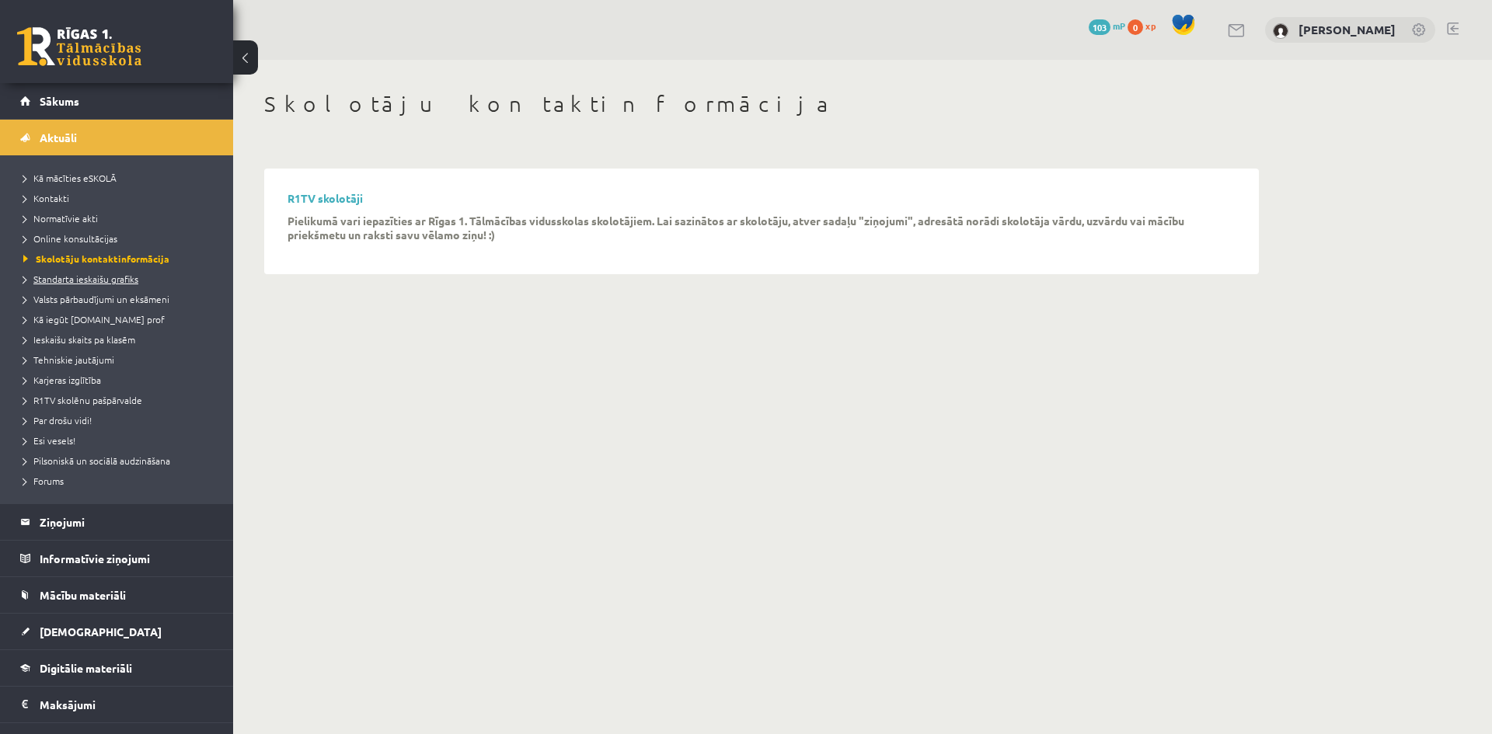
click at [58, 274] on span "Standarta ieskaišu grafiks" at bounding box center [80, 279] width 115 height 12
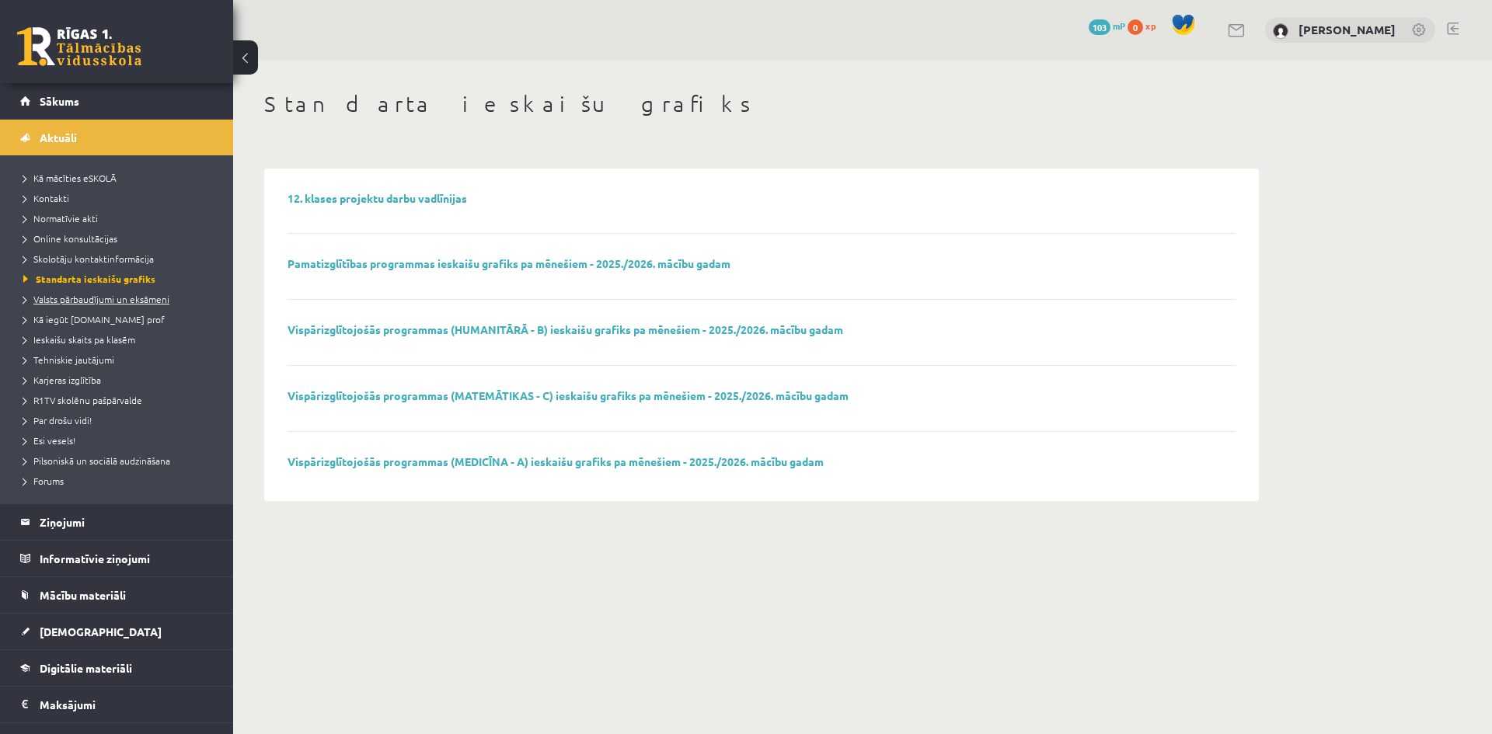
click at [58, 302] on span "Valsts pārbaudījumi un eksāmeni" at bounding box center [96, 299] width 146 height 12
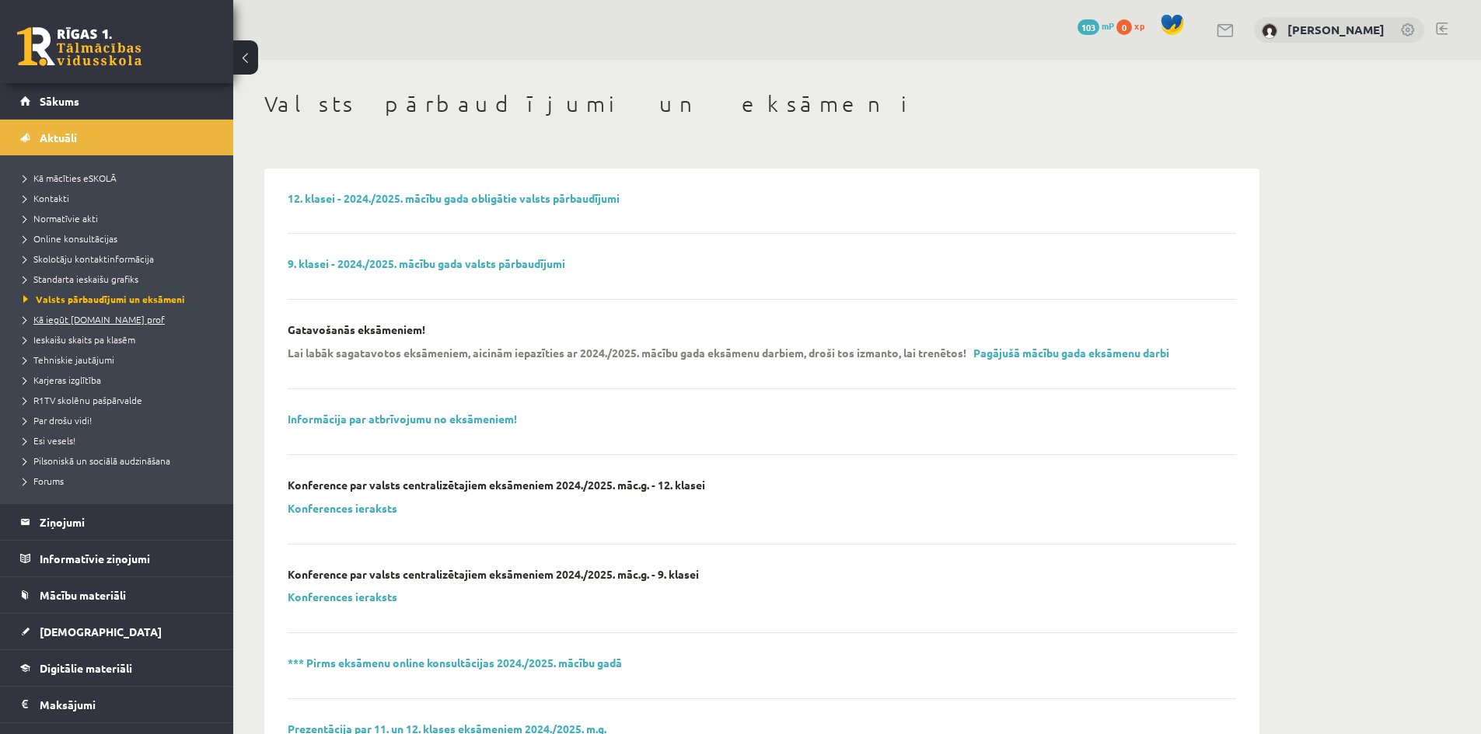
click at [56, 325] on link "Kā iegūt [DOMAIN_NAME] prof" at bounding box center [120, 319] width 194 height 14
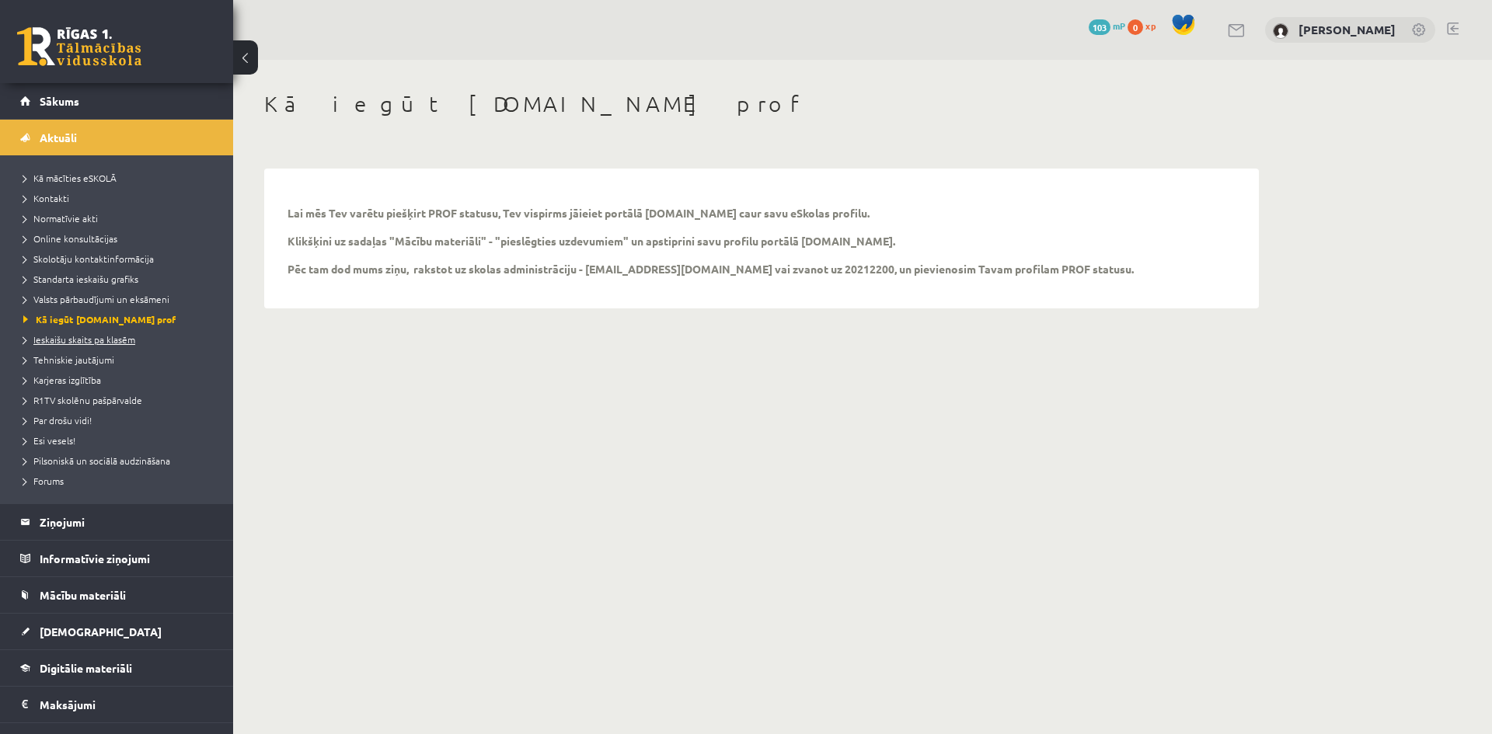
click at [56, 342] on span "Ieskaišu skaits pa klasēm" at bounding box center [79, 339] width 112 height 12
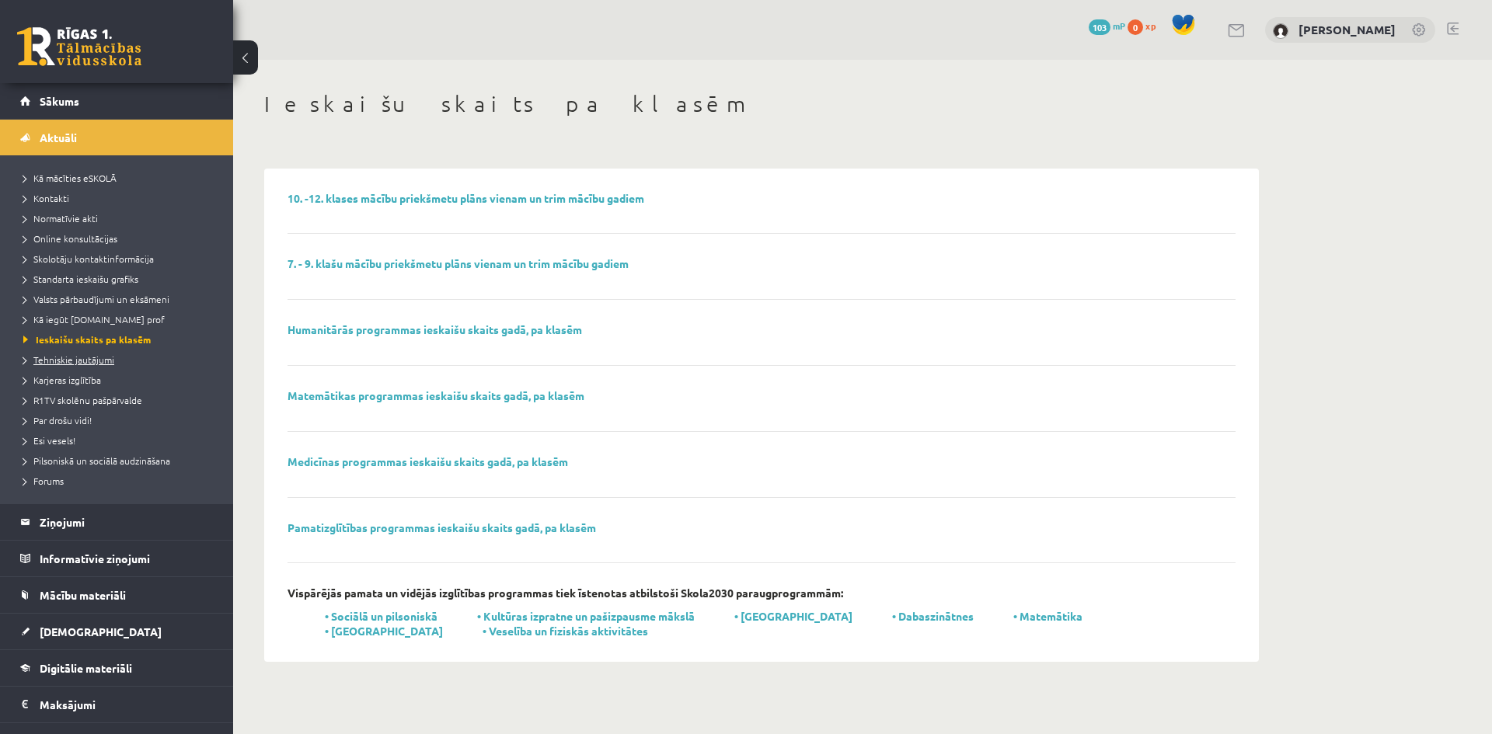
click at [54, 360] on span "Tehniskie jautājumi" at bounding box center [68, 360] width 91 height 12
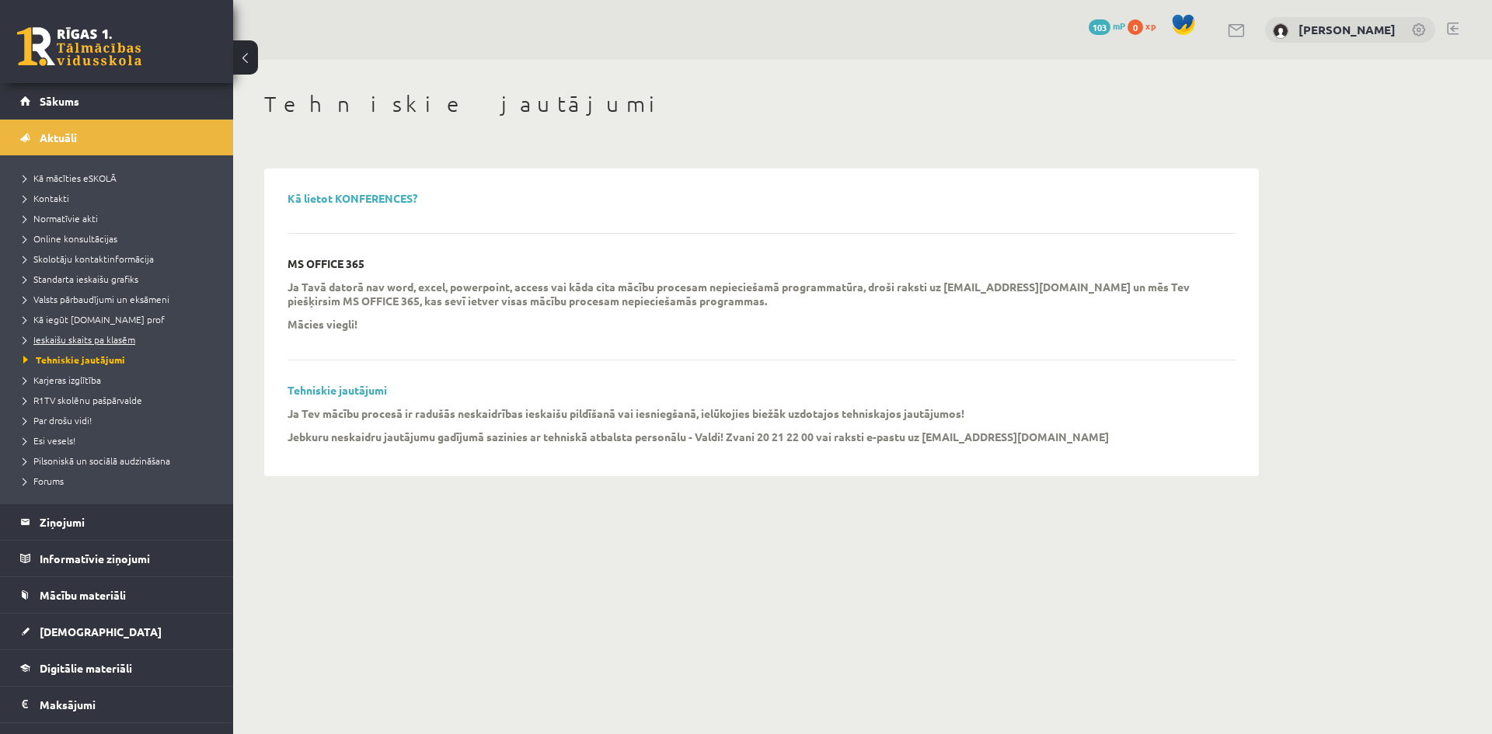
click at [56, 333] on link "Ieskaišu skaits pa klasēm" at bounding box center [120, 340] width 194 height 14
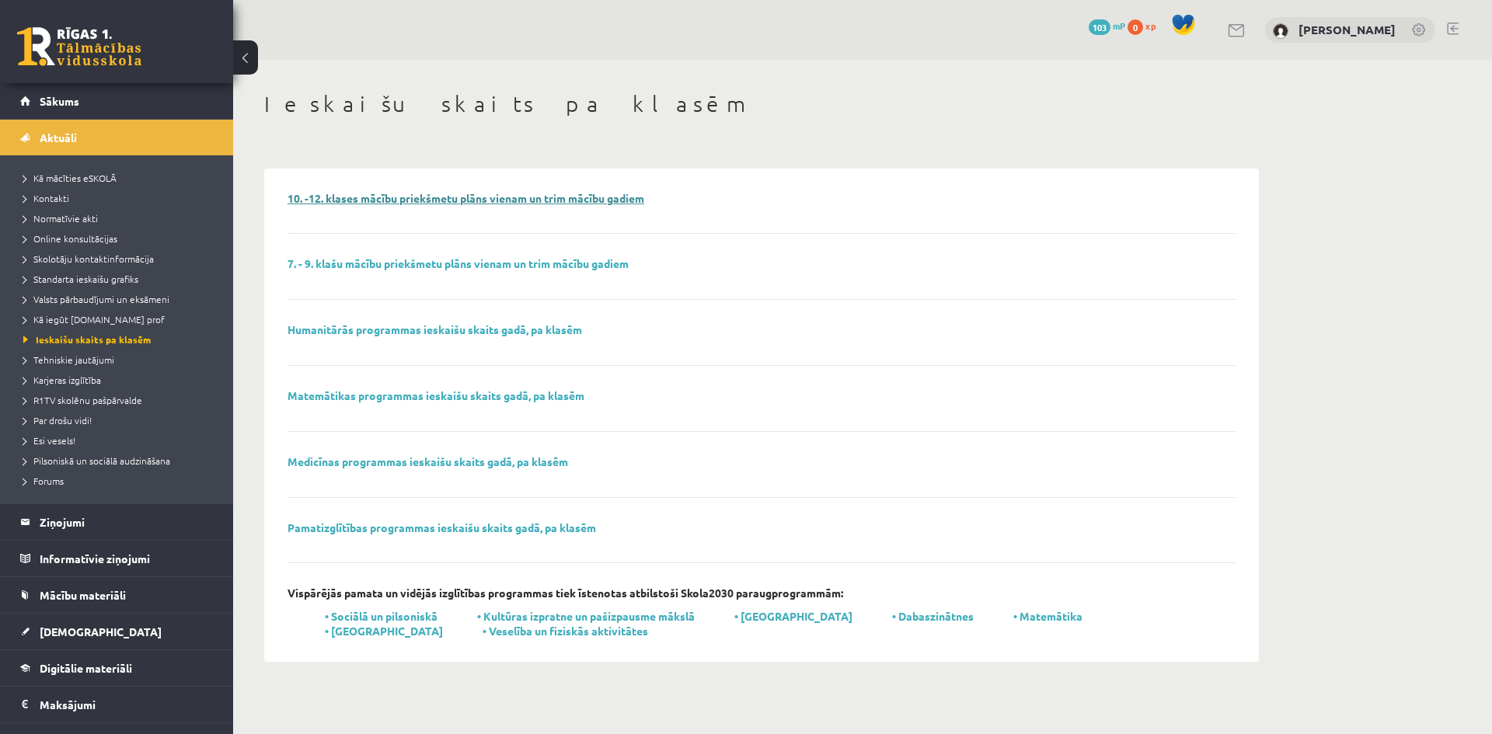
click at [503, 199] on link "10. -12. klases mācību priekšmetu plāns vienam un trim mācību gadiem" at bounding box center [466, 198] width 357 height 14
click at [103, 557] on legend "Informatīvie ziņojumi 0" at bounding box center [127, 559] width 174 height 36
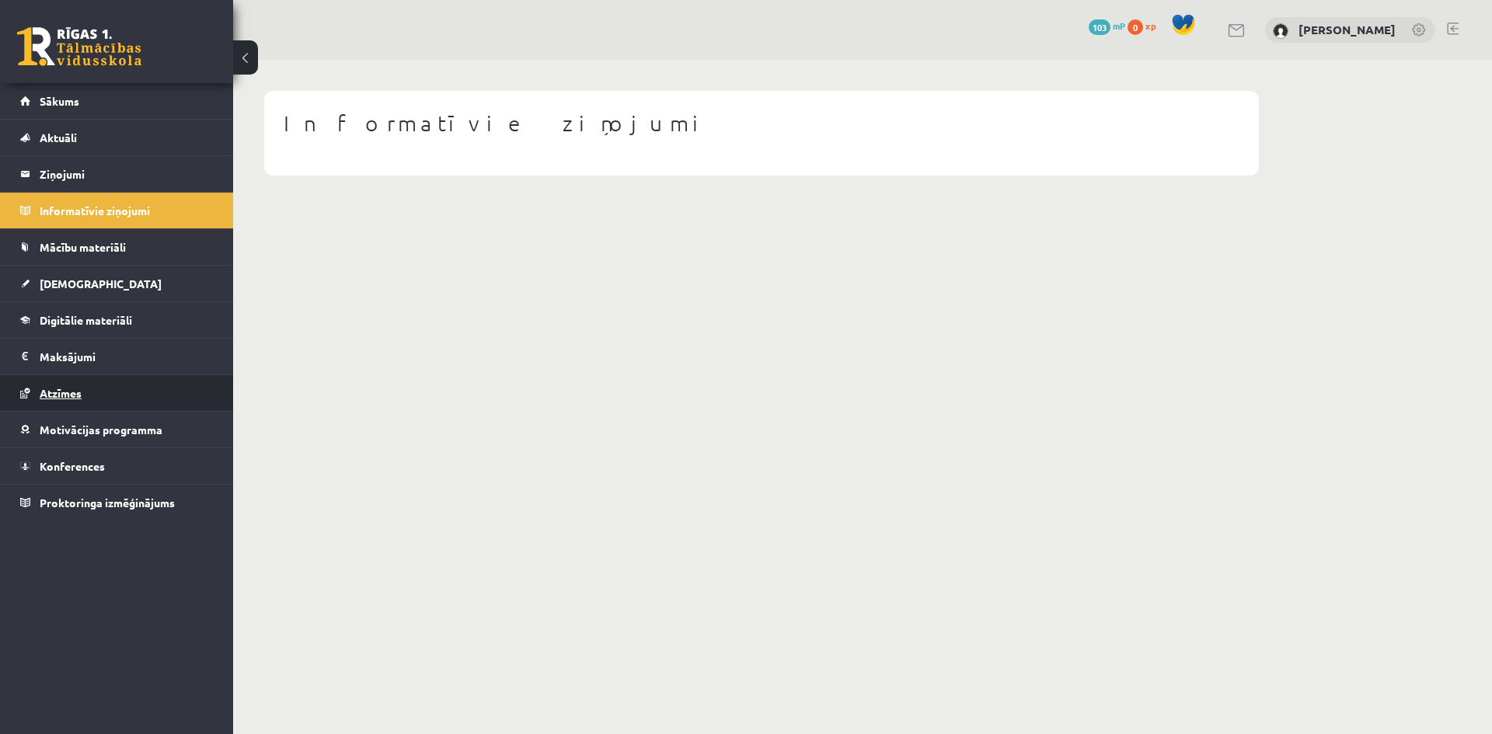
click at [78, 381] on link "Atzīmes" at bounding box center [117, 393] width 194 height 36
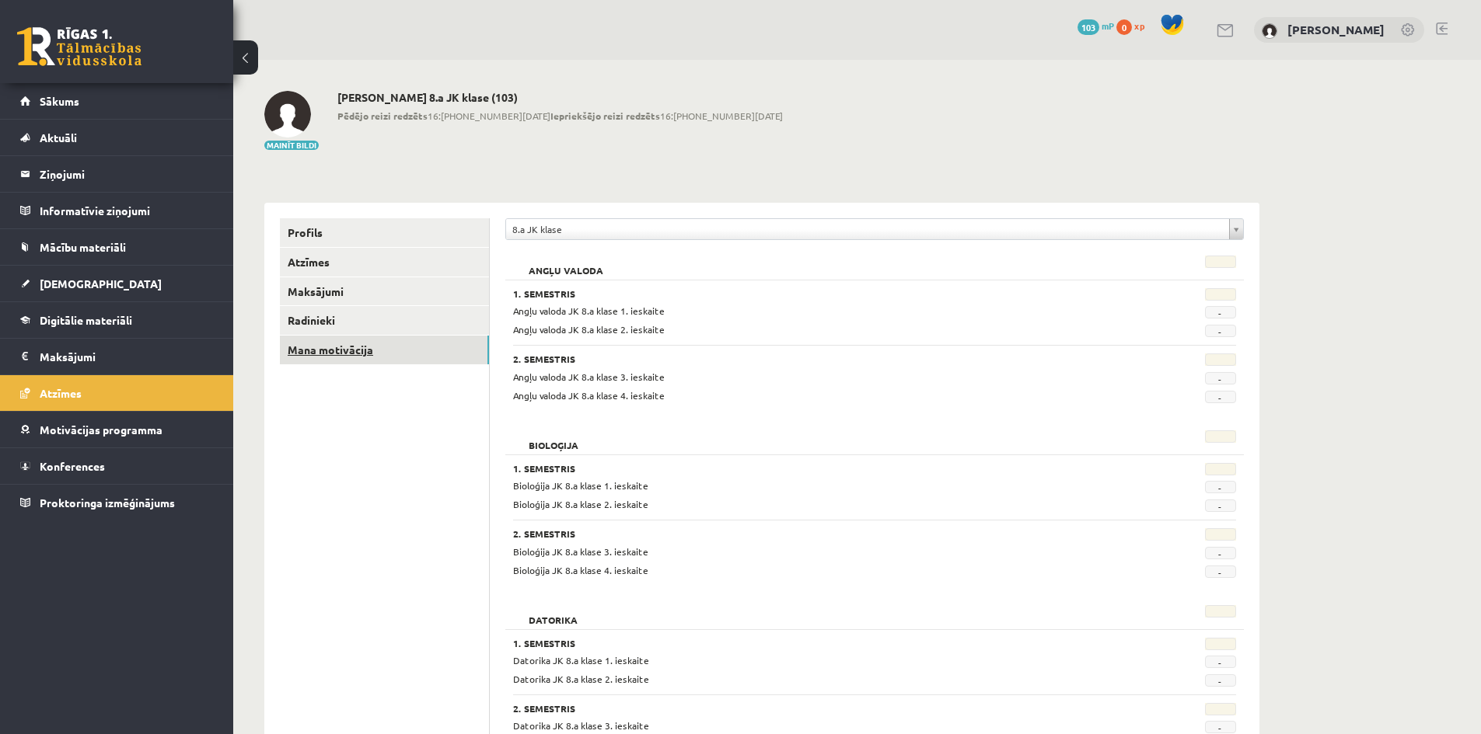
click at [391, 359] on link "Mana motivācija" at bounding box center [384, 350] width 209 height 29
